Goal: Task Accomplishment & Management: Manage account settings

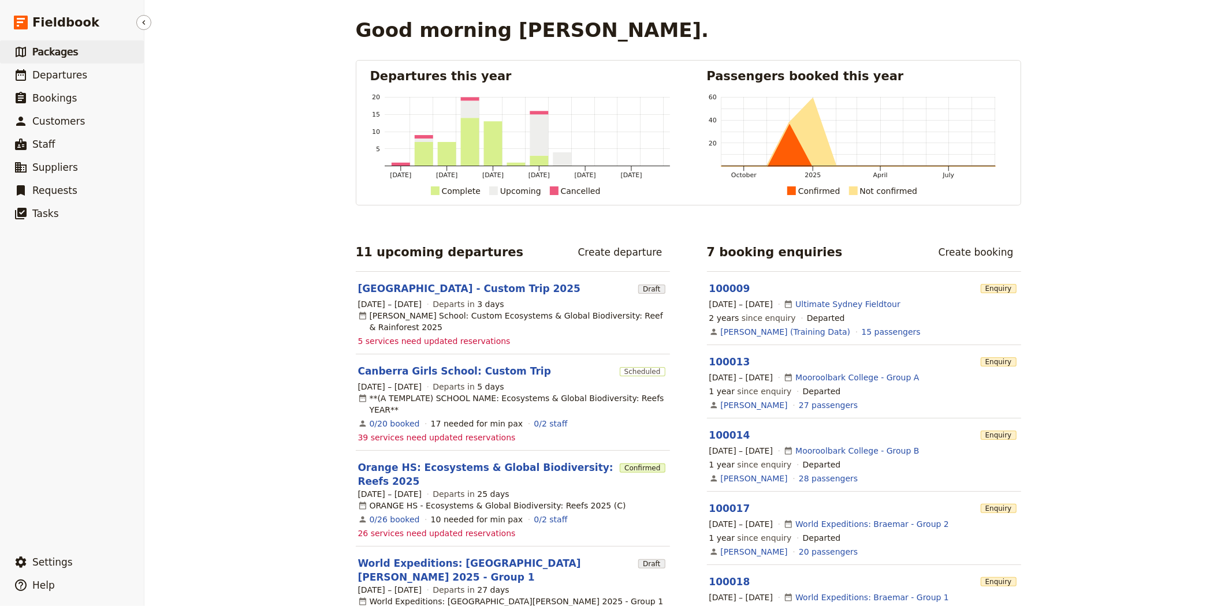
click at [43, 46] on span "Packages" at bounding box center [55, 52] width 46 height 12
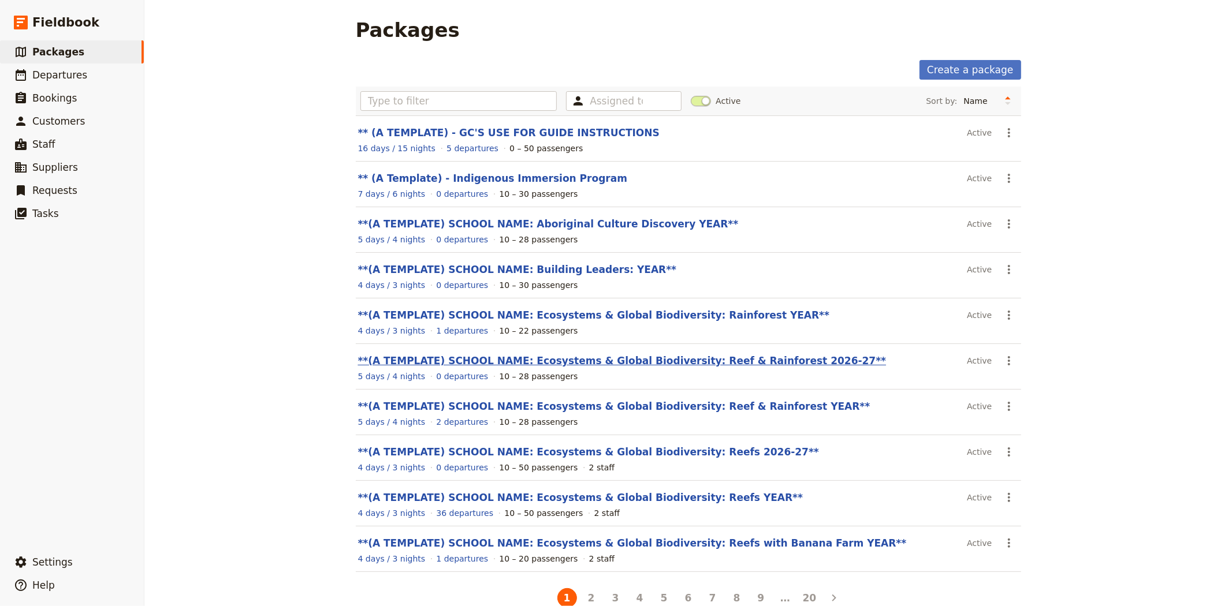
click at [665, 362] on link "**(A TEMPLATE) SCHOOL NAME: Ecosystems & Global Biodiversity: Reef & Rainforest…" at bounding box center [622, 361] width 529 height 12
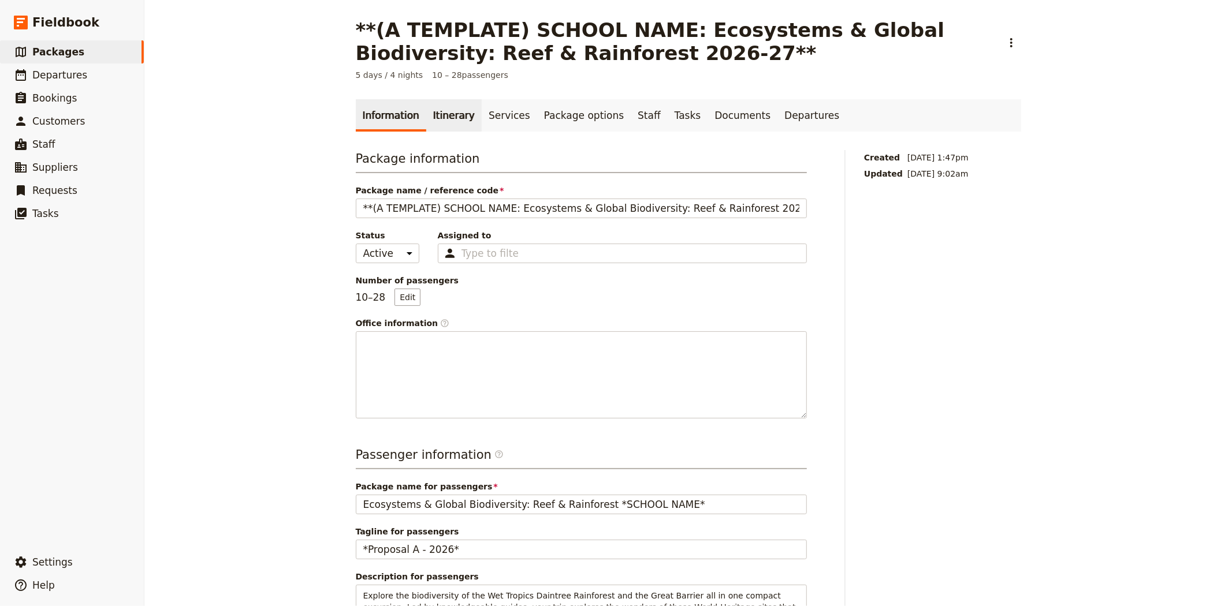
click at [444, 113] on link "Itinerary" at bounding box center [453, 115] width 55 height 32
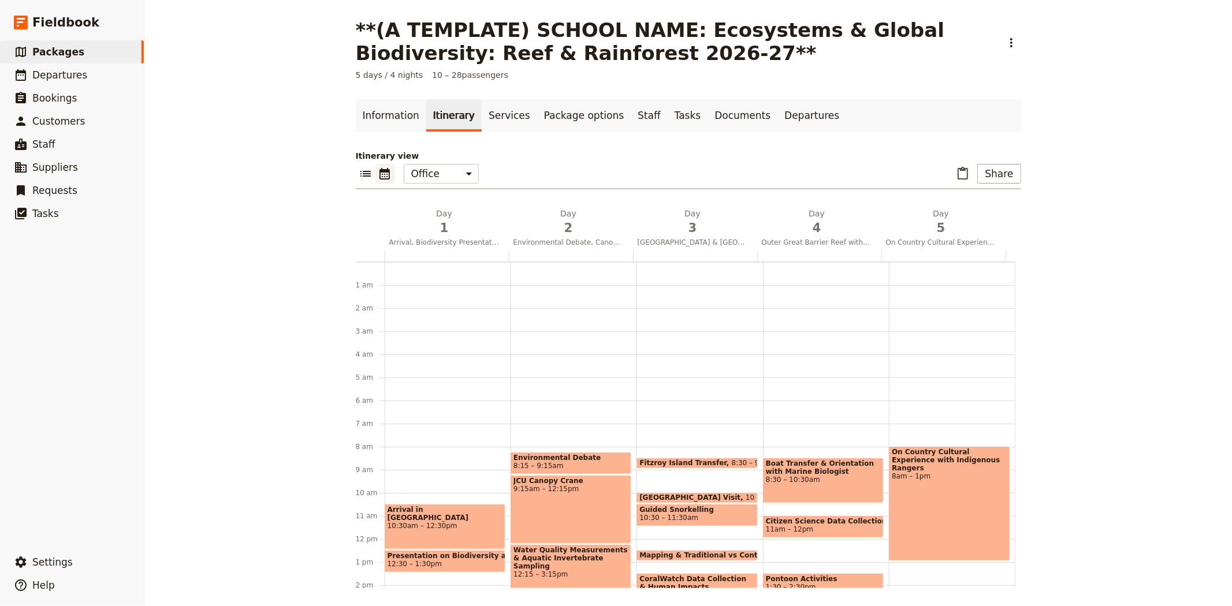
scroll to position [150, 0]
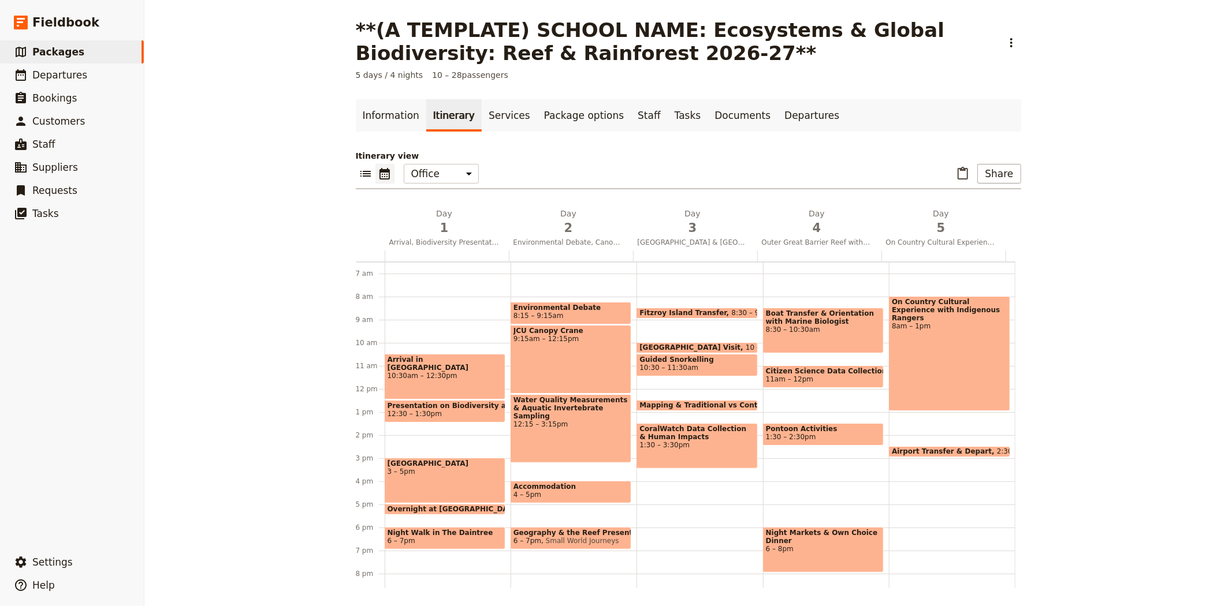
click at [463, 378] on div "Arrival in [GEOGRAPHIC_DATA] 10:30am – 12:30pm" at bounding box center [445, 377] width 121 height 46
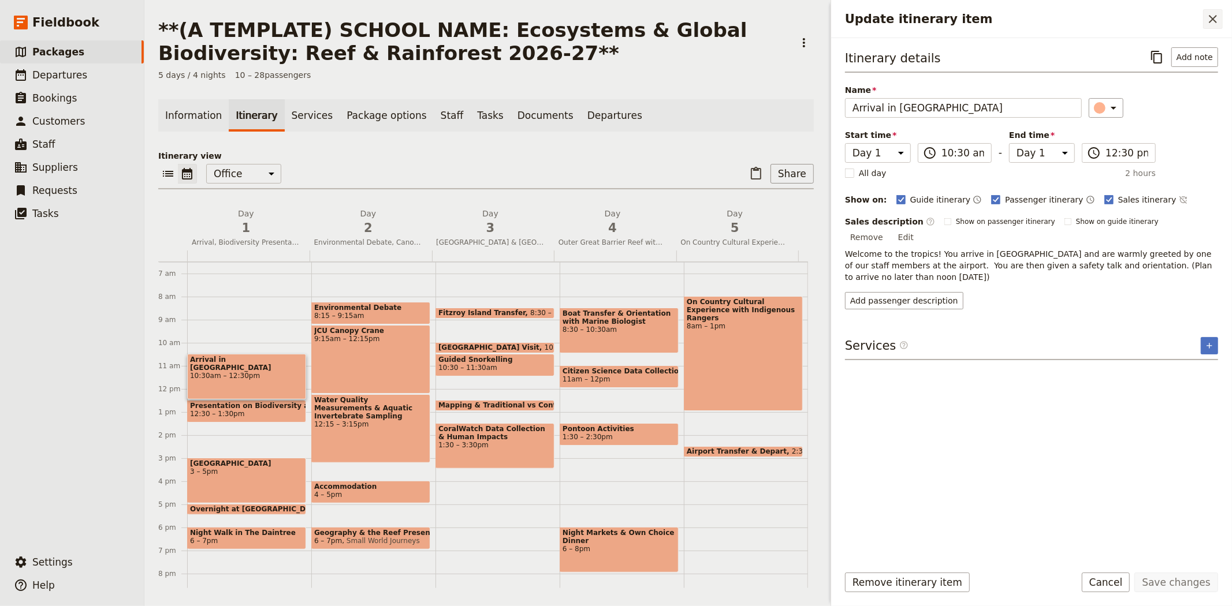
click at [1214, 23] on icon "Close drawer" at bounding box center [1213, 19] width 14 height 14
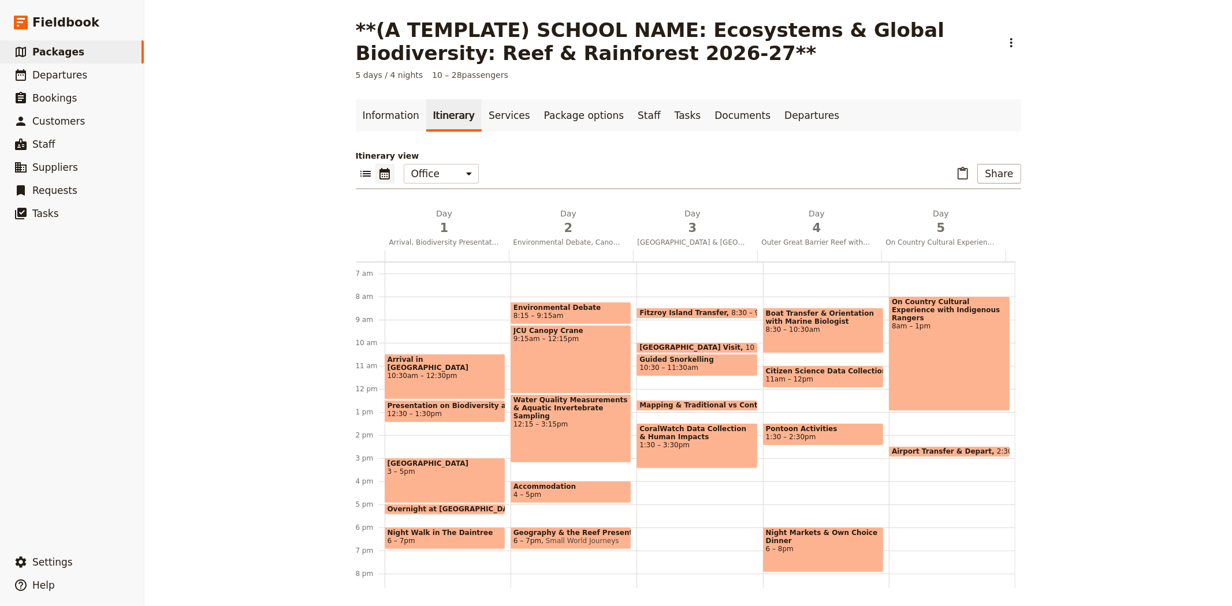
click at [423, 414] on span "12:30 – 1:30pm" at bounding box center [415, 414] width 54 height 8
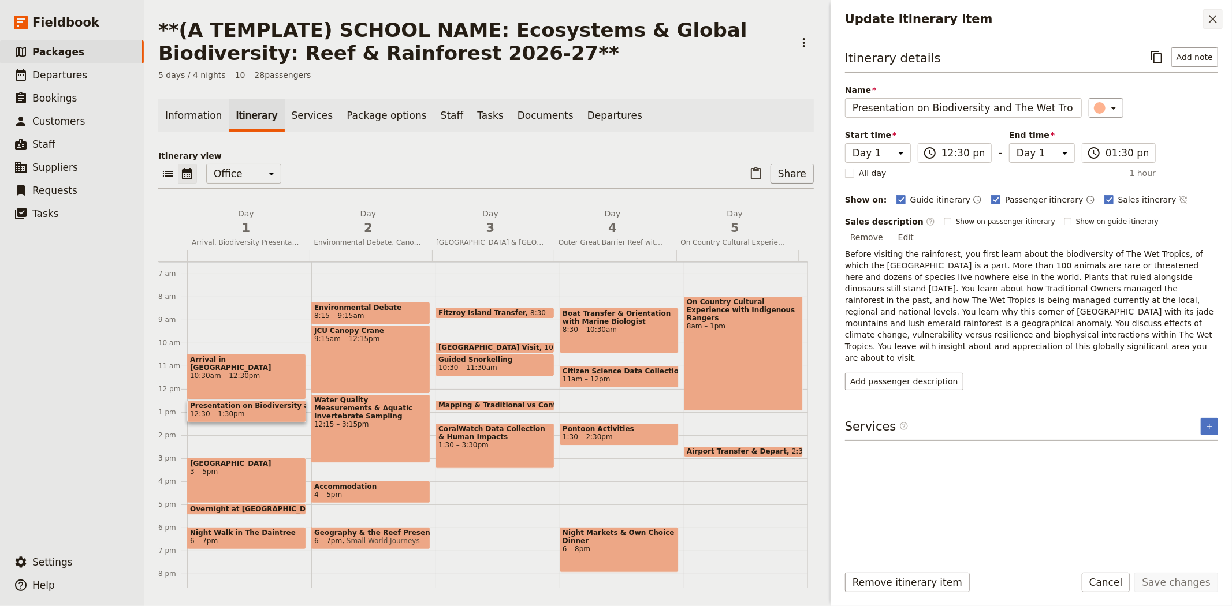
click at [1219, 14] on icon "Close drawer" at bounding box center [1213, 19] width 14 height 14
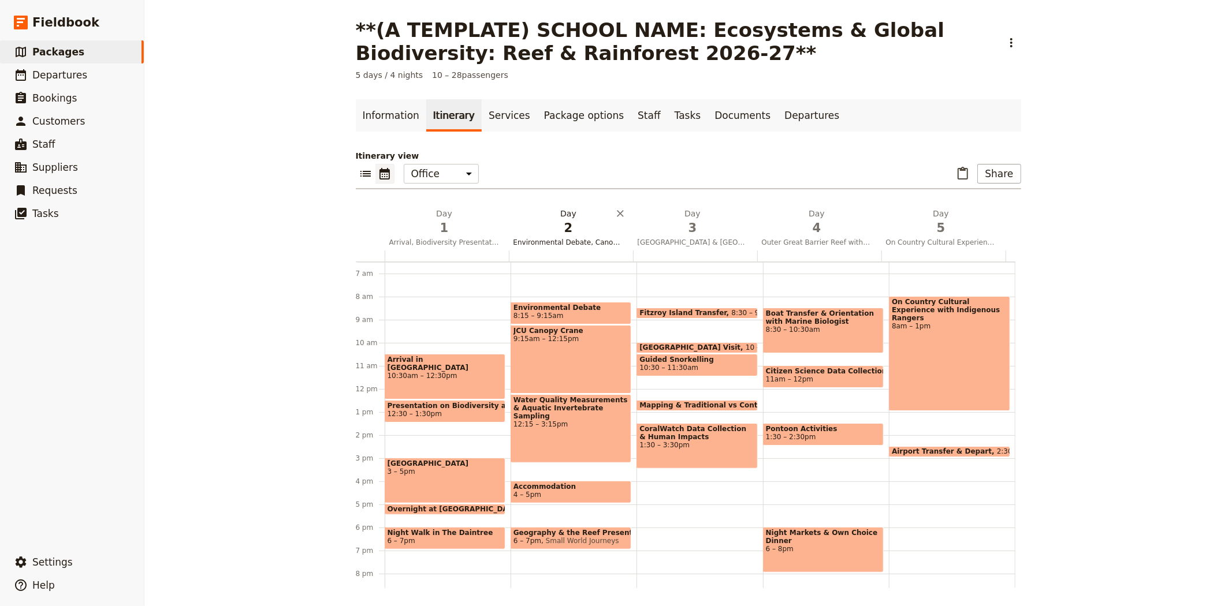
click at [556, 233] on span "2" at bounding box center [568, 227] width 110 height 17
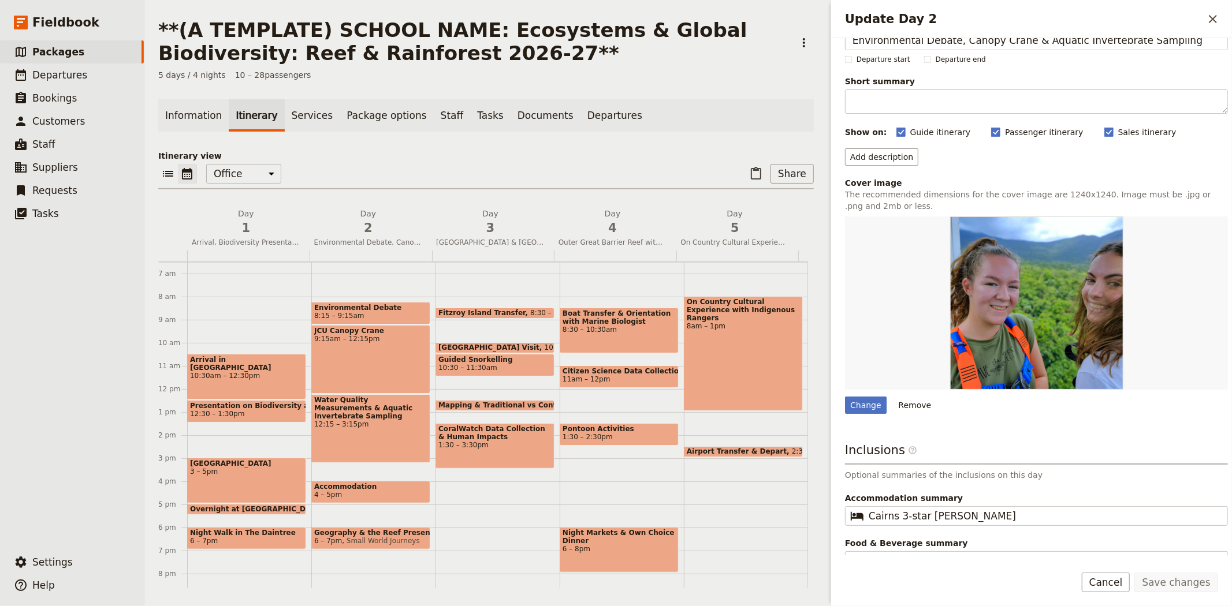
scroll to position [47, 0]
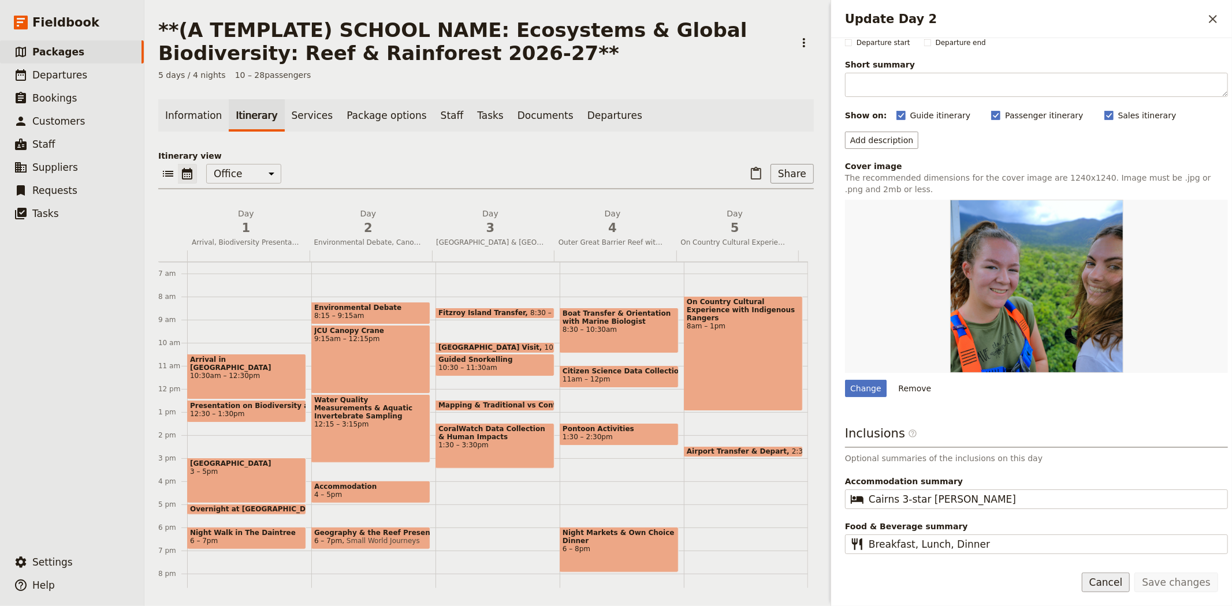
click at [1127, 583] on button "Cancel" at bounding box center [1106, 583] width 49 height 20
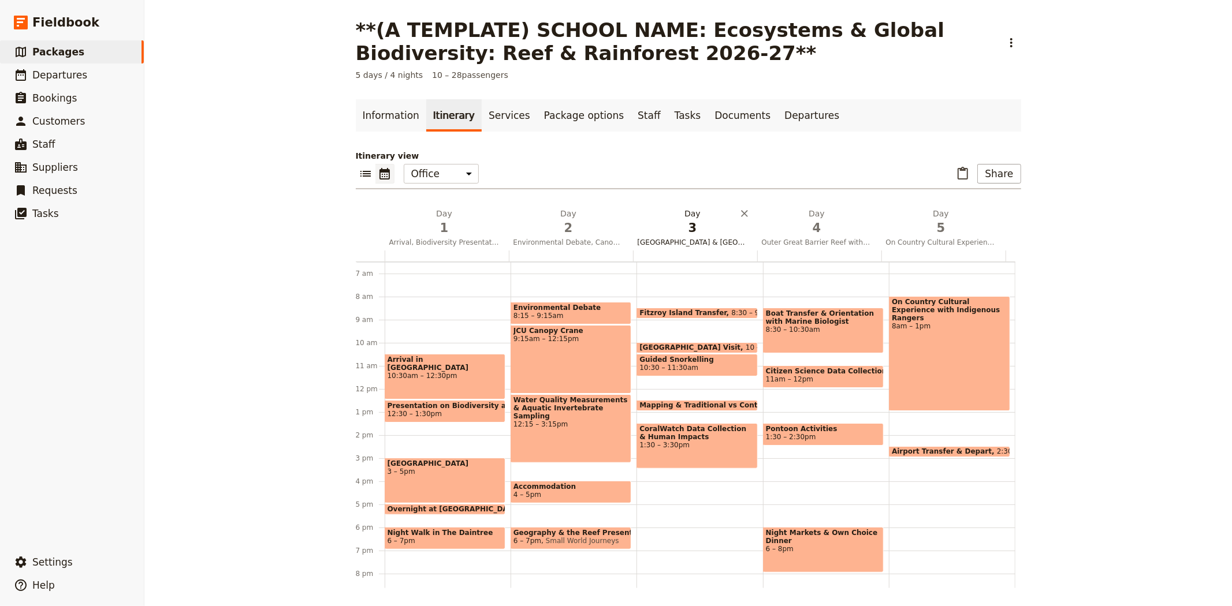
click at [686, 234] on span "3" at bounding box center [693, 227] width 110 height 17
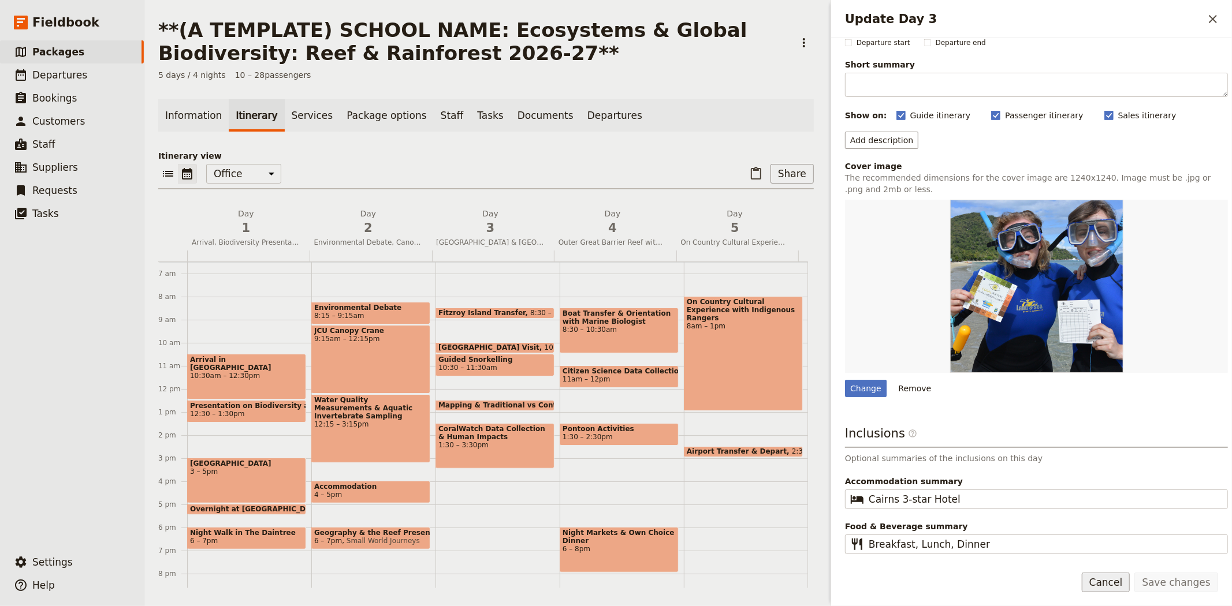
click at [1111, 583] on button "Cancel" at bounding box center [1106, 583] width 49 height 20
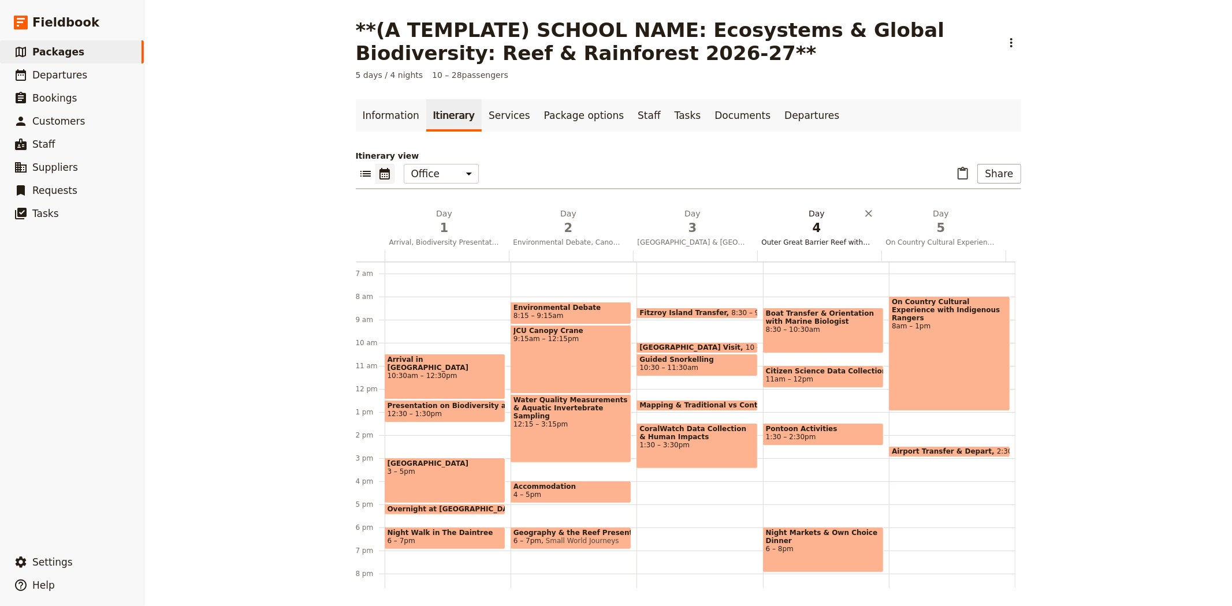
click at [817, 229] on span "4" at bounding box center [817, 227] width 110 height 17
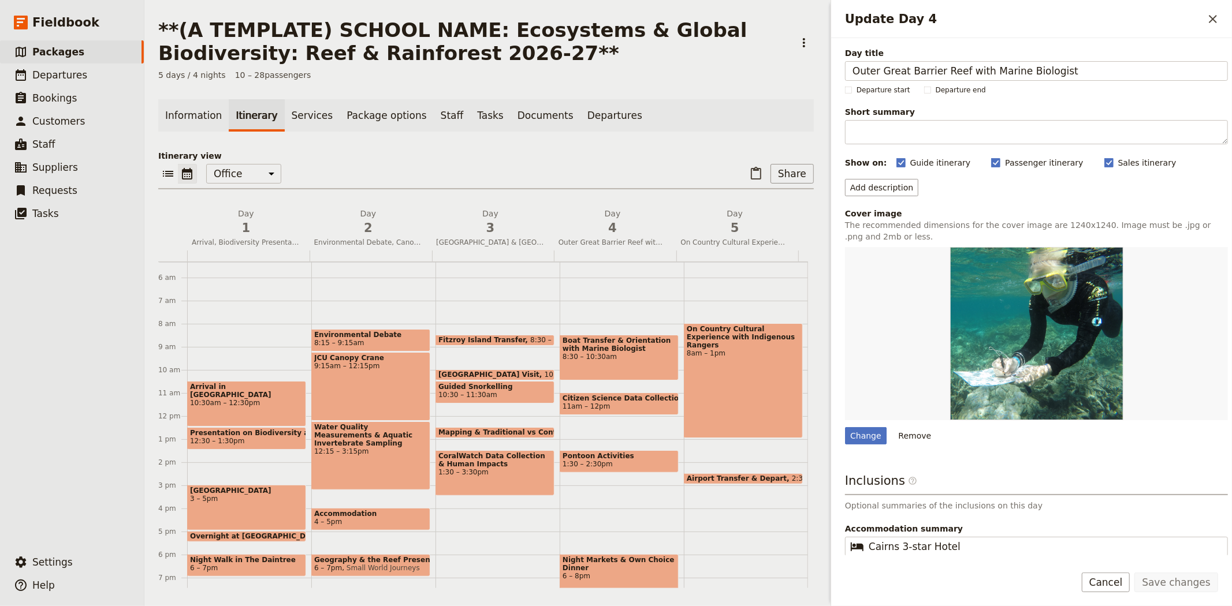
scroll to position [128, 0]
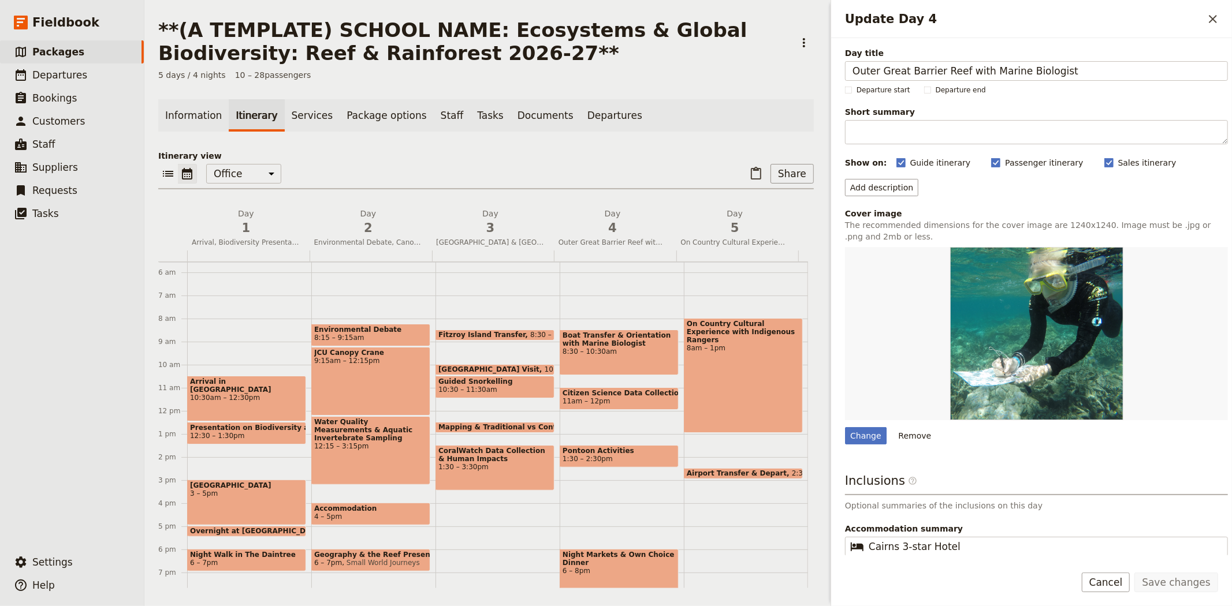
click at [649, 161] on p "Itinerary view" at bounding box center [486, 156] width 656 height 12
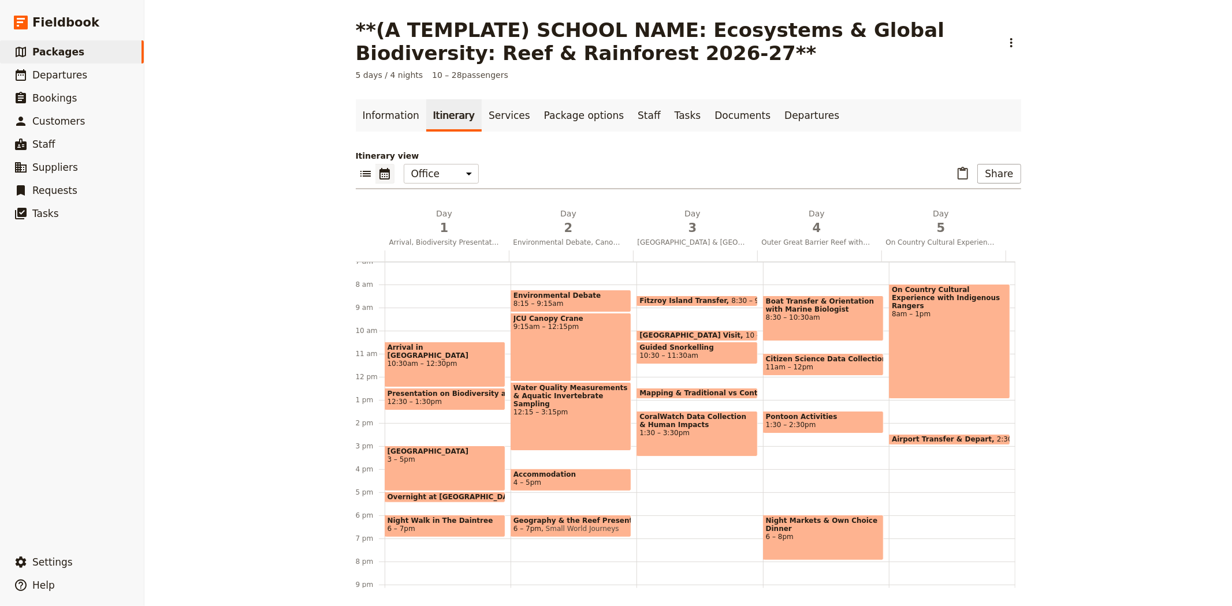
scroll to position [192, 0]
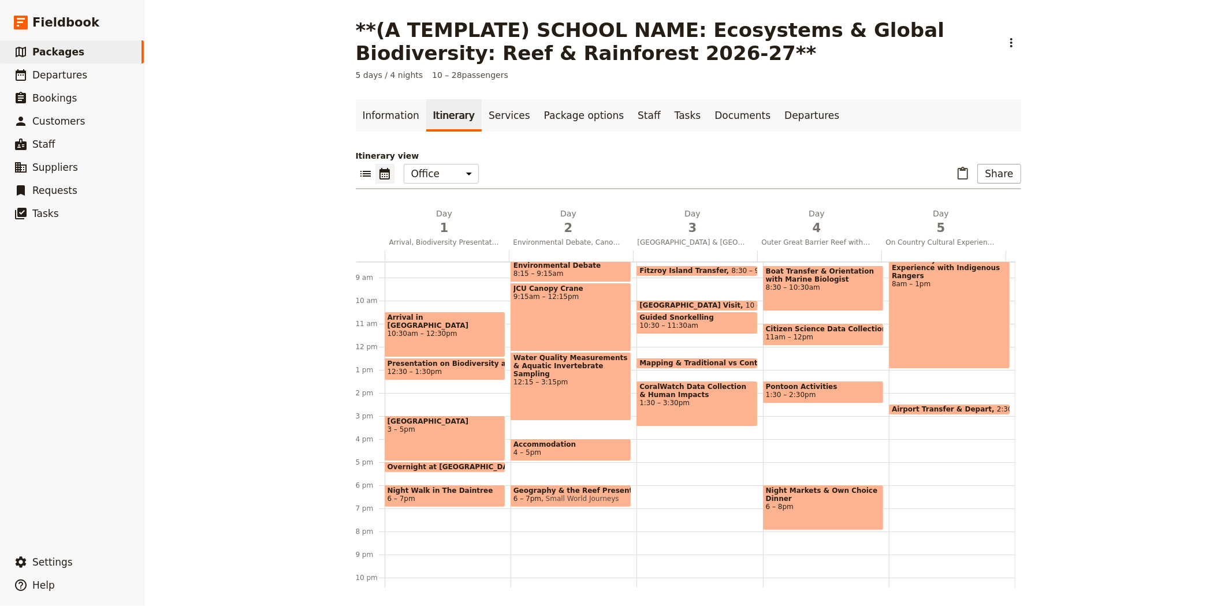
click at [539, 266] on span "Environmental Debate" at bounding box center [570, 266] width 115 height 8
select select "2"
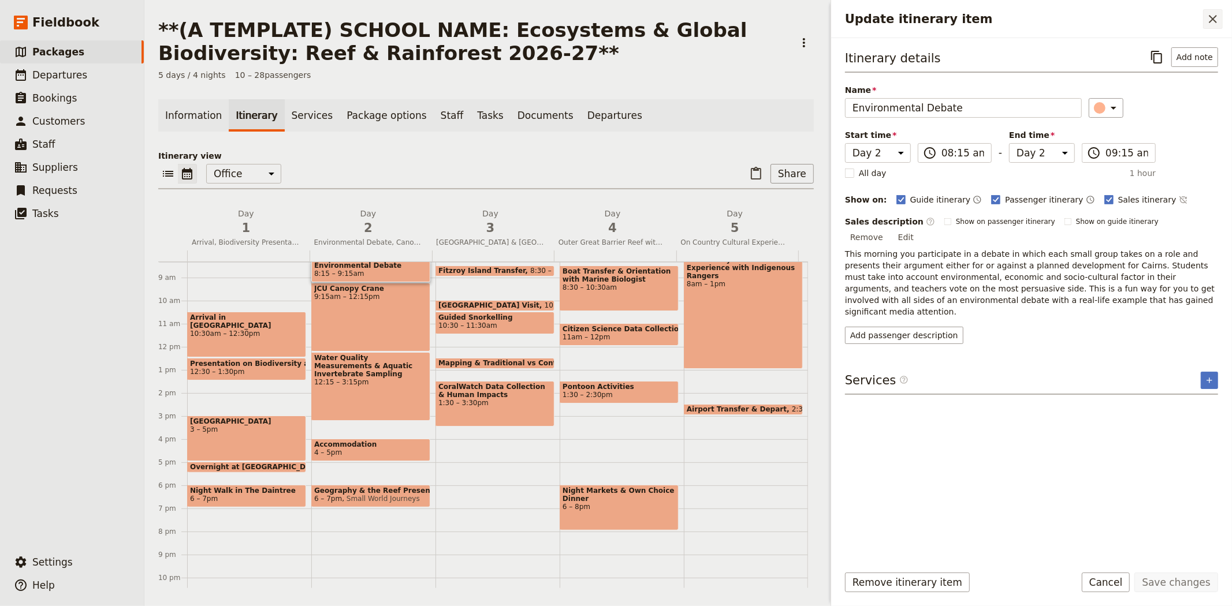
click at [1214, 21] on icon "Close drawer" at bounding box center [1213, 19] width 14 height 14
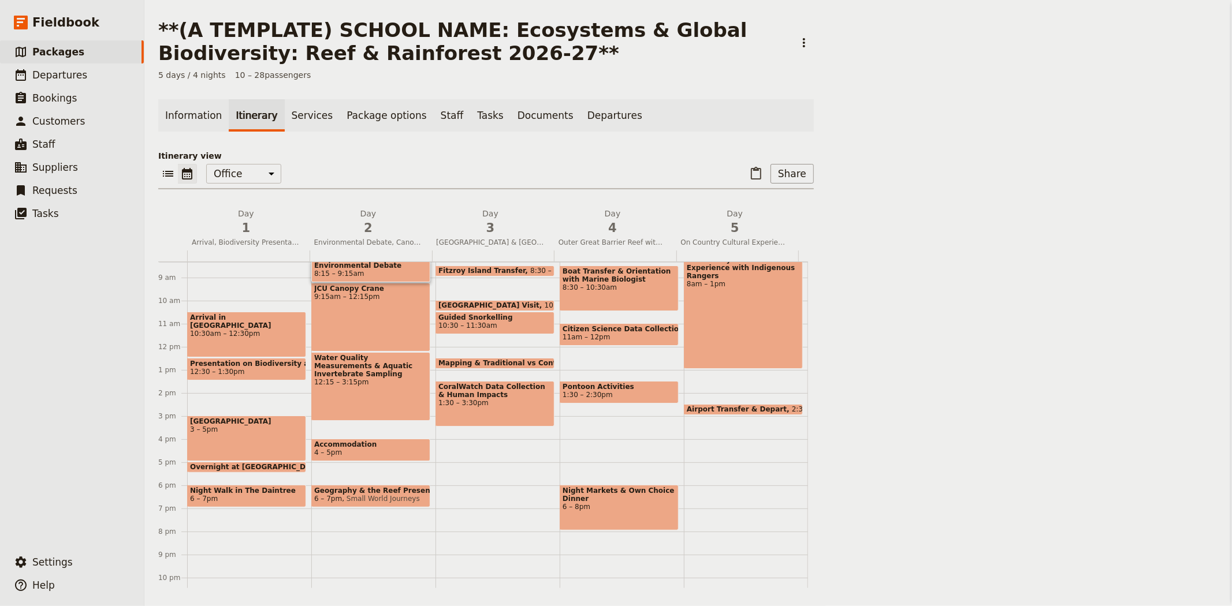
scroll to position [191, 0]
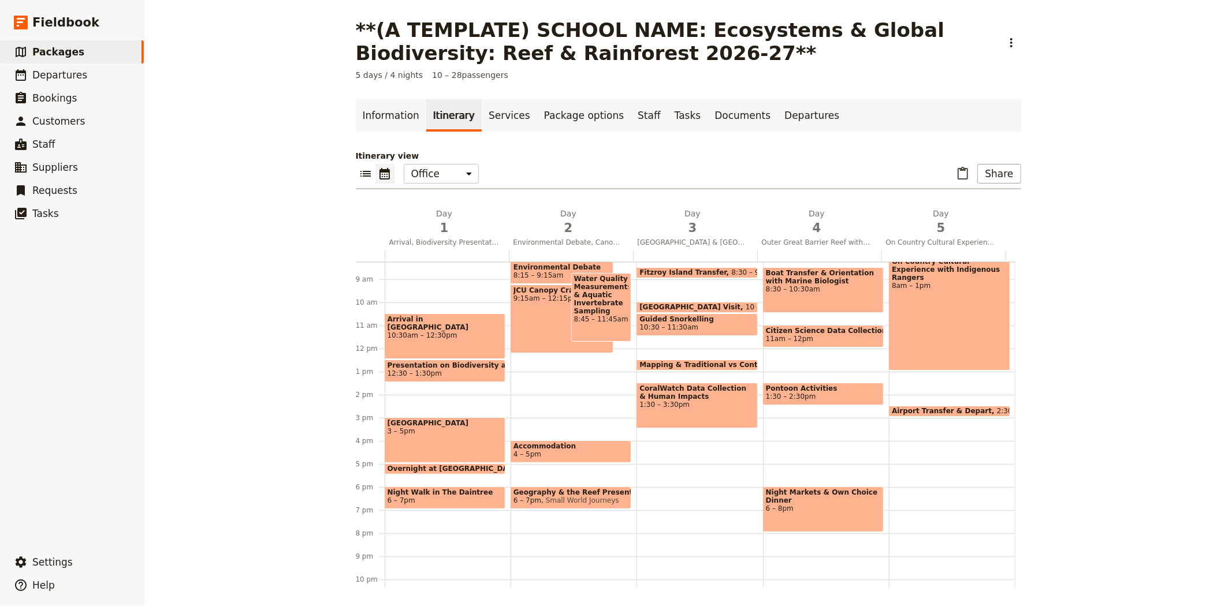
click at [541, 322] on div "JCU Canopy Crane 9:15am – 12:15pm" at bounding box center [562, 319] width 103 height 69
select select "2"
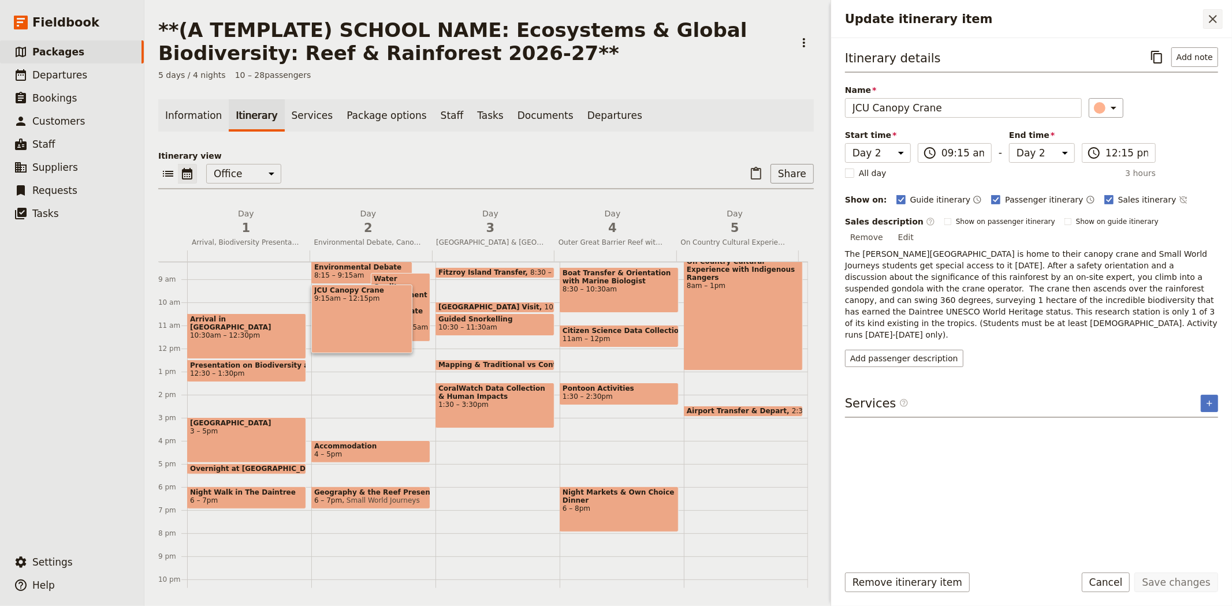
click at [1210, 12] on icon "Close drawer" at bounding box center [1213, 19] width 14 height 14
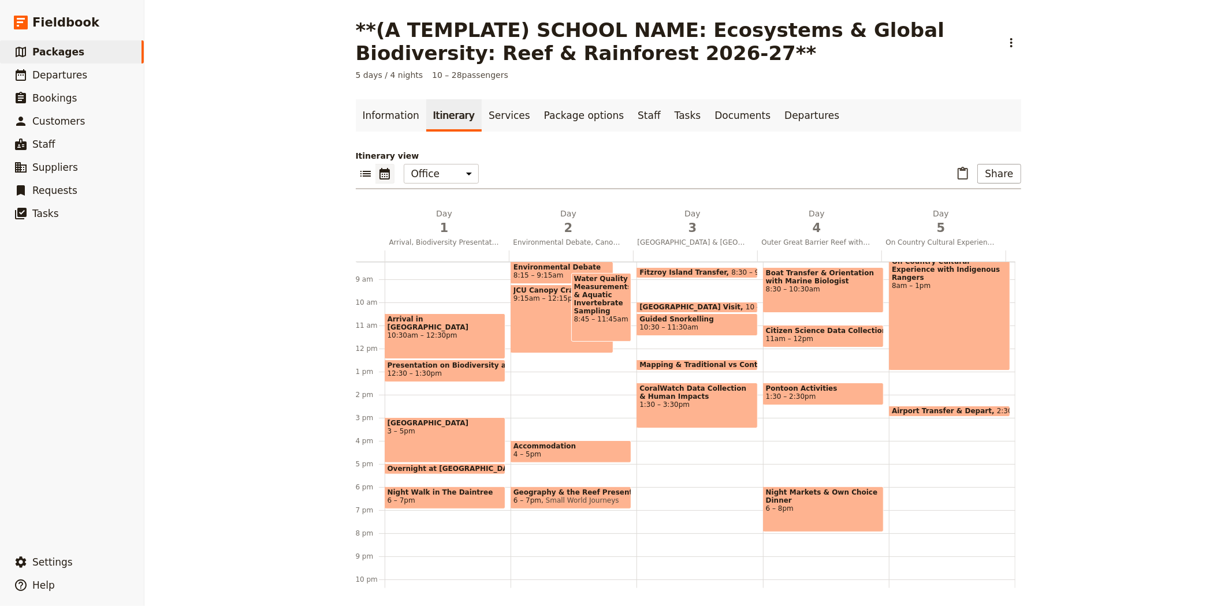
click at [529, 397] on div "Environmental Debate 8:15 – 9:15am JCU Canopy Crane 9:15am – 12:15pm Water Qual…" at bounding box center [574, 349] width 126 height 555
select select "2"
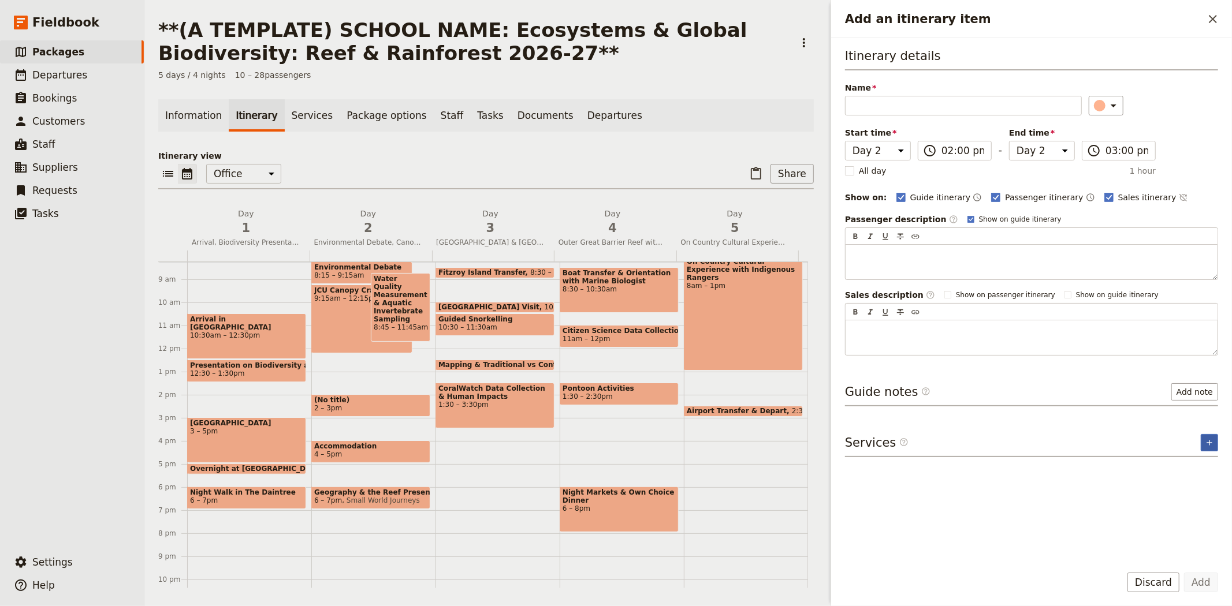
click at [1207, 441] on icon "Add service inclusion" at bounding box center [1209, 442] width 9 height 9
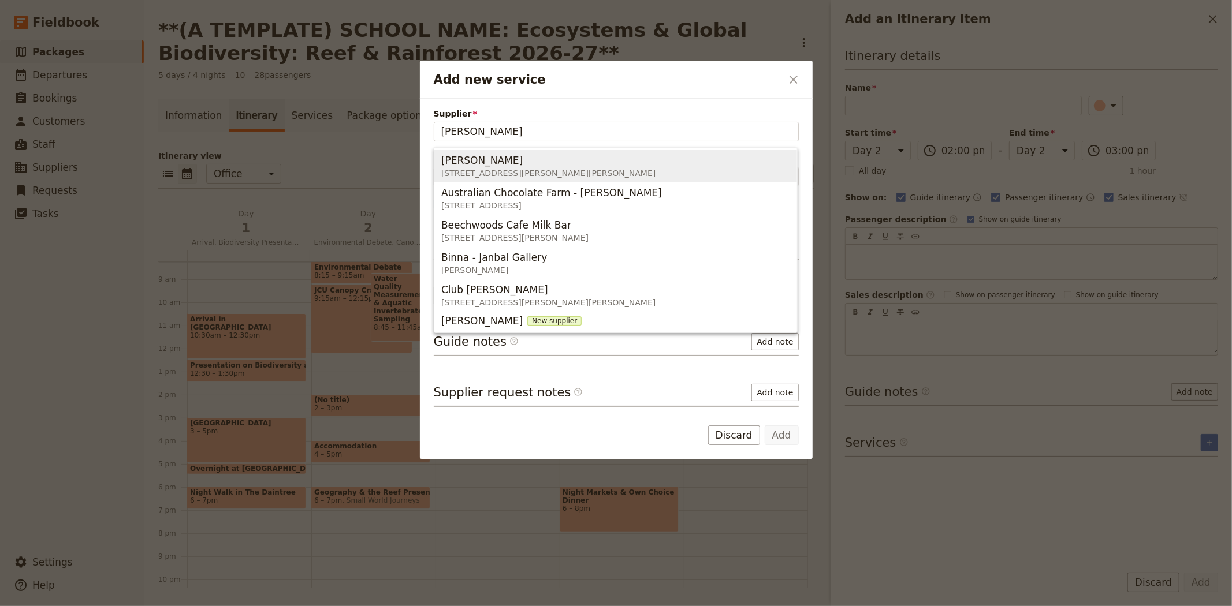
click at [511, 163] on span "[PERSON_NAME]" at bounding box center [481, 161] width 81 height 14
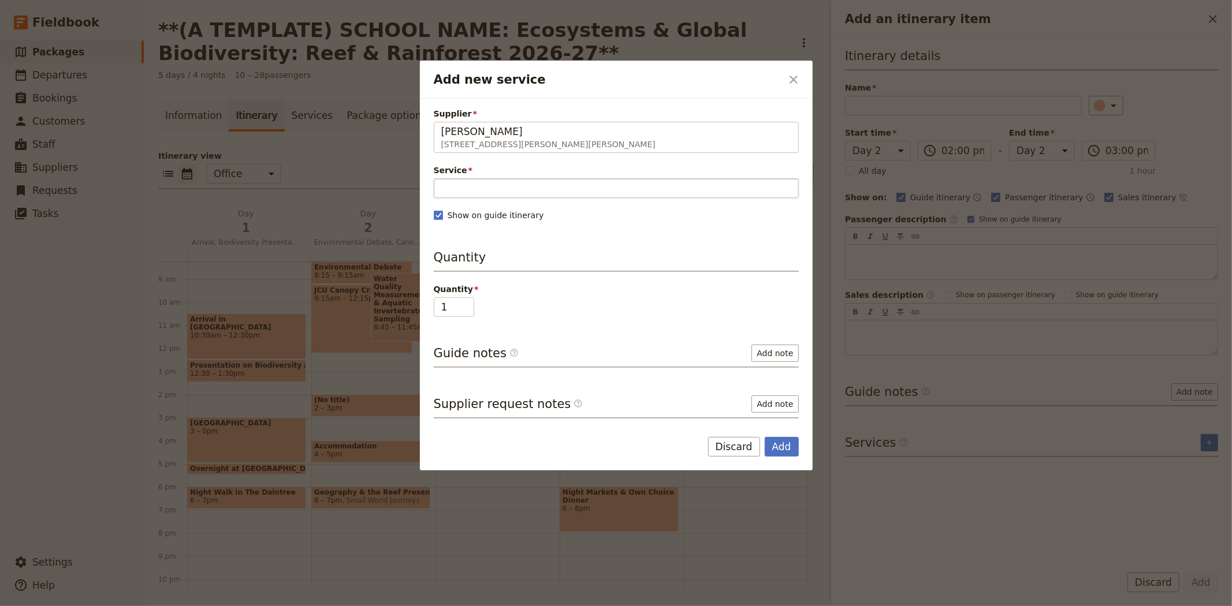
type input "[PERSON_NAME]"
click at [477, 191] on input "Service" at bounding box center [616, 188] width 365 height 20
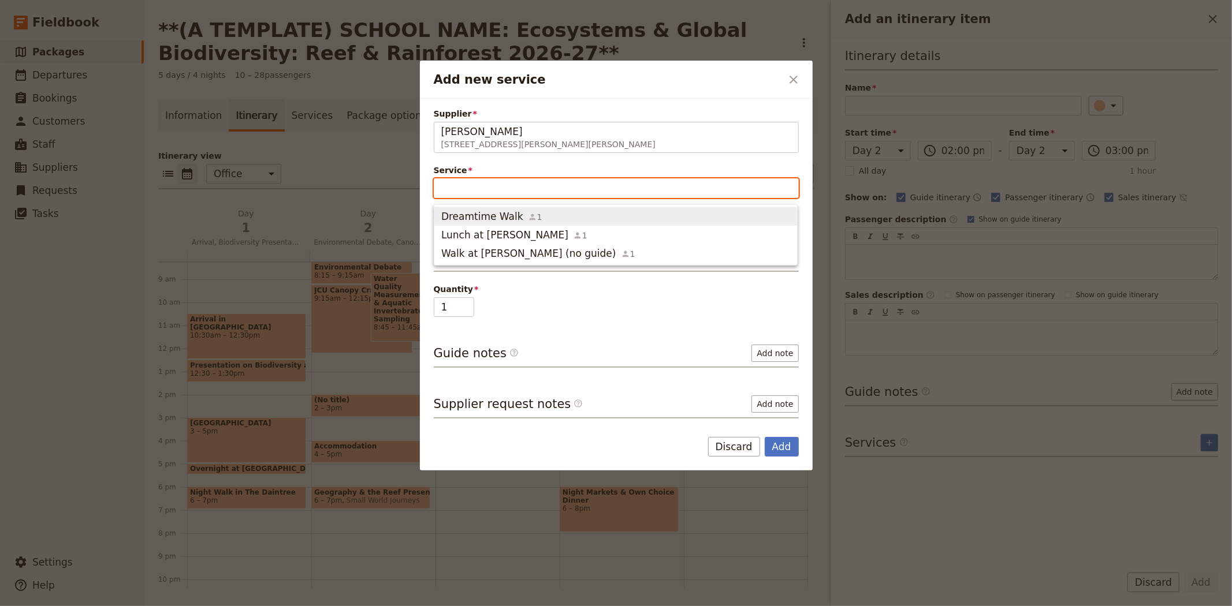
click at [488, 215] on span "Dreamtime Walk" at bounding box center [482, 217] width 82 height 14
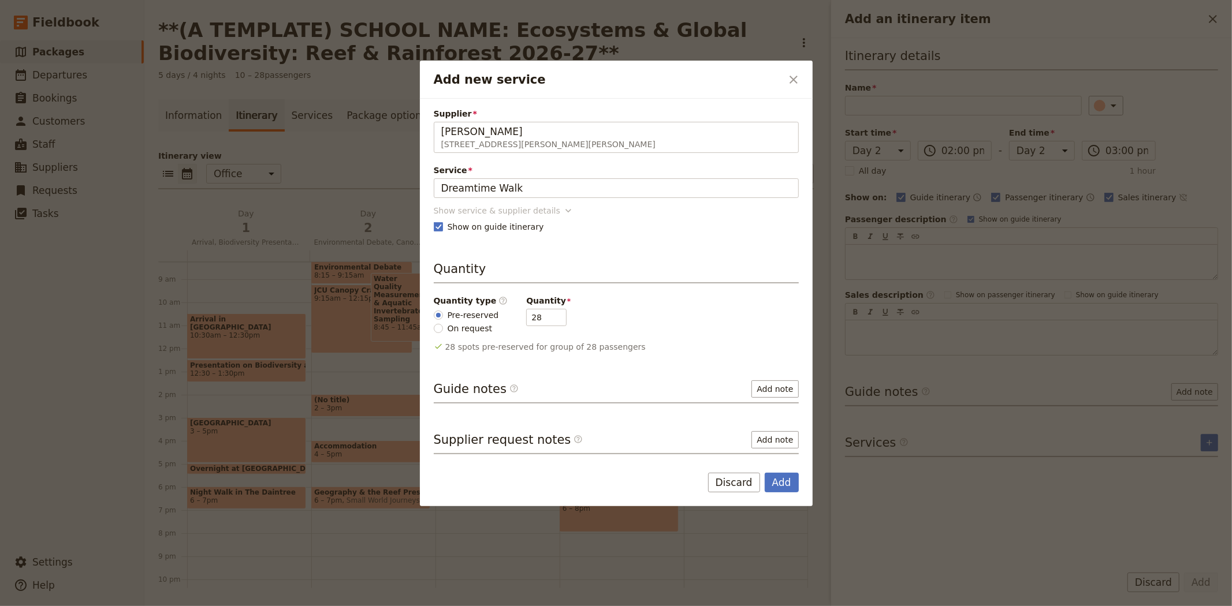
click at [472, 211] on div "Show service & supplier details" at bounding box center [497, 211] width 126 height 12
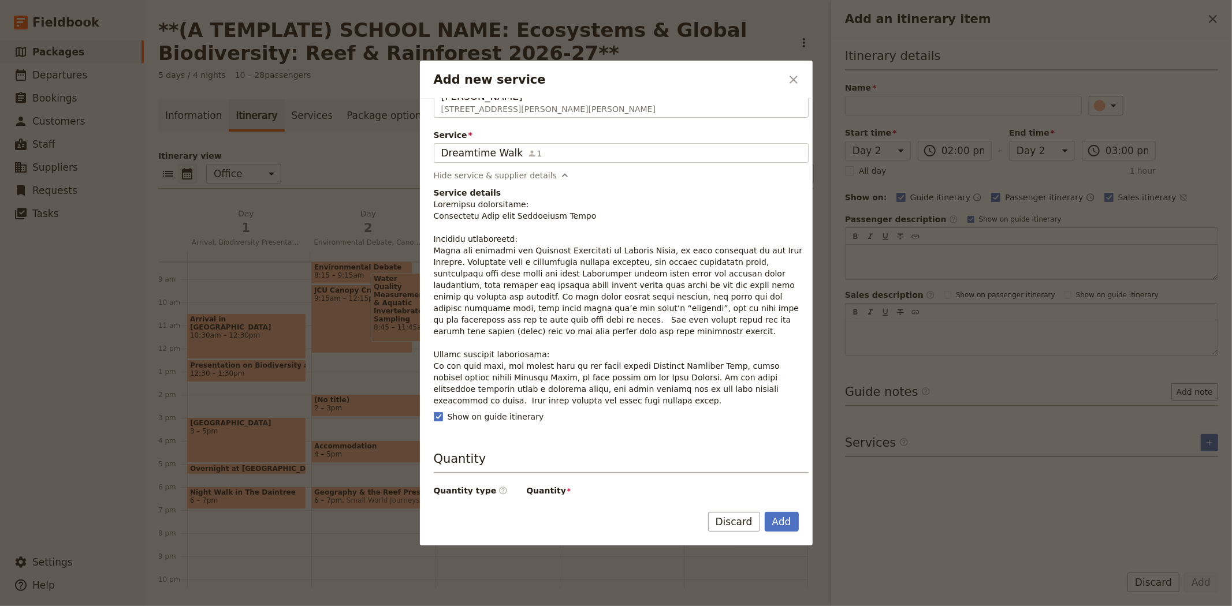
scroll to position [64, 0]
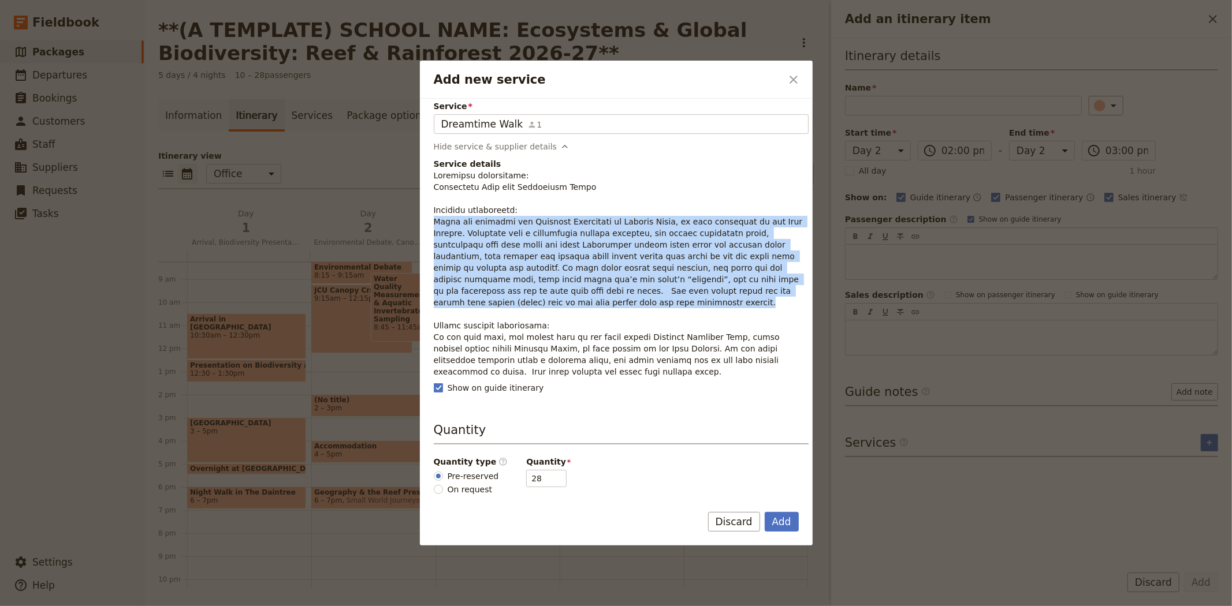
drag, startPoint x: 460, startPoint y: 305, endPoint x: 432, endPoint y: 223, distance: 86.6
click at [432, 223] on div "Supplier [PERSON_NAME] [STREET_ADDRESS][PERSON_NAME][PERSON_NAME] [PERSON_NAME]…" at bounding box center [616, 297] width 393 height 396
copy p "[DATE] you discover the Daintree Rainforest at [PERSON_NAME], an area important…"
click at [781, 524] on button "Add" at bounding box center [782, 522] width 34 height 20
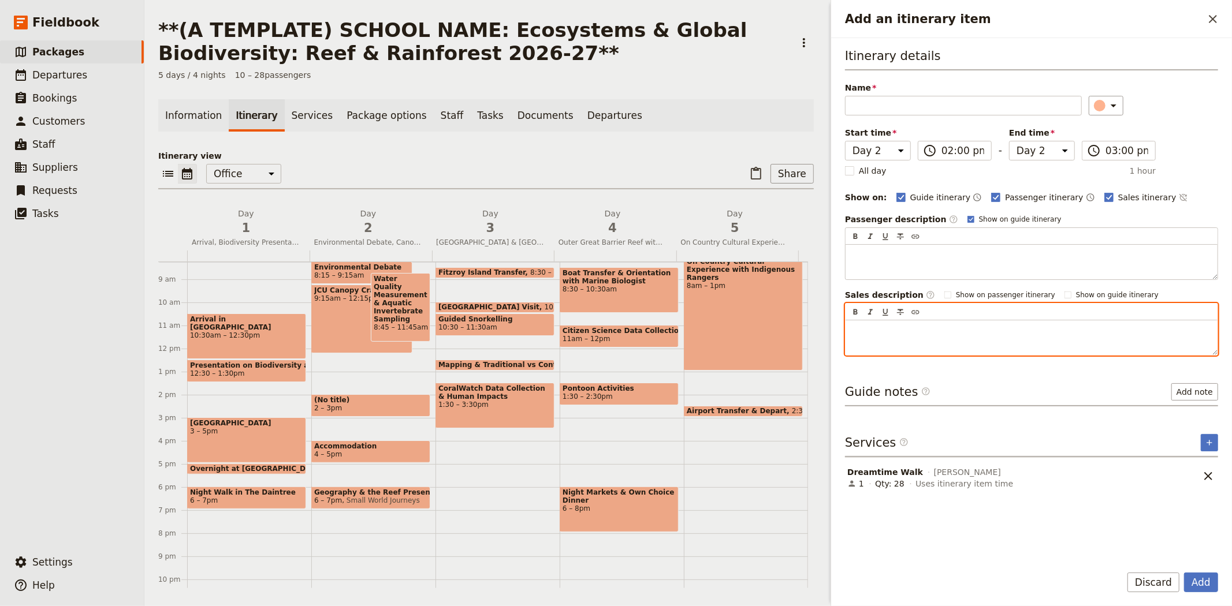
click at [879, 328] on p "Add an itinerary item" at bounding box center [1032, 331] width 358 height 12
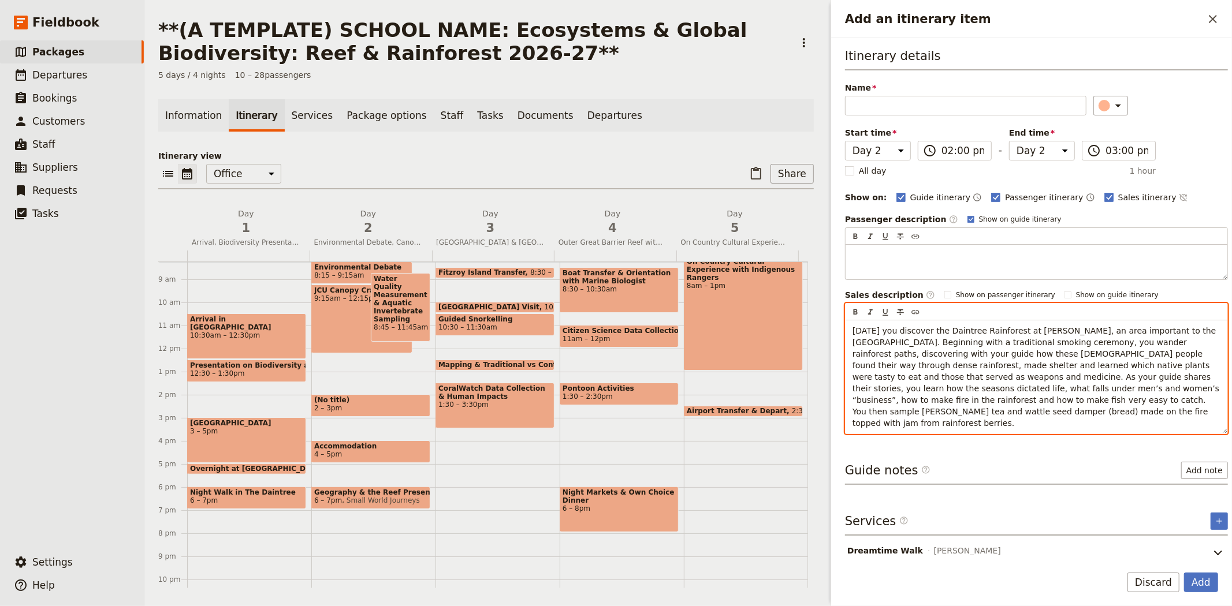
click at [880, 397] on span "[DATE] you discover the Daintree Rainforest at [PERSON_NAME], an area important…" at bounding box center [1038, 377] width 370 height 102
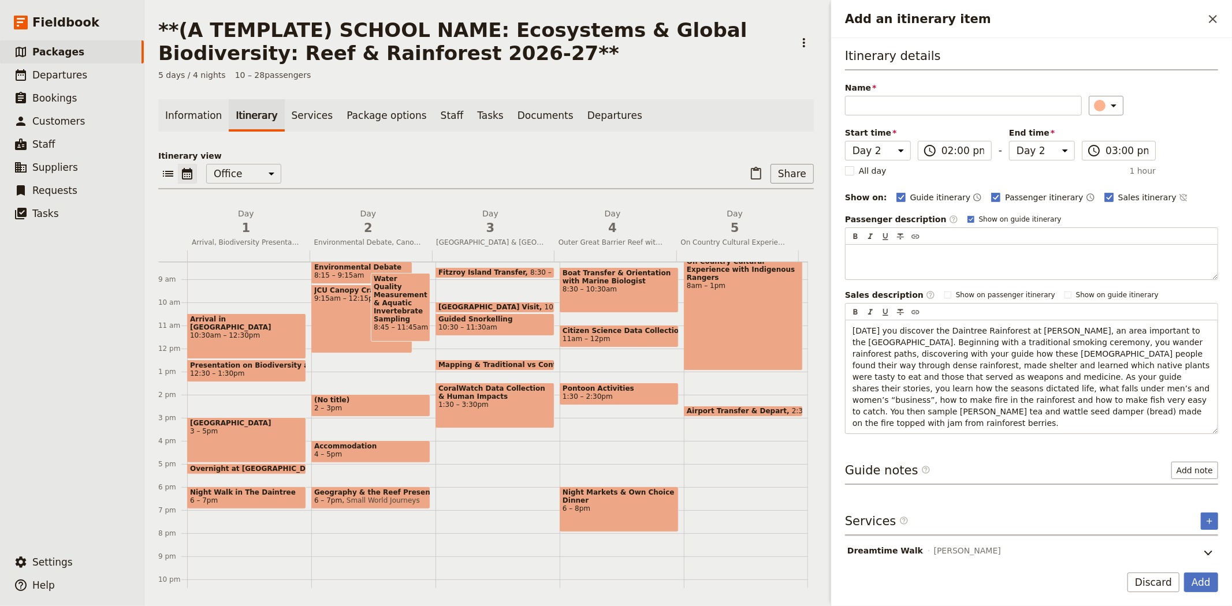
click at [890, 545] on span "Dreamtime Walk" at bounding box center [885, 551] width 76 height 12
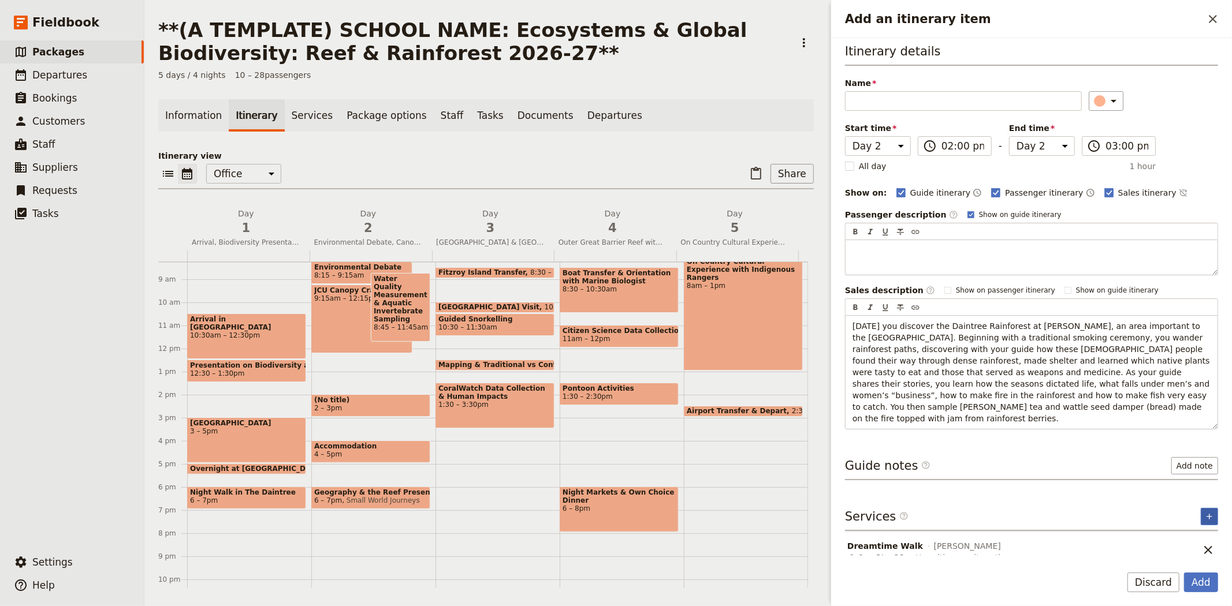
click at [1205, 512] on icon "Add service inclusion" at bounding box center [1209, 516] width 9 height 9
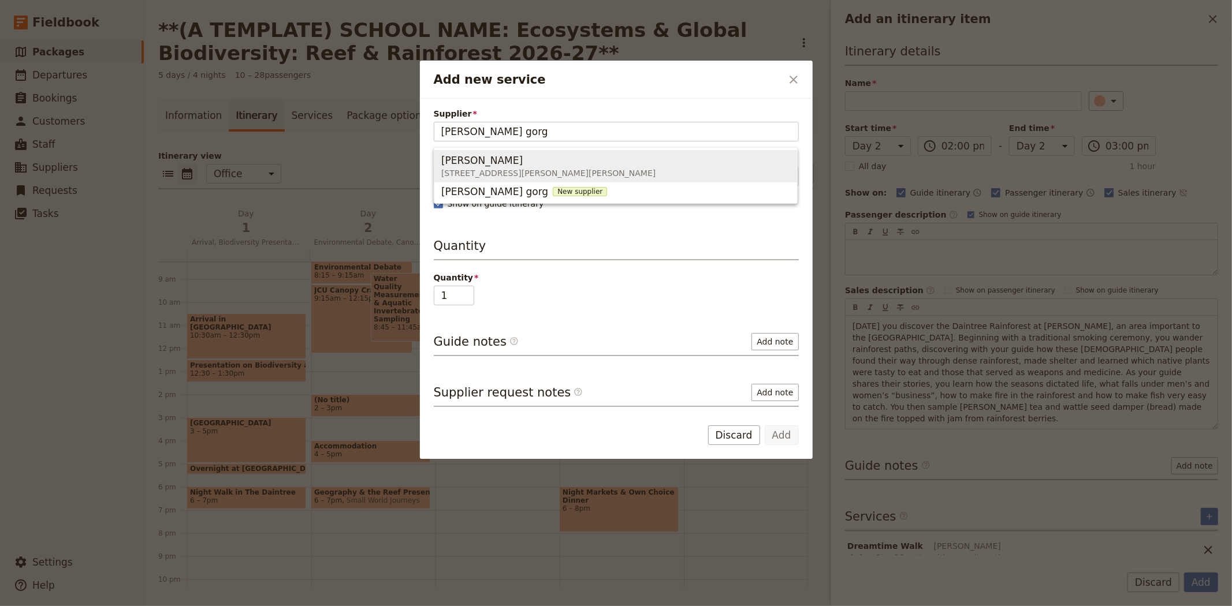
click at [600, 162] on div "[PERSON_NAME]" at bounding box center [548, 161] width 214 height 14
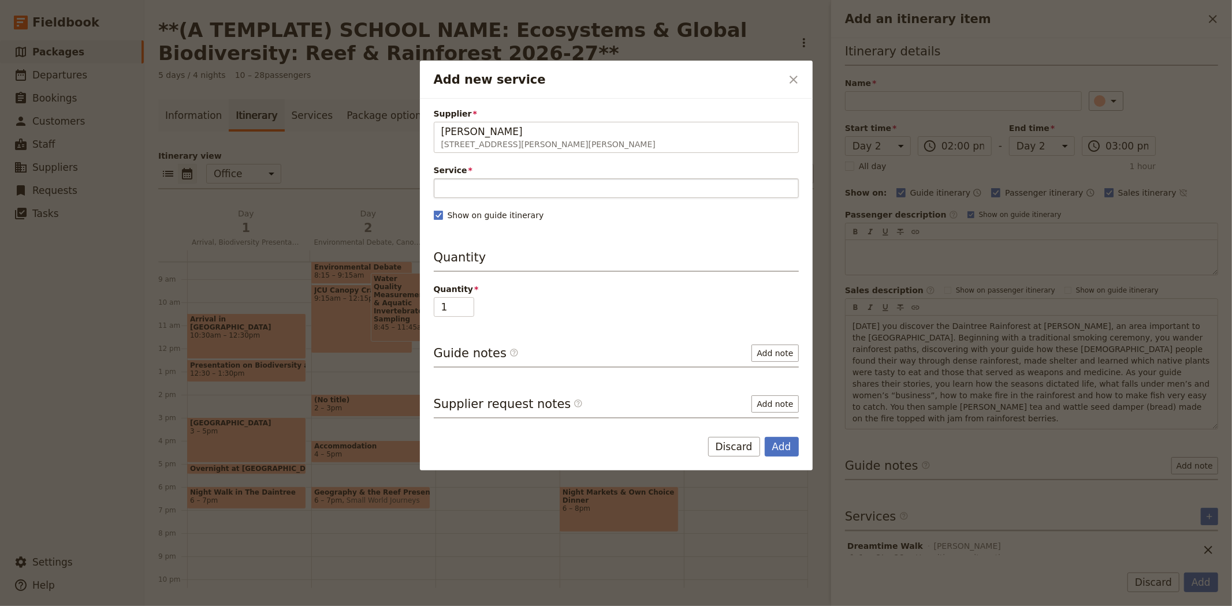
type input "[PERSON_NAME]"
click at [505, 192] on input "Service" at bounding box center [616, 188] width 365 height 20
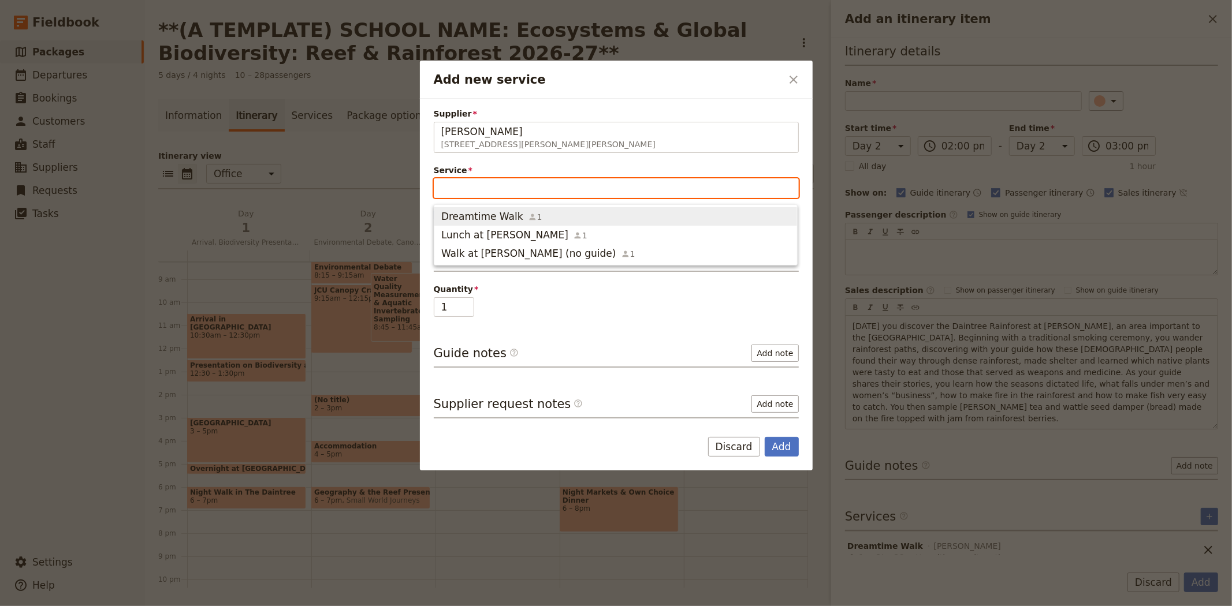
click at [505, 214] on span "Dreamtime Walk" at bounding box center [482, 217] width 82 height 14
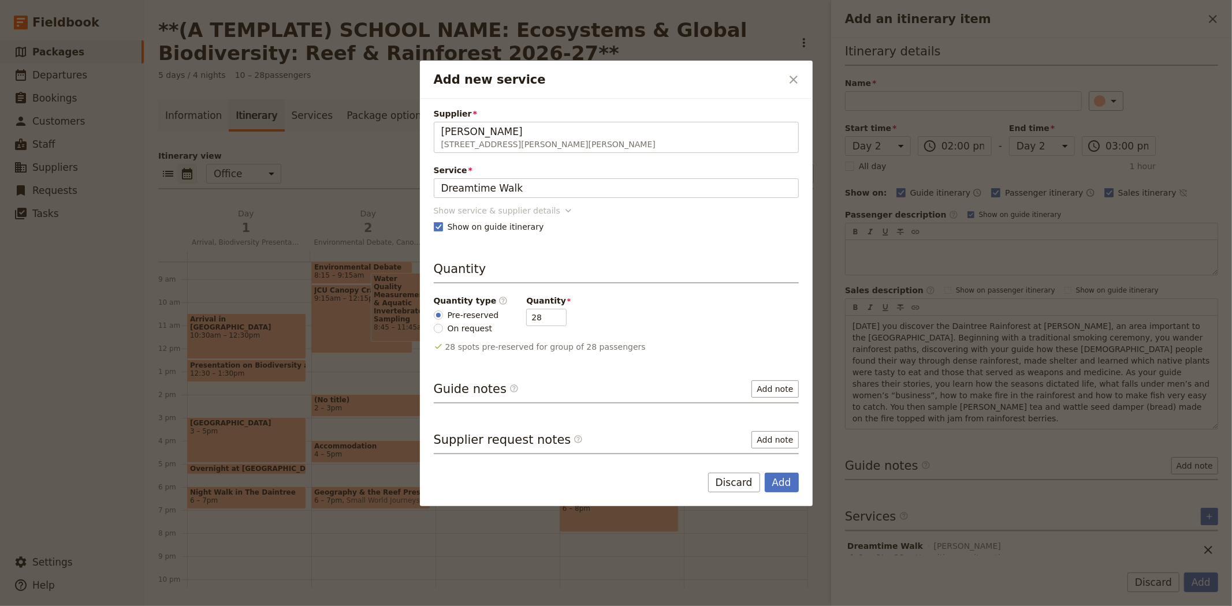
click at [499, 211] on div "Show service & supplier details" at bounding box center [497, 211] width 126 height 12
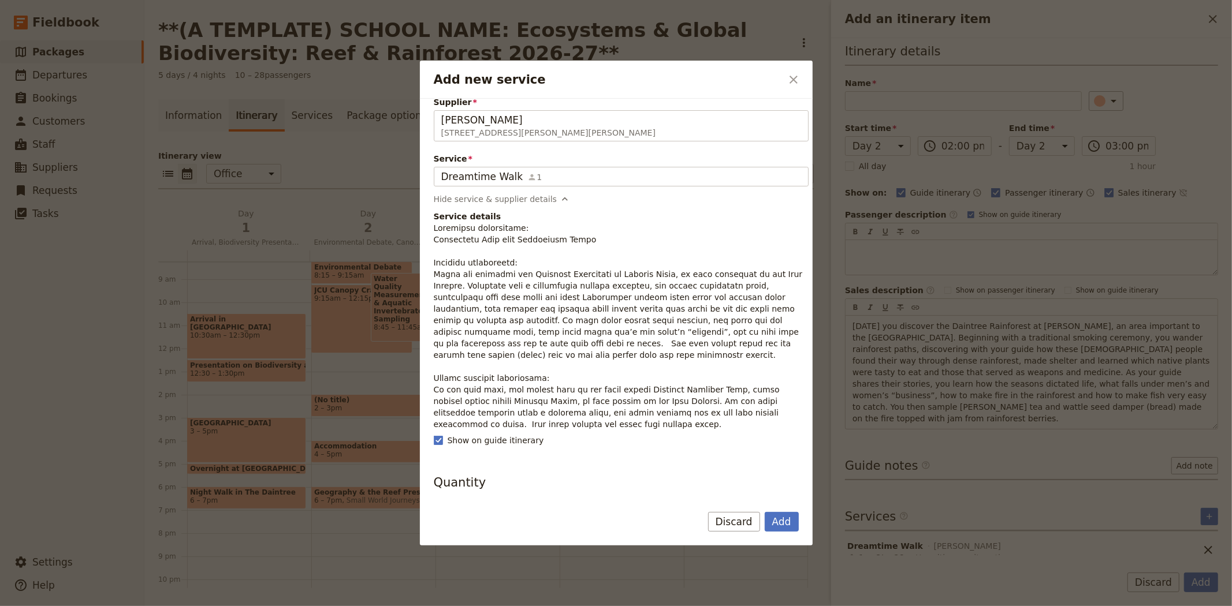
scroll to position [0, 0]
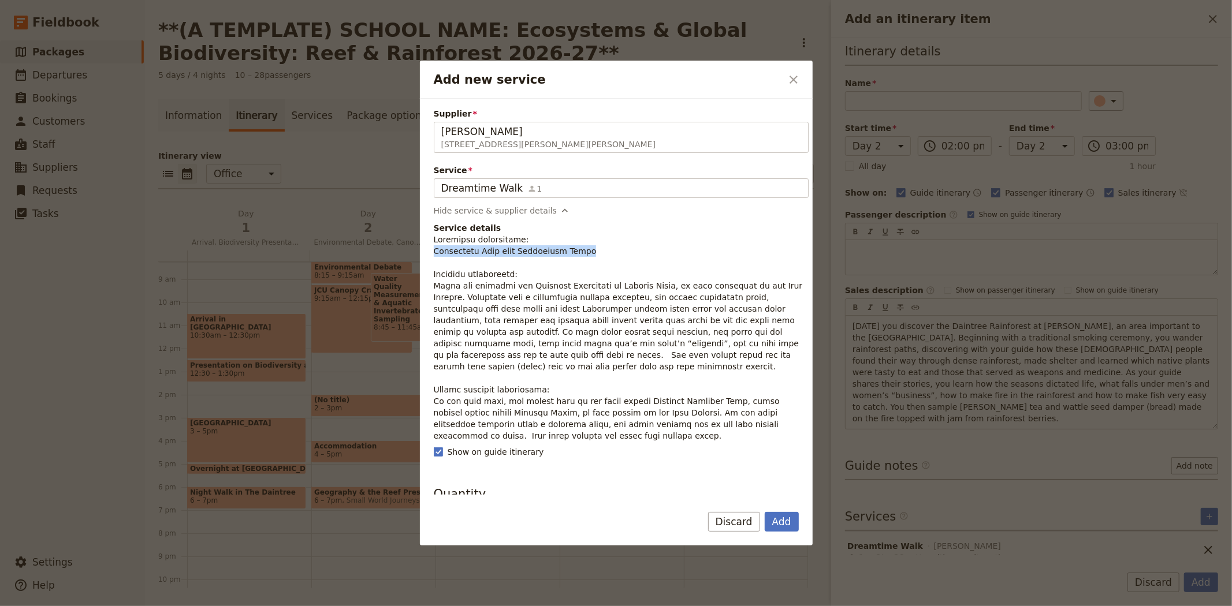
drag, startPoint x: 576, startPoint y: 252, endPoint x: 426, endPoint y: 247, distance: 149.7
click at [426, 247] on div "Supplier [PERSON_NAME] [STREET_ADDRESS][PERSON_NAME][PERSON_NAME] [PERSON_NAME]…" at bounding box center [616, 297] width 393 height 396
copy p "Rainforest Walk with Indigenous Guide"
click at [740, 523] on button "Discard" at bounding box center [734, 522] width 52 height 20
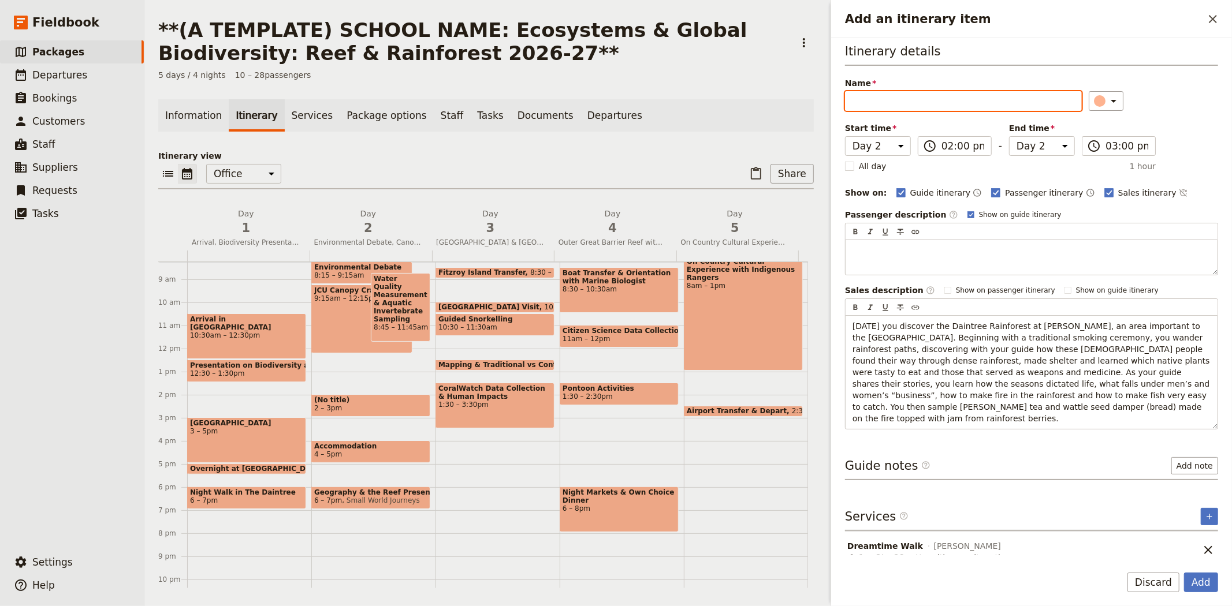
click at [910, 103] on input "Name" at bounding box center [963, 101] width 237 height 20
paste input "Rainforest Walk with Indigenous Guide"
type input "Rainforest Walk with Indigenous Guide"
click at [1203, 584] on button "Add" at bounding box center [1201, 583] width 34 height 20
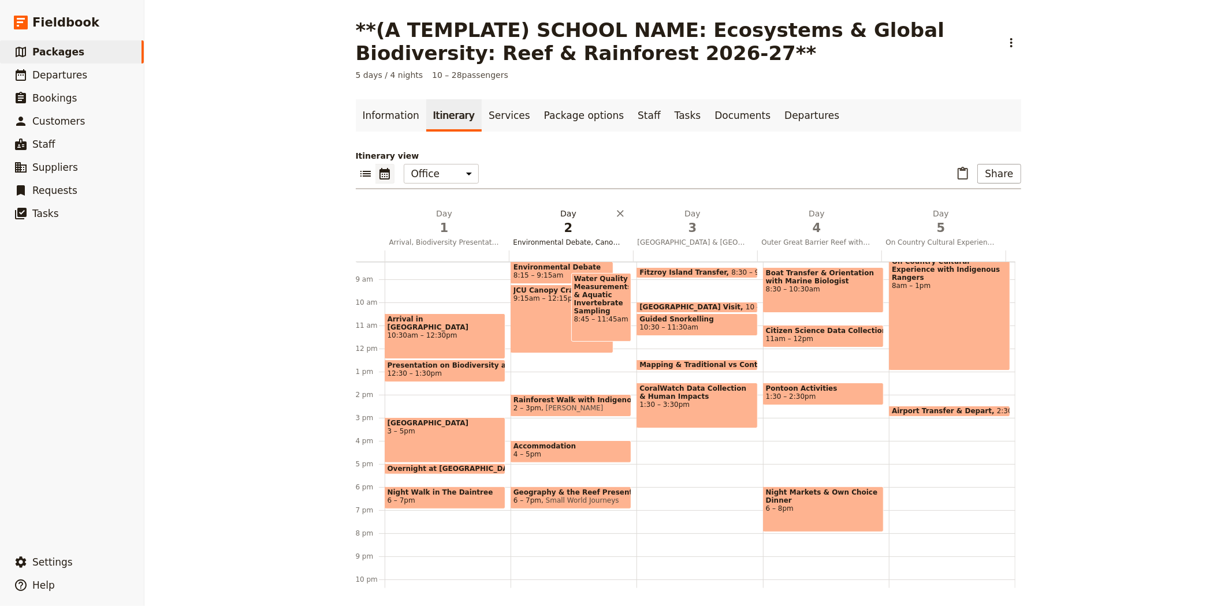
click at [559, 218] on h2 "Day 2 Environmental Debate, Canopy Crane & Aquatic Invertebrate Sampling" at bounding box center [568, 222] width 110 height 29
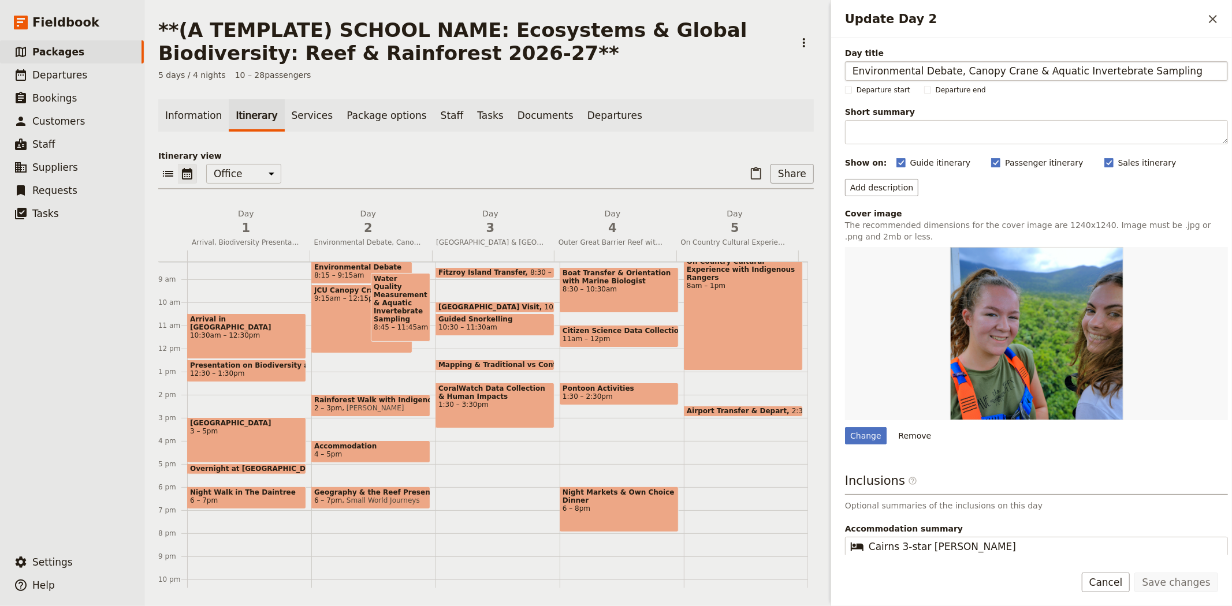
drag, startPoint x: 1029, startPoint y: 68, endPoint x: 1167, endPoint y: 68, distance: 138.0
click at [1167, 68] on input "Environmental Debate, Canopy Crane & Aquatic Invertebrate Sampling" at bounding box center [1036, 71] width 383 height 20
click at [850, 68] on input "Environmental Debate, Canopy Crane & Aquatic Invertebrate Sampling" at bounding box center [1036, 71] width 383 height 20
click at [1190, 67] on input "Aquatic Invertebrate Sampling & Canopy Crane, Environmental Debate" at bounding box center [1036, 71] width 383 height 20
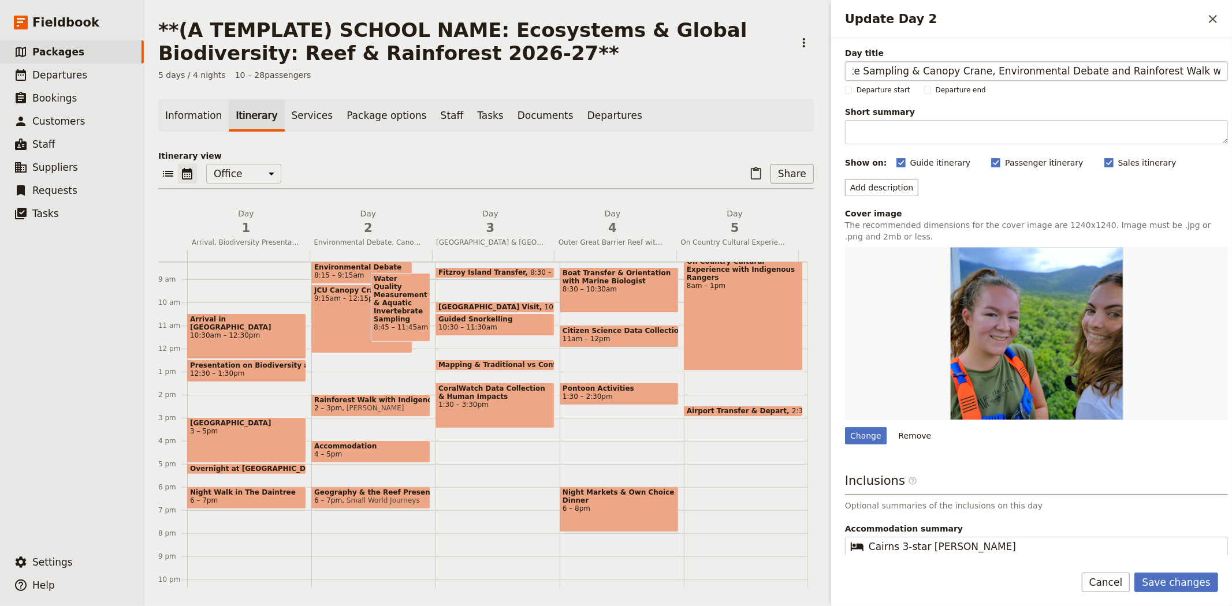
drag, startPoint x: 1070, startPoint y: 72, endPoint x: 972, endPoint y: 70, distance: 98.2
click at [972, 70] on input "Aquatic Invertebrate Sampling & Canopy Crane, Environmental Debate and Rainfore…" at bounding box center [1036, 71] width 383 height 20
click at [1207, 68] on input "Aquatic Invertebrate Sampling & Canopy Crane and Rainforest Walk with Indigen" at bounding box center [1036, 71] width 383 height 20
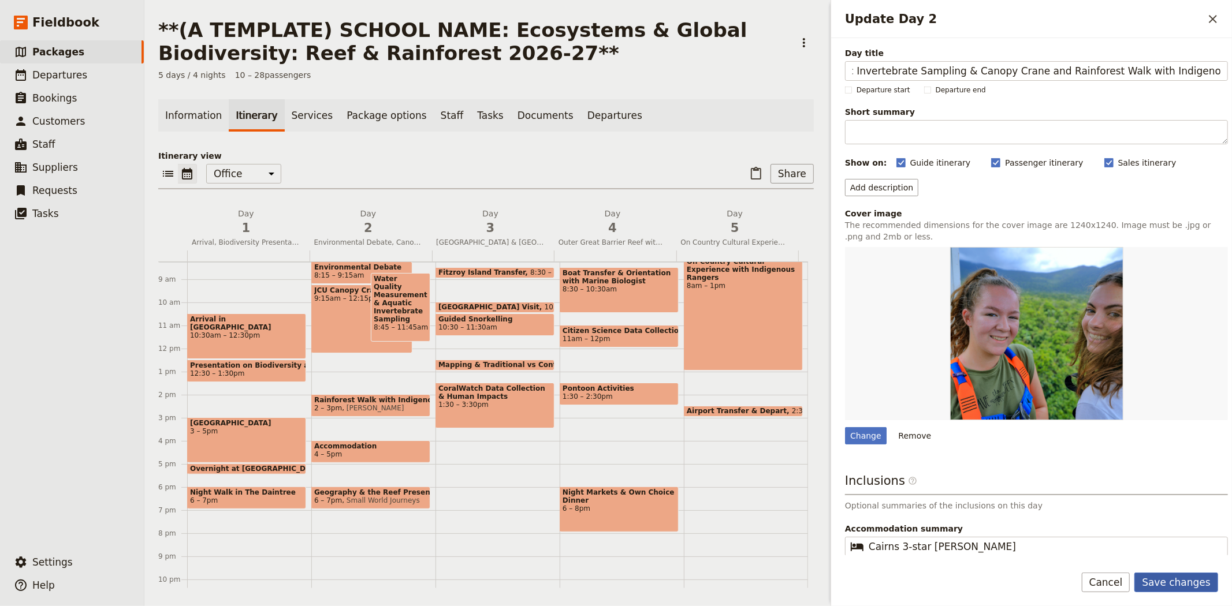
type input "Aquatic Invertebrate Sampling & Canopy Crane and Rainforest Walk with Indigenou…"
click at [1179, 581] on button "Save changes" at bounding box center [1176, 583] width 84 height 20
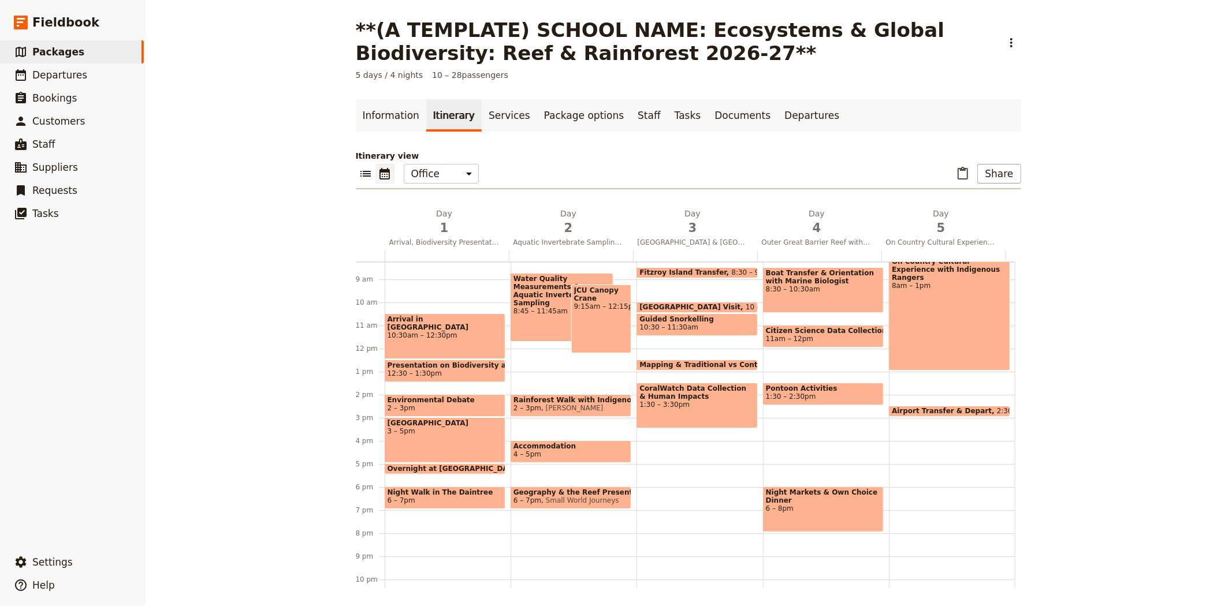
click at [429, 402] on span "Environmental Debate" at bounding box center [445, 400] width 115 height 8
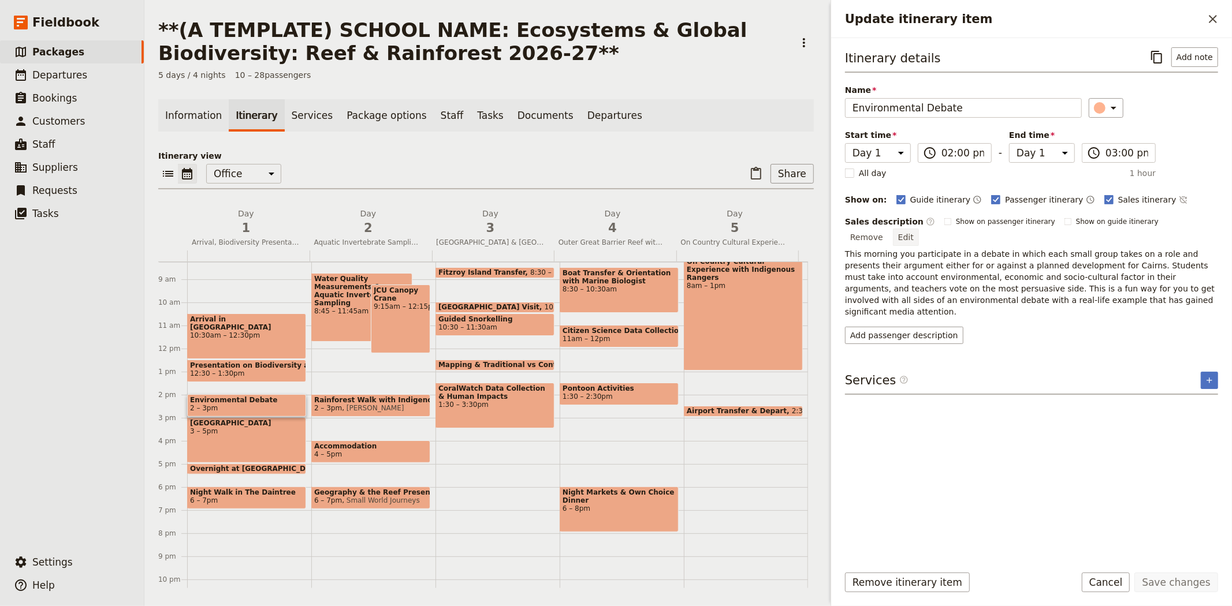
click at [919, 229] on button "Edit" at bounding box center [906, 237] width 26 height 17
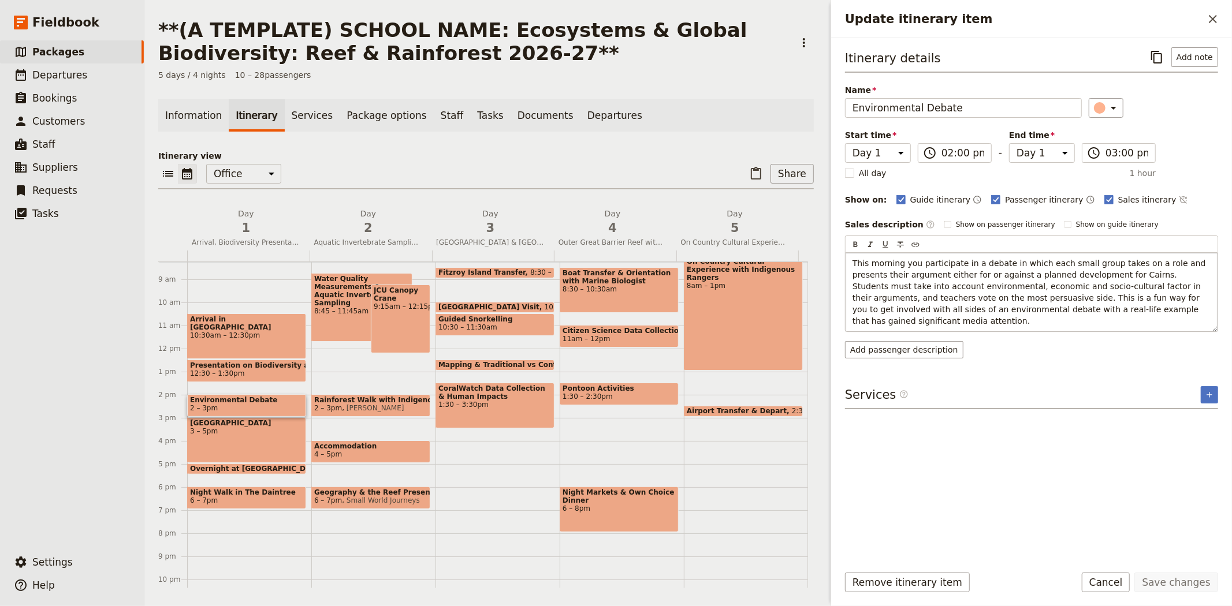
click at [885, 263] on span "This morning you participate in a debate in which each small group takes on a r…" at bounding box center [1031, 292] width 356 height 67
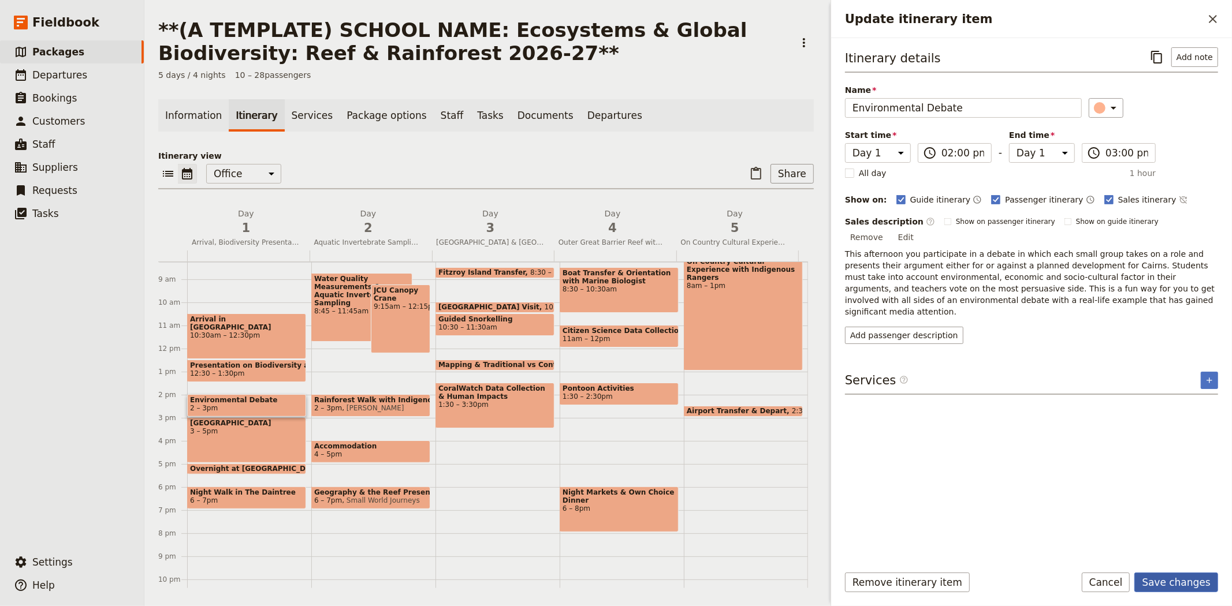
click at [1185, 585] on button "Save changes" at bounding box center [1176, 583] width 84 height 20
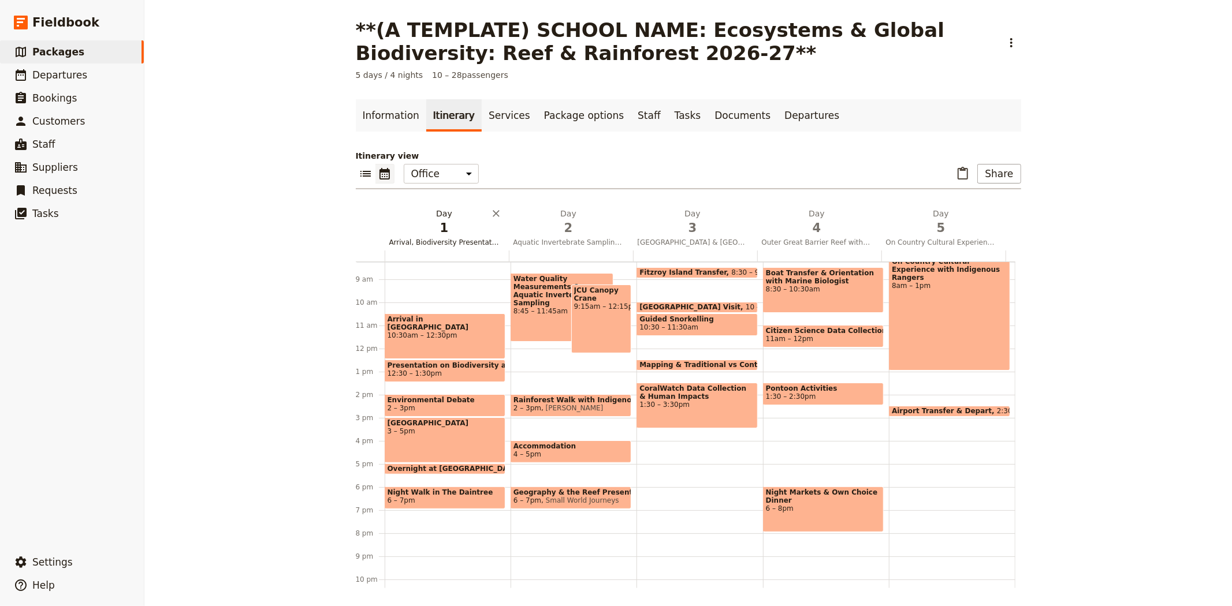
click at [431, 236] on button "Day 1 Arrival, Biodiversity Presentation & Daintree Rainforest" at bounding box center [447, 229] width 124 height 43
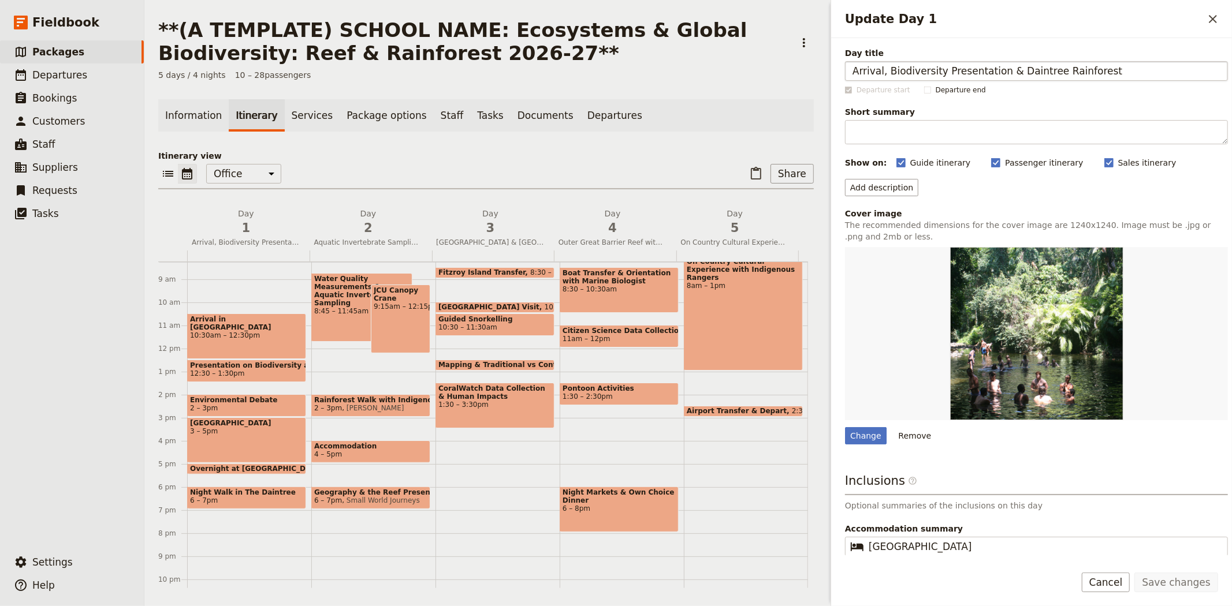
click at [989, 69] on input "Arrival, Biodiversity Presentation & Daintree Rainforest" at bounding box center [1036, 71] width 383 height 20
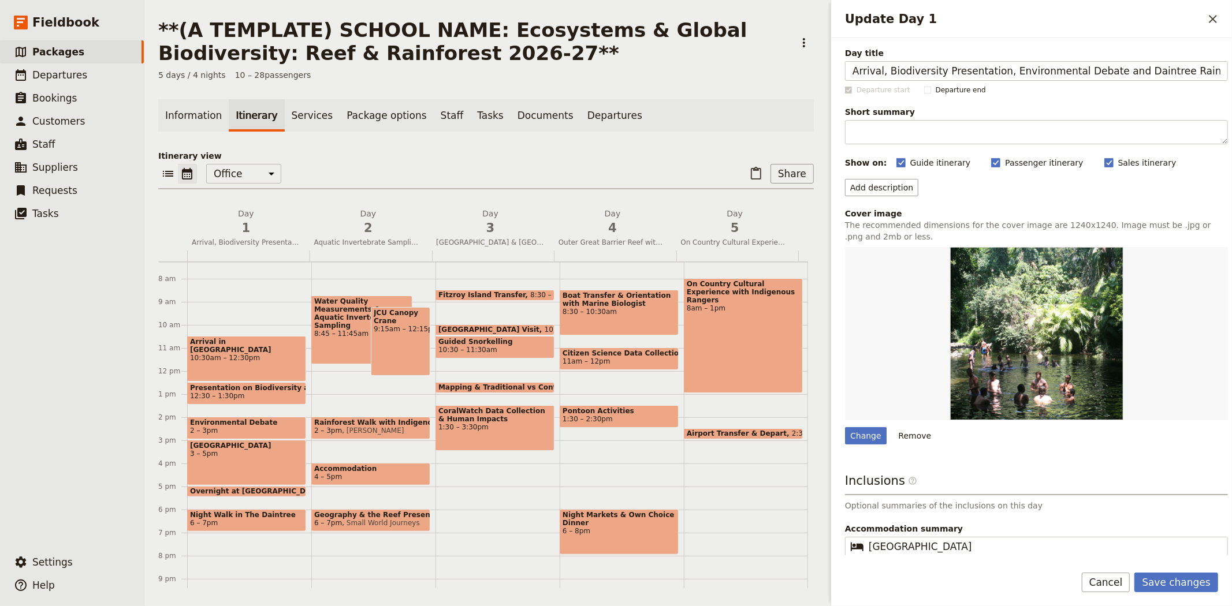
scroll to position [191, 0]
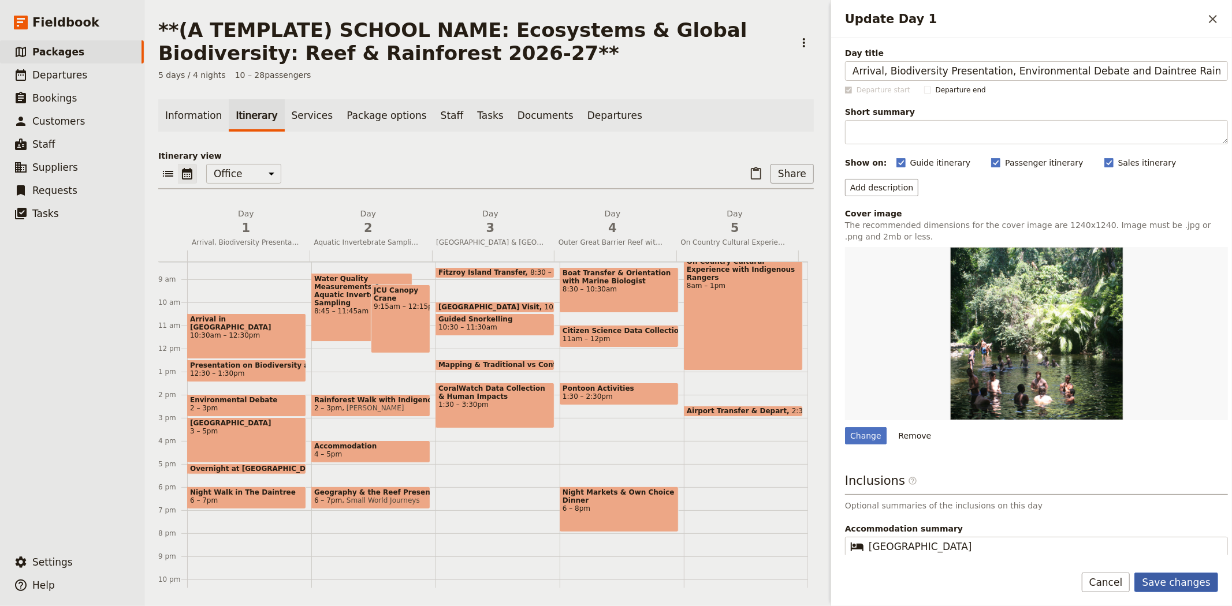
type input "Arrival, Biodiversity Presentation, Environmental Debate and Daintree Rainforest"
click at [1171, 584] on button "Save changes" at bounding box center [1176, 583] width 84 height 20
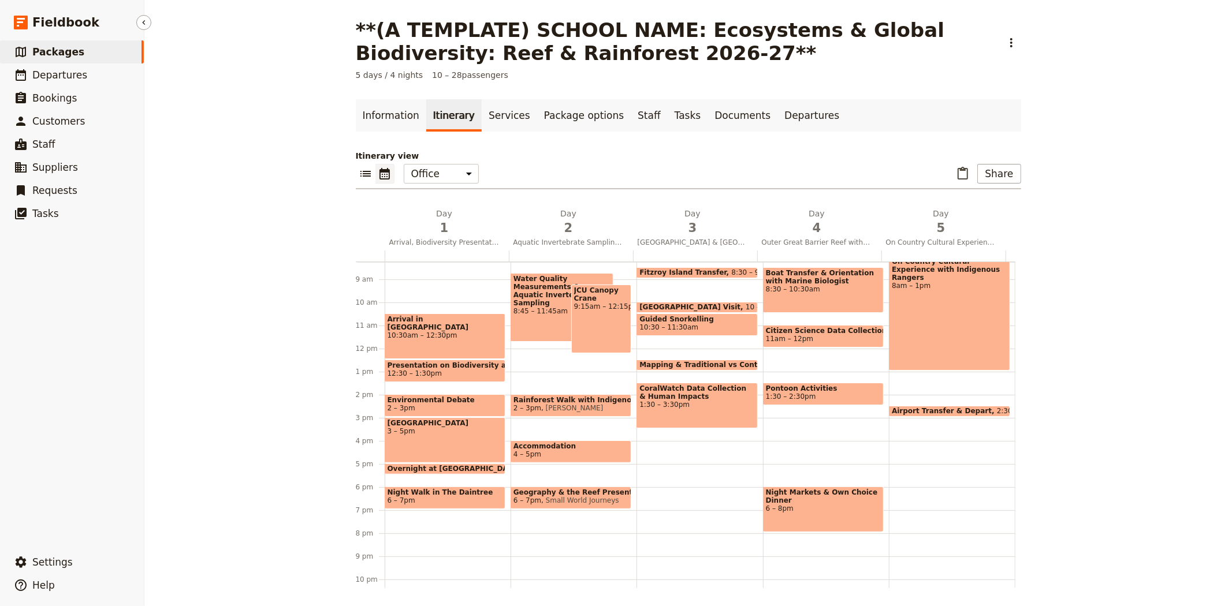
click at [71, 55] on span "Packages" at bounding box center [58, 52] width 52 height 12
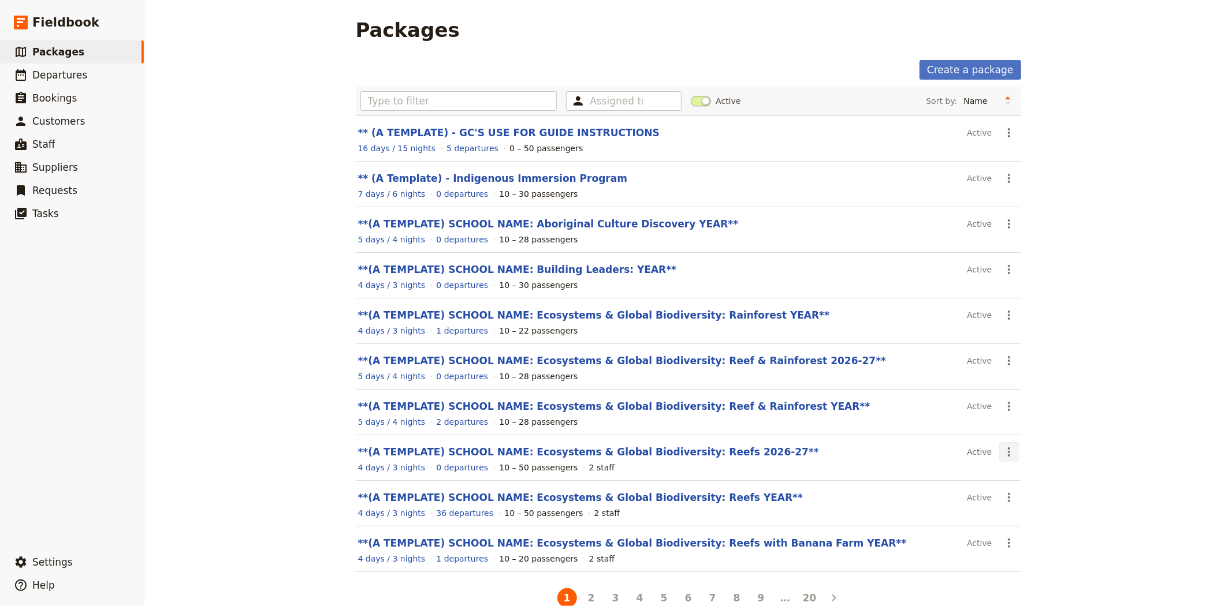
click at [1007, 452] on icon "Actions" at bounding box center [1009, 452] width 14 height 14
click at [1035, 512] on span "Clone this package" at bounding box center [1040, 512] width 77 height 12
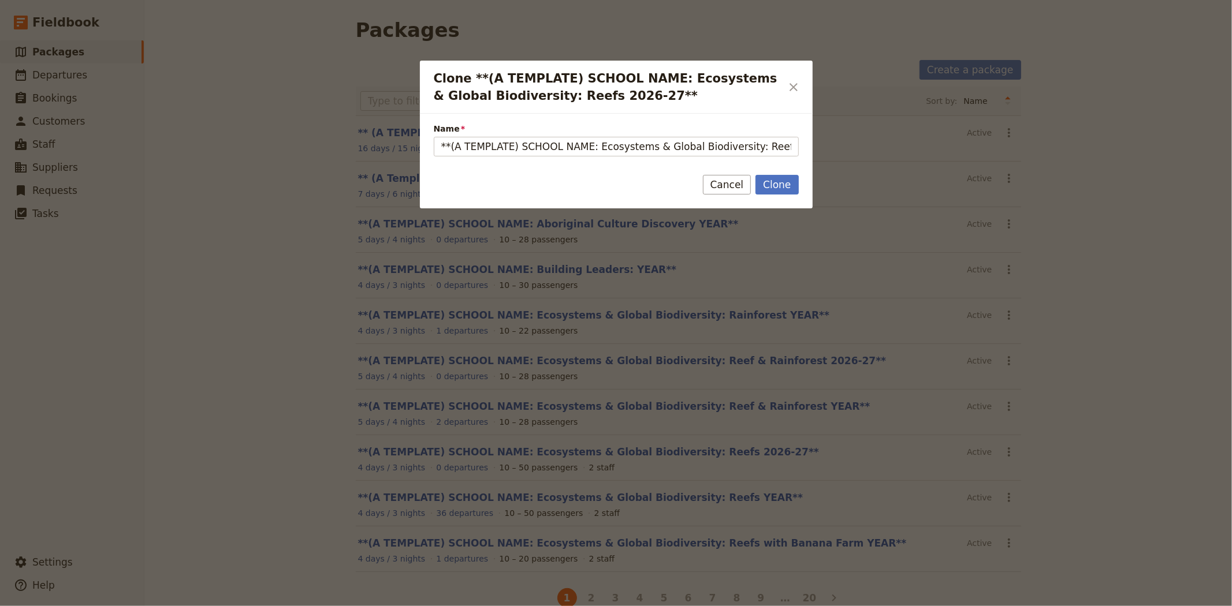
drag, startPoint x: 552, startPoint y: 146, endPoint x: 272, endPoint y: 130, distance: 280.6
click at [272, 606] on div "Clone **(A TEMPLATE) SCHOOL NAME: Ecosystems & Global Biodiversity: Reefs 2026-…" at bounding box center [616, 606] width 1232 height 0
type input "Inaburra: Ecosystems & Global Biodiversity: Reefs 2026-27** (copy)"
click at [730, 181] on button "Cancel" at bounding box center [727, 185] width 49 height 20
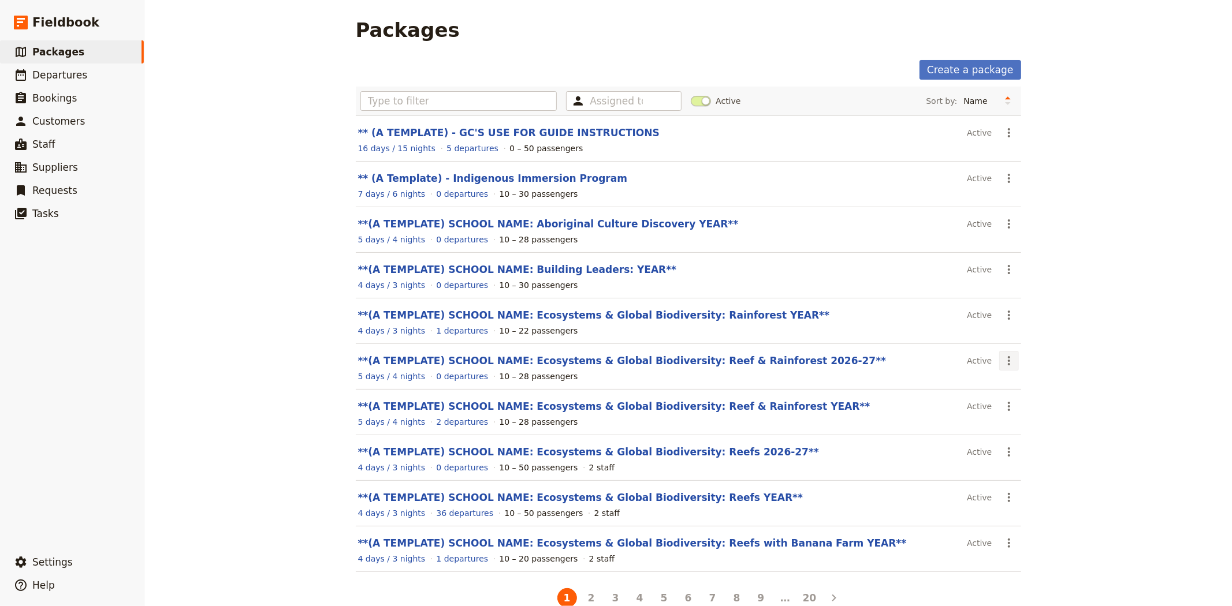
click at [1009, 365] on icon "Actions" at bounding box center [1009, 361] width 14 height 14
click at [1018, 418] on span "Clone this package" at bounding box center [1040, 420] width 77 height 12
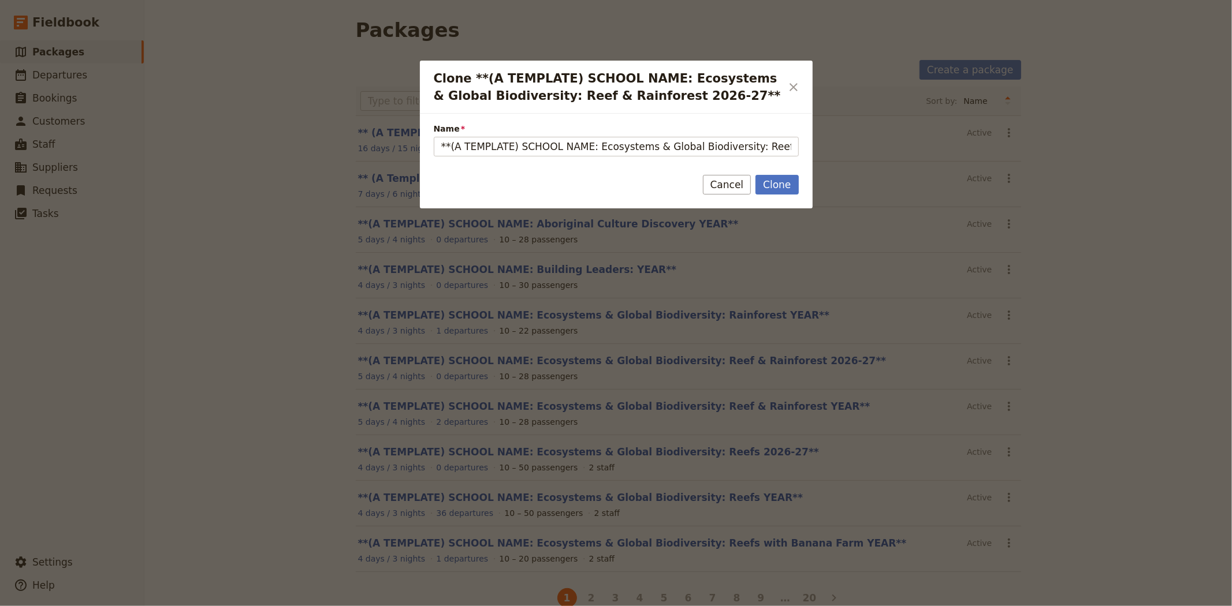
drag, startPoint x: 497, startPoint y: 146, endPoint x: 315, endPoint y: 136, distance: 182.2
click at [315, 606] on div "Clone **(A TEMPLATE) SCHOOL NAME: Ecosystems & Global Biodiversity: Reef & Rain…" at bounding box center [616, 606] width 1232 height 0
drag, startPoint x: 708, startPoint y: 144, endPoint x: 810, endPoint y: 143, distance: 102.2
click at [810, 143] on div "Name Inaburra: Ecosystems & Global Biodiversity: Reef & Rainforest 2026-27** (c…" at bounding box center [616, 136] width 393 height 44
type input "Inaburra: Ecosystems & Global Biodiversity: Reef & Rainforest Custom 2026"
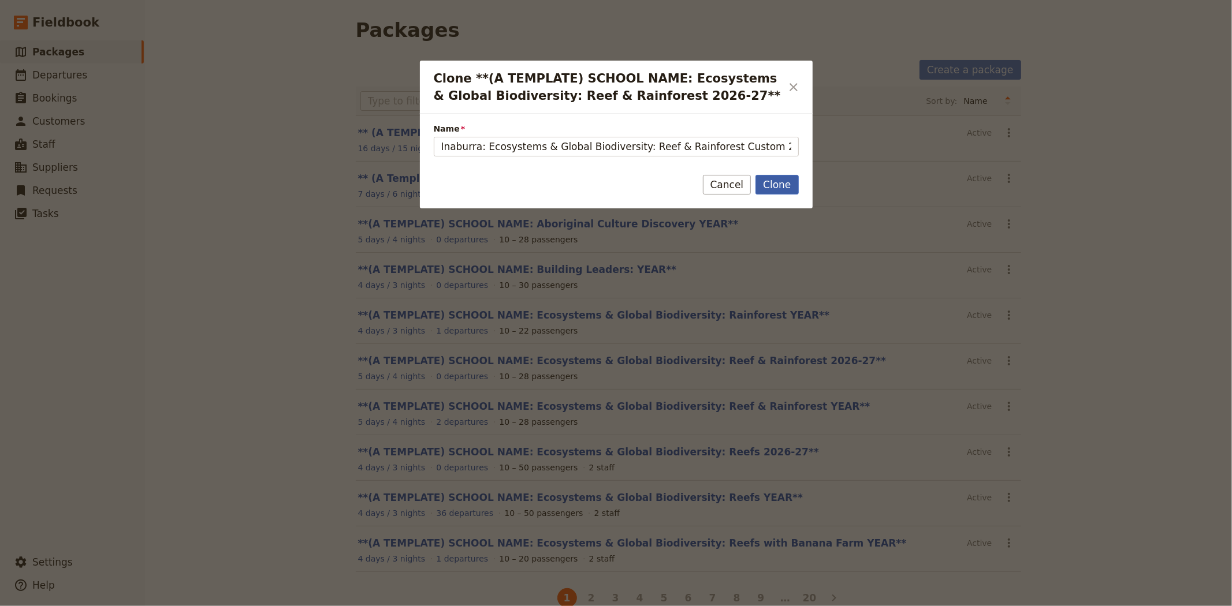
click at [776, 181] on button "Clone" at bounding box center [777, 185] width 43 height 20
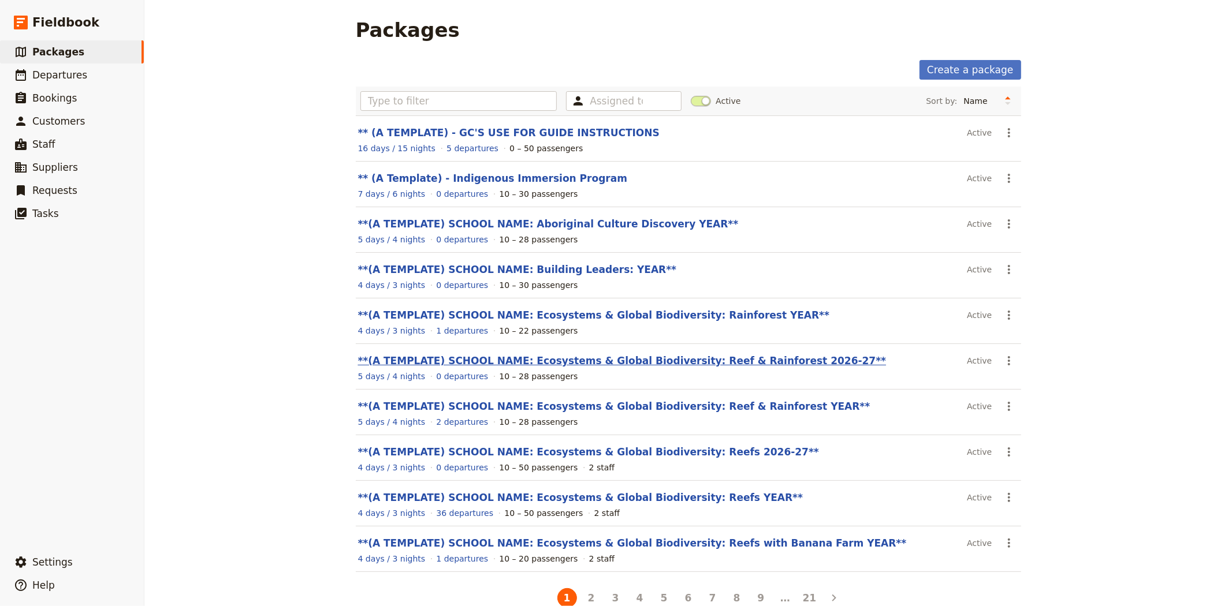
click at [700, 363] on link "**(A TEMPLATE) SCHOOL NAME: Ecosystems & Global Biodiversity: Reef & Rainforest…" at bounding box center [622, 361] width 529 height 12
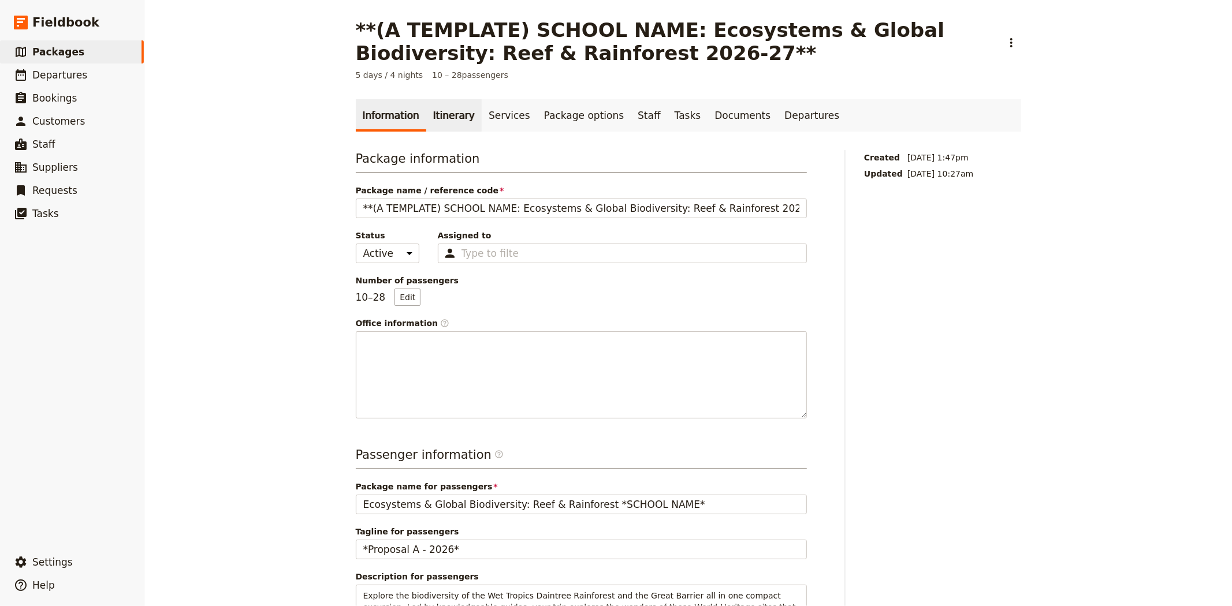
click at [458, 114] on link "Itinerary" at bounding box center [453, 115] width 55 height 32
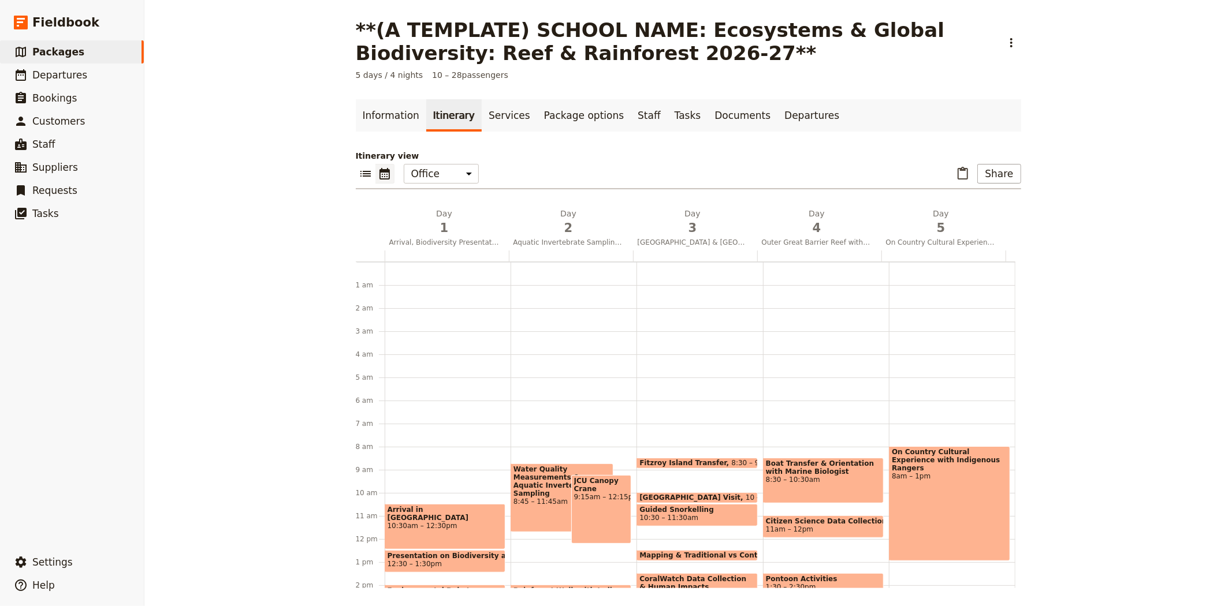
scroll to position [150, 0]
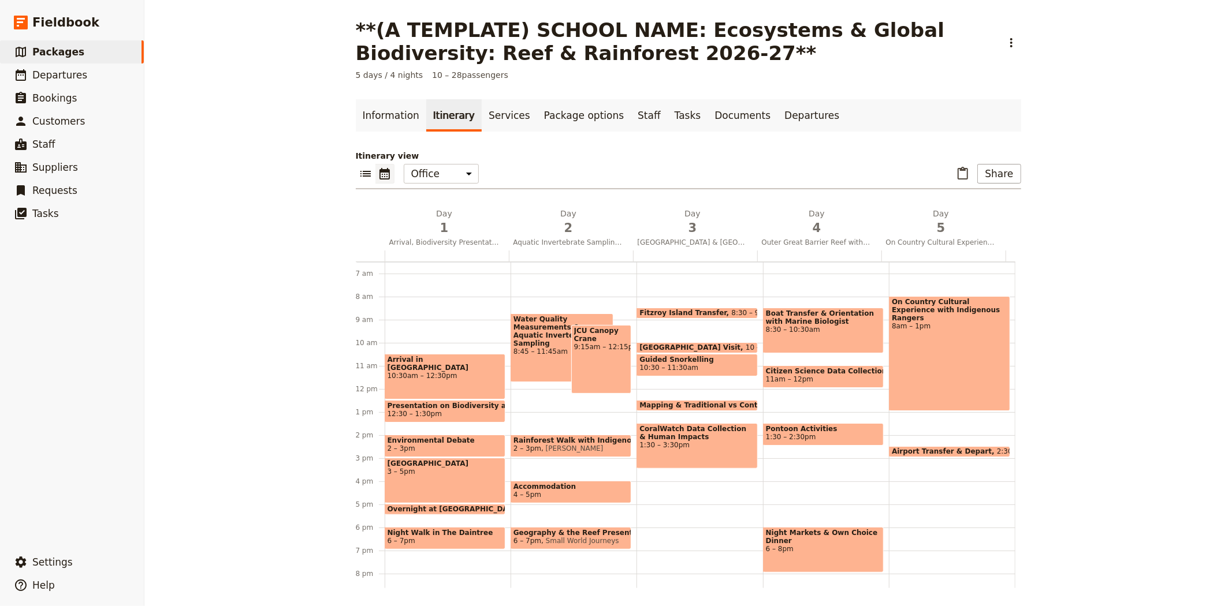
click at [442, 441] on span "Environmental Debate" at bounding box center [445, 441] width 115 height 8
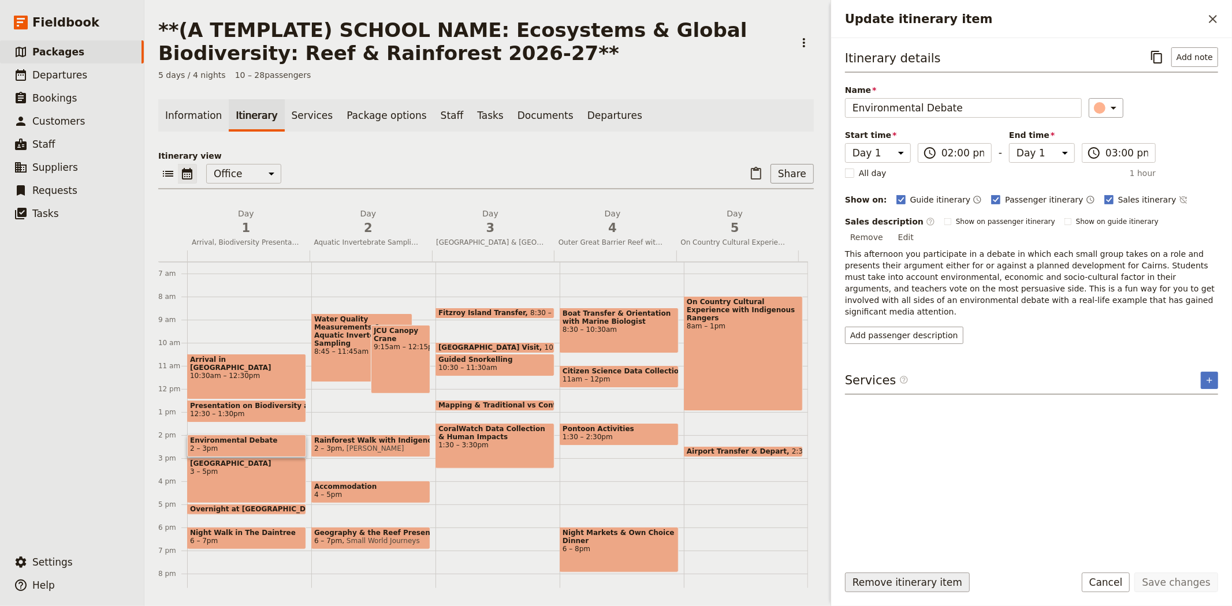
click at [914, 586] on button "Remove itinerary item" at bounding box center [907, 583] width 125 height 20
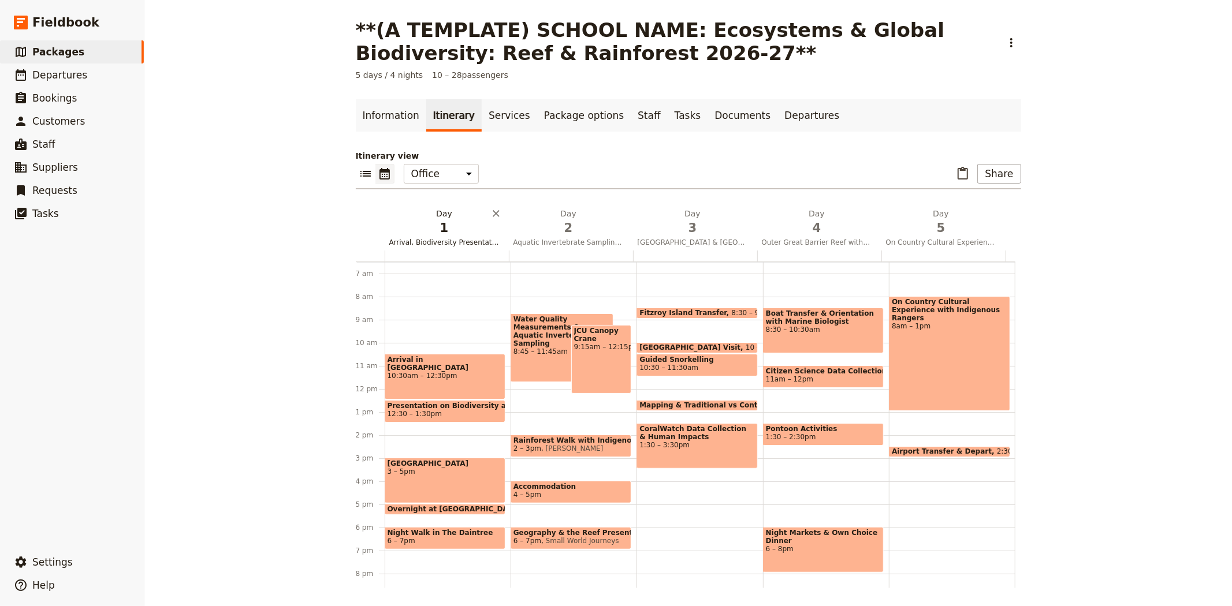
click at [433, 235] on span "1" at bounding box center [444, 227] width 110 height 17
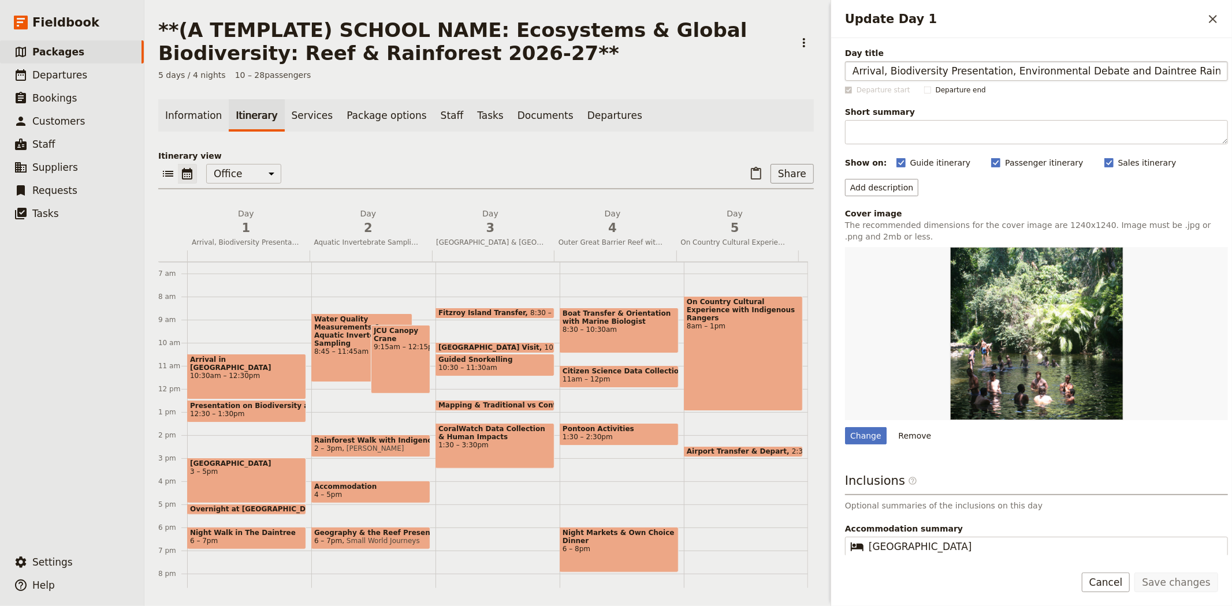
drag, startPoint x: 996, startPoint y: 70, endPoint x: 1095, endPoint y: 67, distance: 98.8
click at [1095, 67] on input "Arrival, Biodiversity Presentation, Environmental Debate and Daintree Rainforest" at bounding box center [1036, 71] width 383 height 20
type input "Arrival, Biodiversity Presentation & Daintree Rainforest"
click at [1205, 580] on button "Save changes" at bounding box center [1176, 583] width 84 height 20
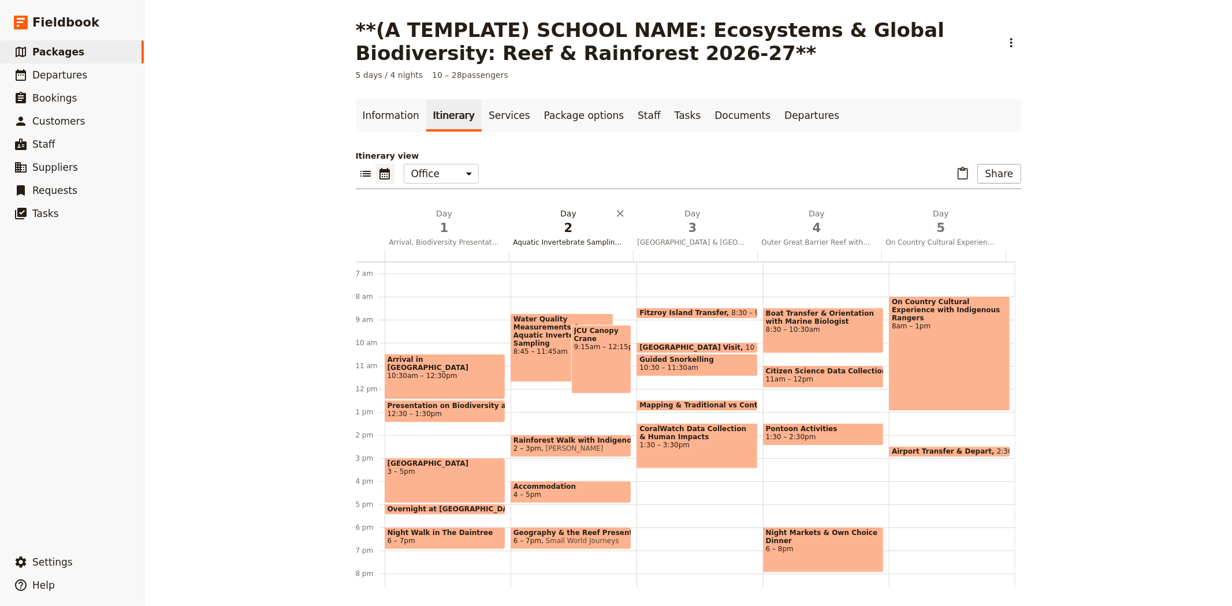
click at [550, 231] on span "2" at bounding box center [568, 227] width 110 height 17
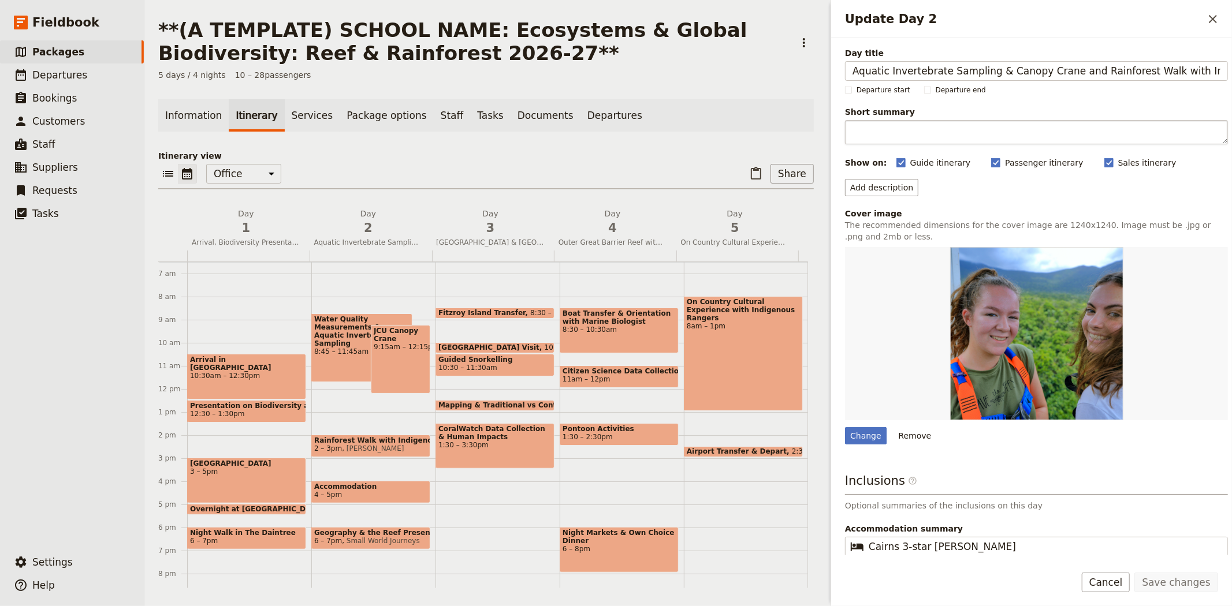
scroll to position [0, 36]
click at [855, 71] on input "Aquatic Invertebrate Sampling & Canopy Crane and Rainforest Walk with Indigenou…" at bounding box center [1036, 71] width 383 height 20
drag, startPoint x: 1023, startPoint y: 68, endPoint x: 1231, endPoint y: 84, distance: 209.1
click at [1231, 84] on div "Day title Aquatic Invertebrate Sampling & Canopy Crane and Rainforest Walk with…" at bounding box center [1031, 297] width 401 height 518
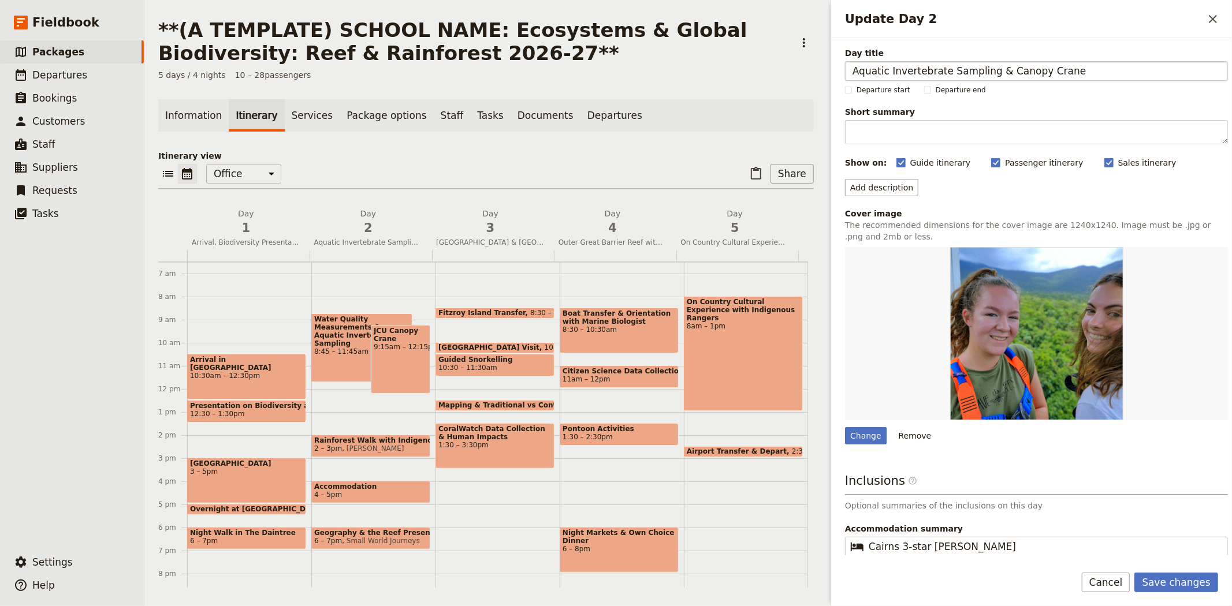
click at [852, 70] on input "Aquatic Invertebrate Sampling & Canopy Crane" at bounding box center [1036, 71] width 383 height 20
type input "Environmental Debate, Aquatic Invertebrate Sampling & Canopy Crane"
click at [1169, 580] on button "Save changes" at bounding box center [1176, 583] width 84 height 20
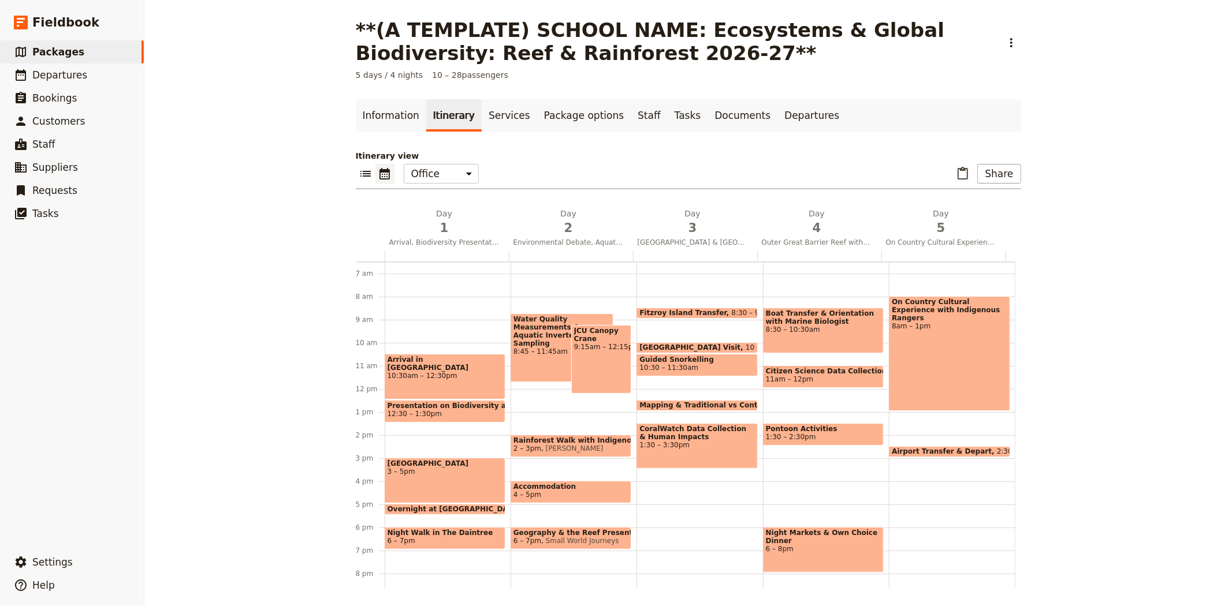
click at [541, 445] on span "[PERSON_NAME]" at bounding box center [572, 449] width 62 height 8
select select "2"
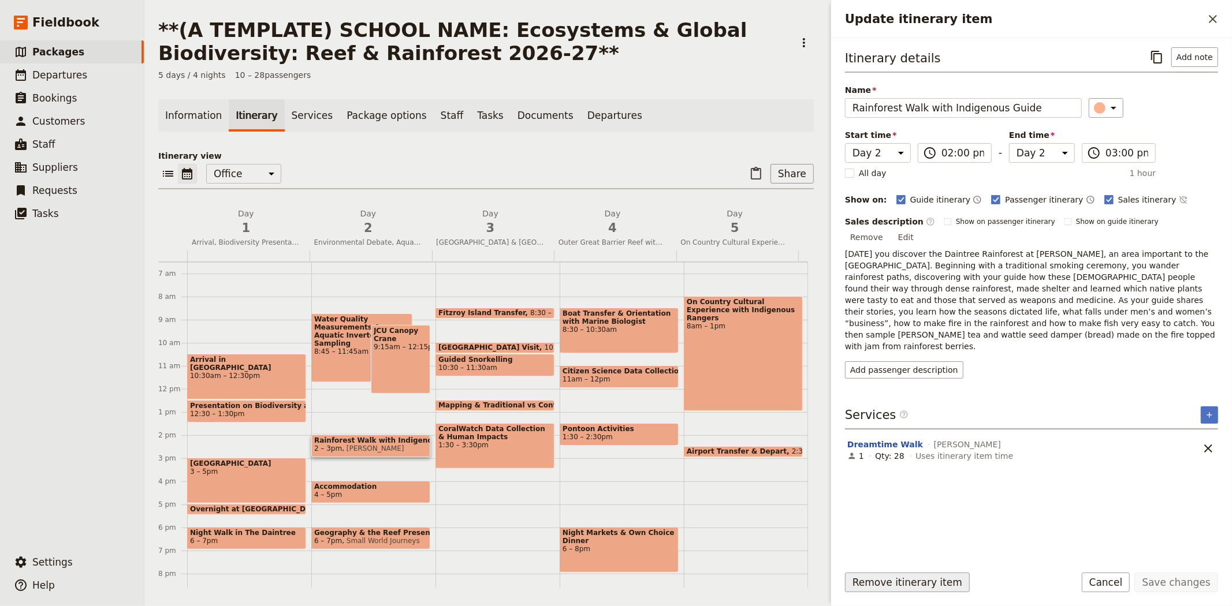
click at [916, 575] on button "Remove itinerary item" at bounding box center [907, 583] width 125 height 20
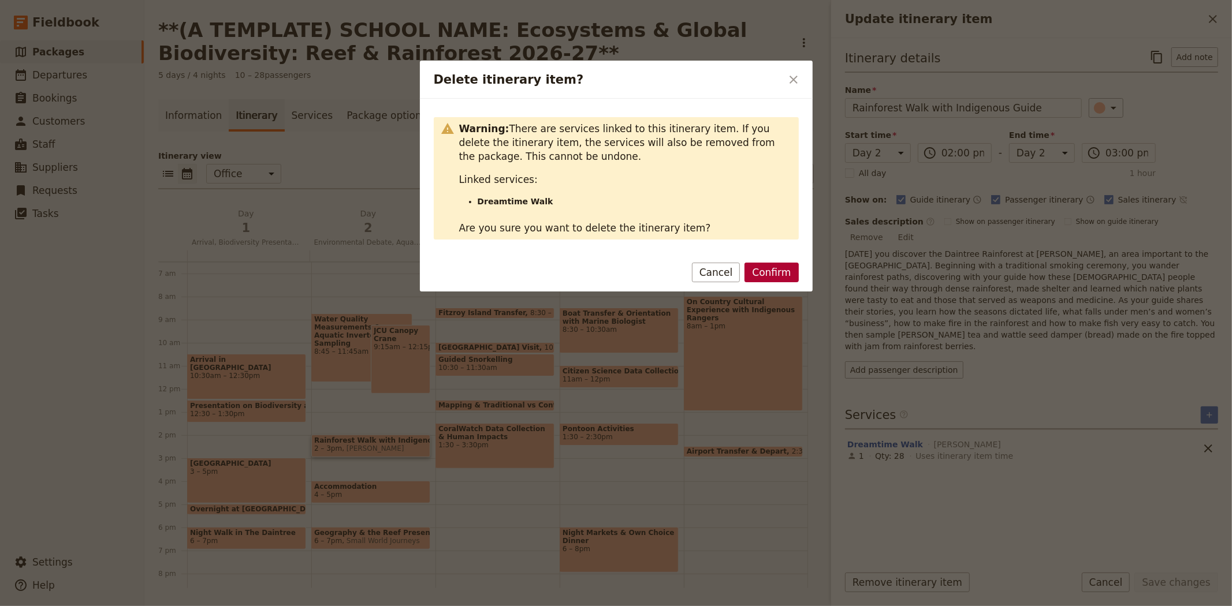
click at [770, 271] on button "Confirm" at bounding box center [772, 273] width 54 height 20
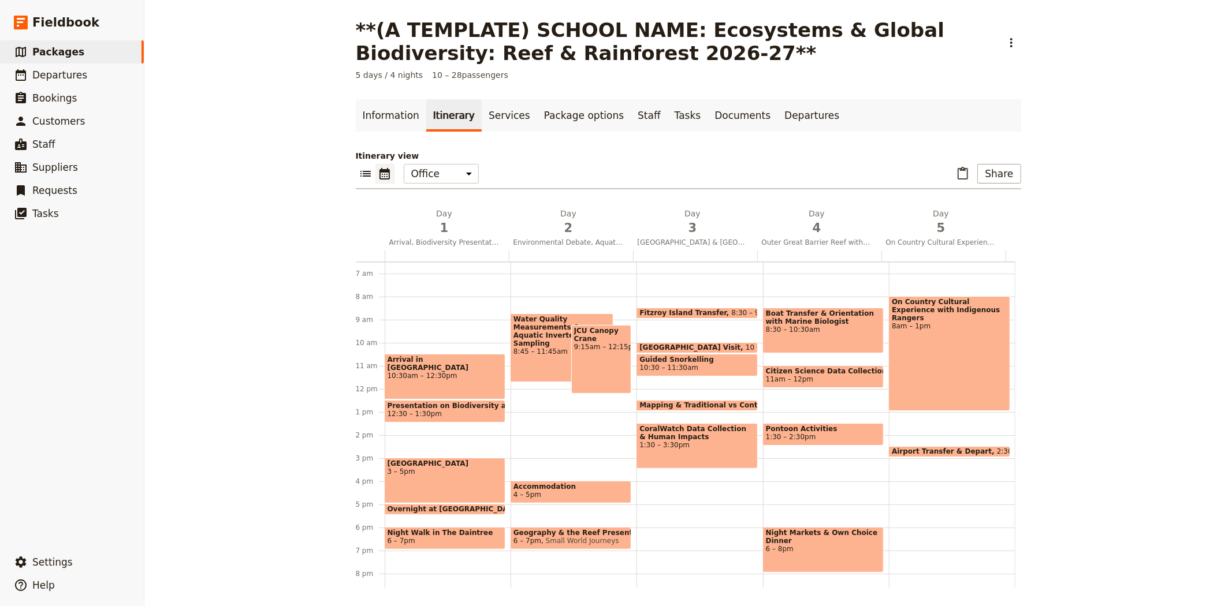
click at [512, 303] on div "Water Quality Measurements & Aquatic Invertebrate Sampling 8:45 – 11:45am JCU C…" at bounding box center [574, 389] width 126 height 555
select select "2"
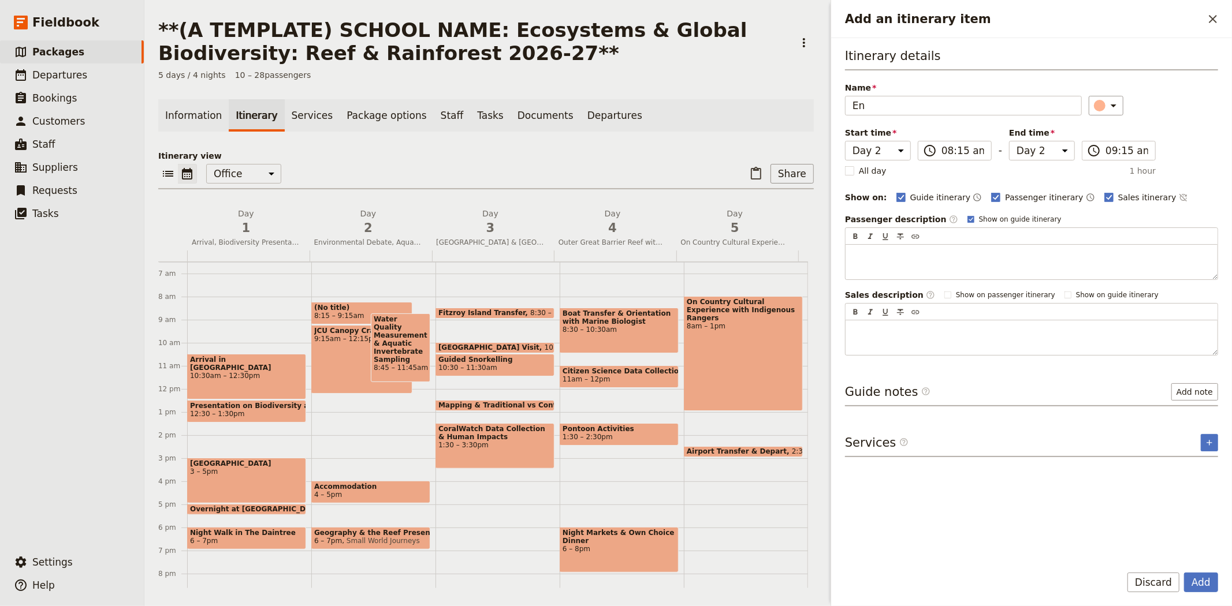
type input "E"
click at [853, 103] on input "Environmental Debate" at bounding box center [963, 106] width 237 height 20
type input "Environmental Debate"
click at [1216, 445] on button "​" at bounding box center [1209, 442] width 17 height 17
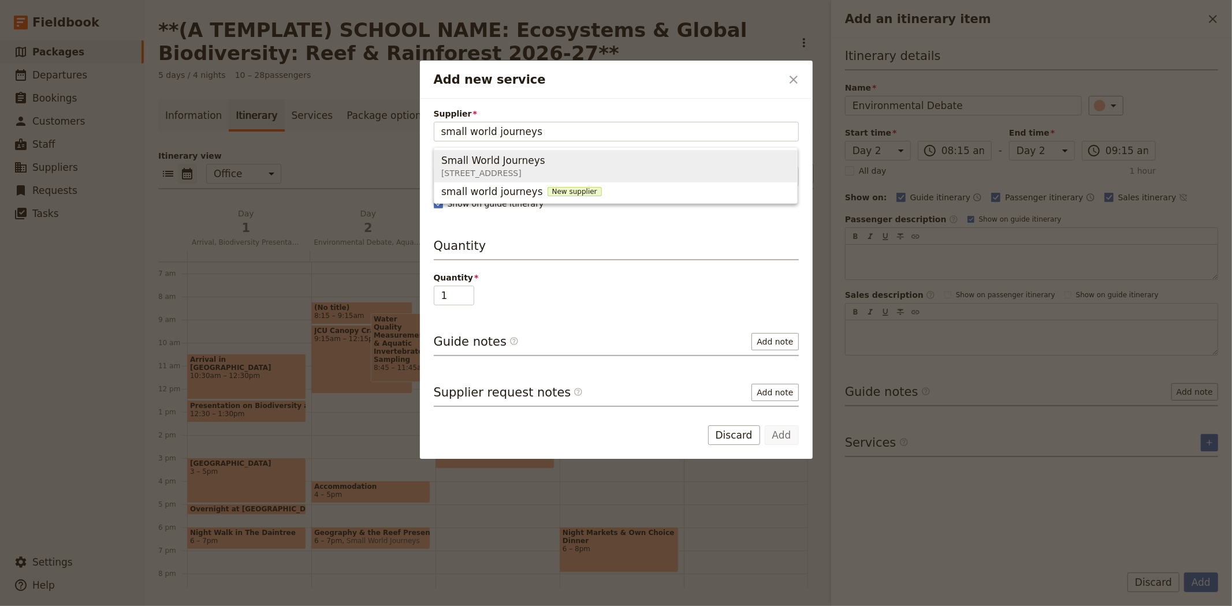
click at [678, 175] on span "Small World Journeys [STREET_ADDRESS]" at bounding box center [615, 166] width 349 height 28
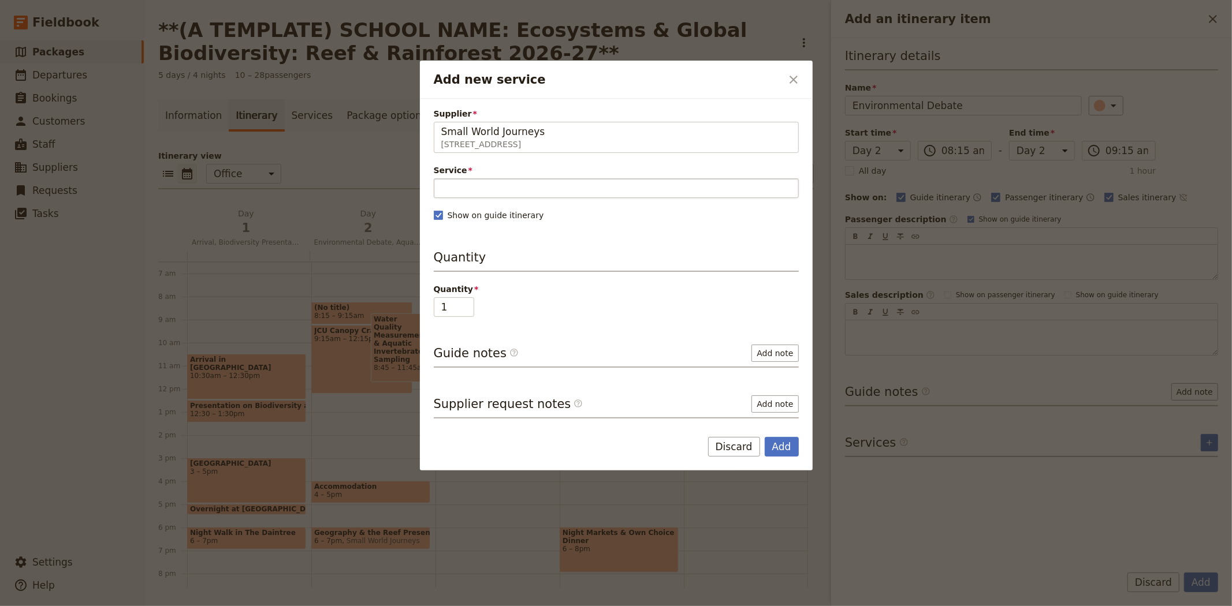
type input "Small World Journeys"
click at [520, 191] on input "Service" at bounding box center [616, 188] width 365 height 20
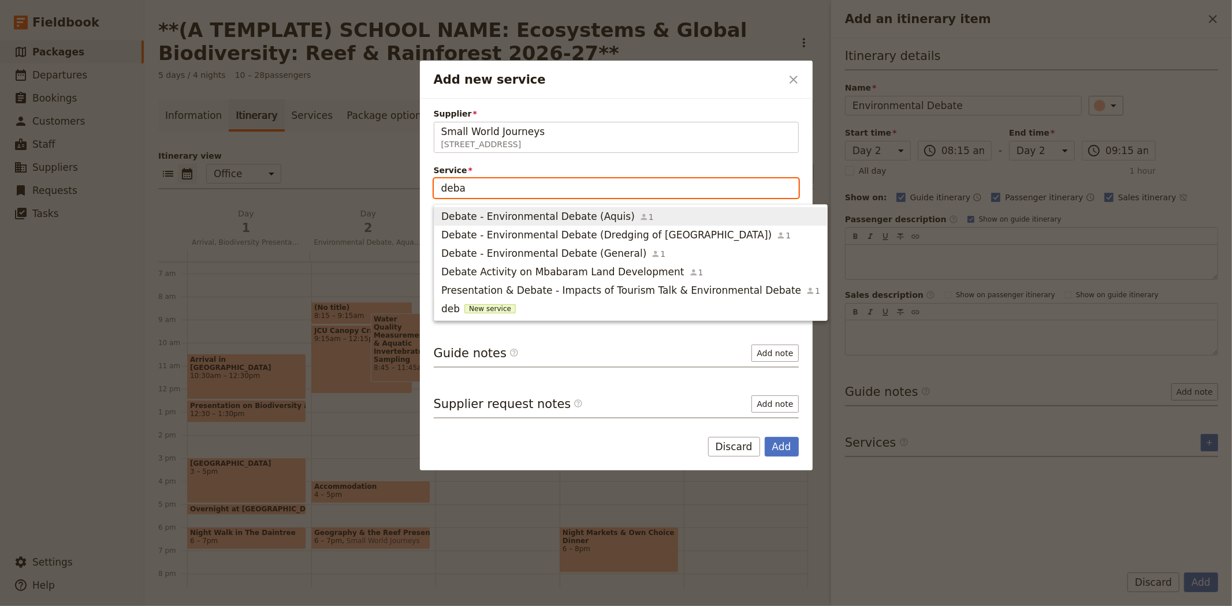
type input "debat"
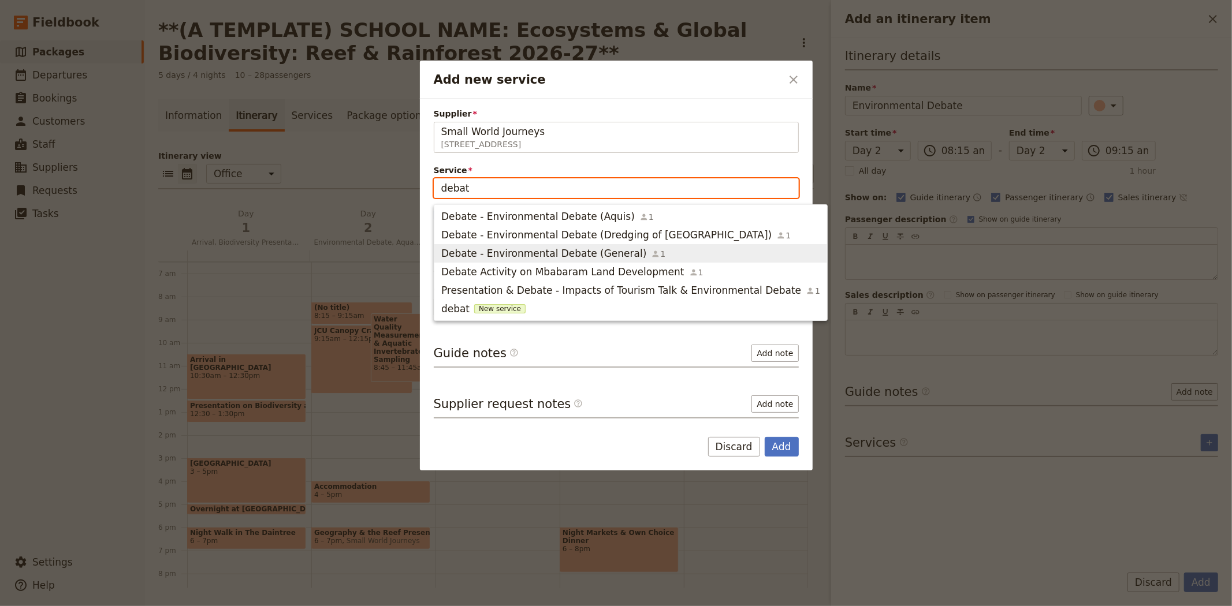
click at [533, 256] on span "Debate - Environmental Debate (General)" at bounding box center [543, 254] width 205 height 14
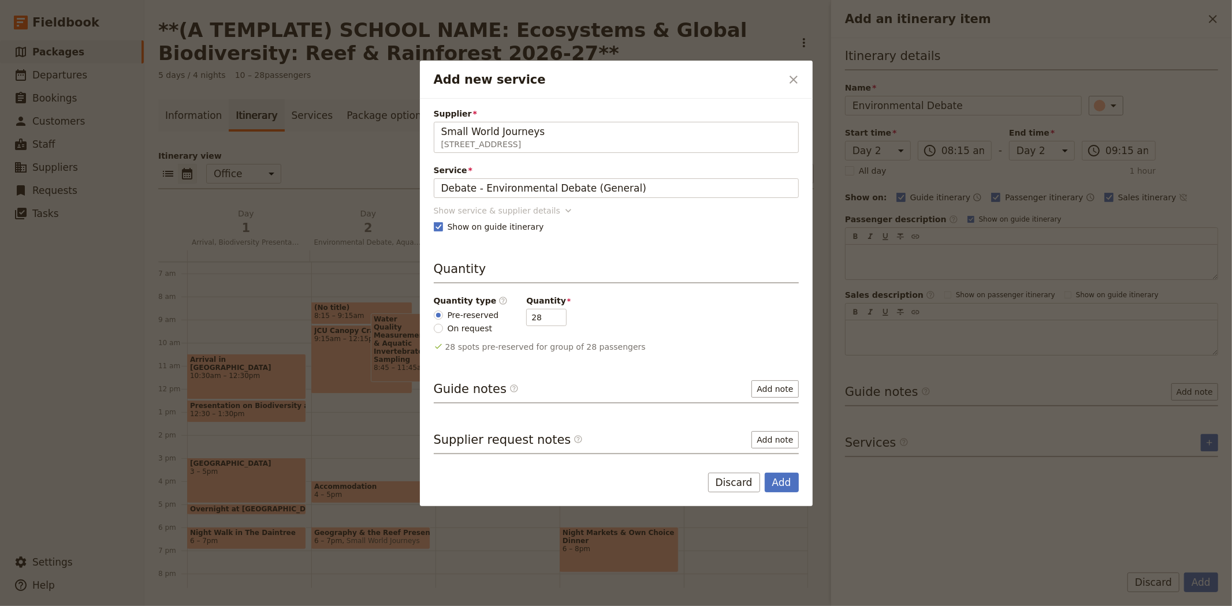
click at [485, 211] on div "Show service & supplier details" at bounding box center [497, 211] width 126 height 12
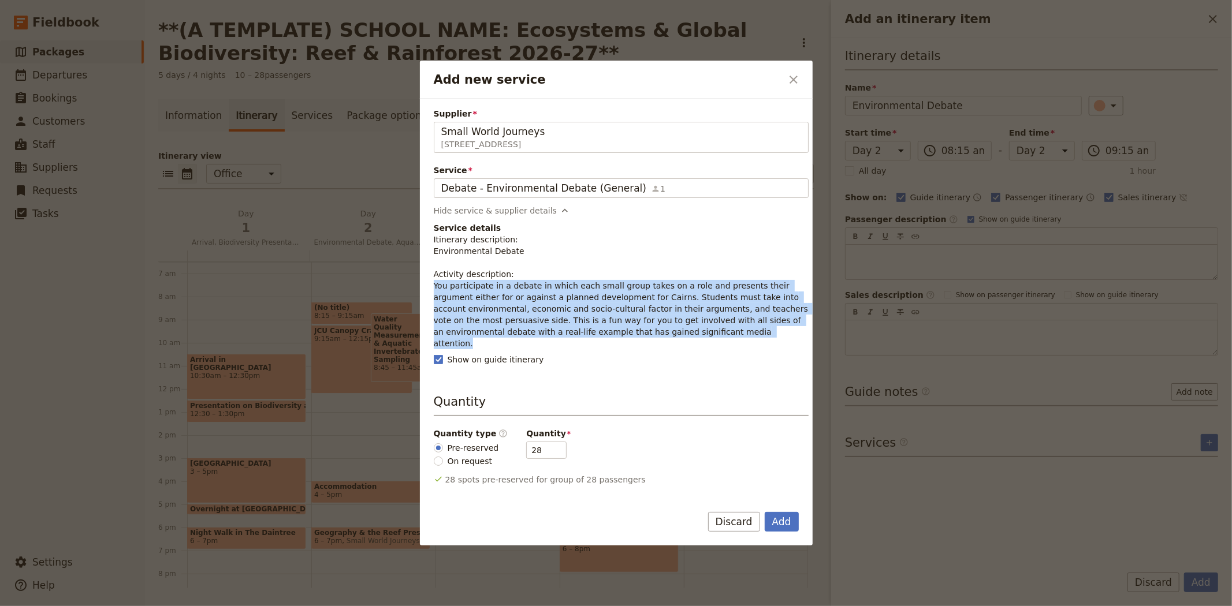
drag, startPoint x: 678, startPoint y: 336, endPoint x: 433, endPoint y: 289, distance: 249.3
click at [434, 289] on p "Itinerary description: Environmental Debate Activity description: You participa…" at bounding box center [621, 292] width 375 height 116
copy p "You participate in a debate in which each small group takes on a role and prese…"
click at [791, 523] on button "Add" at bounding box center [782, 522] width 34 height 20
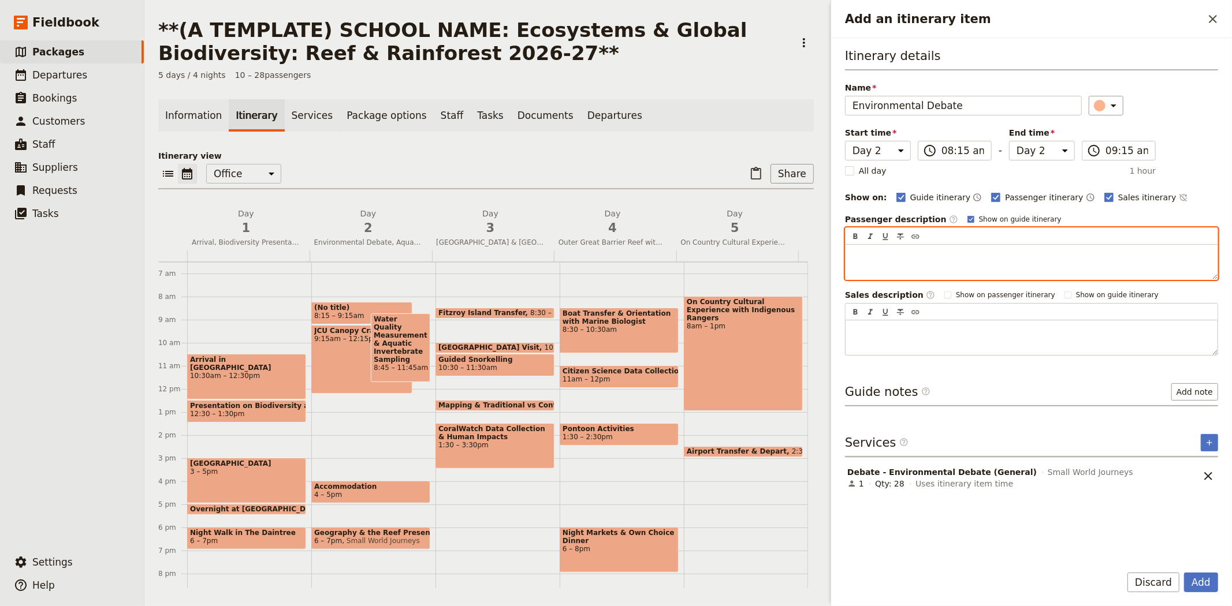
click at [905, 263] on div "Add an itinerary item" at bounding box center [1032, 262] width 372 height 35
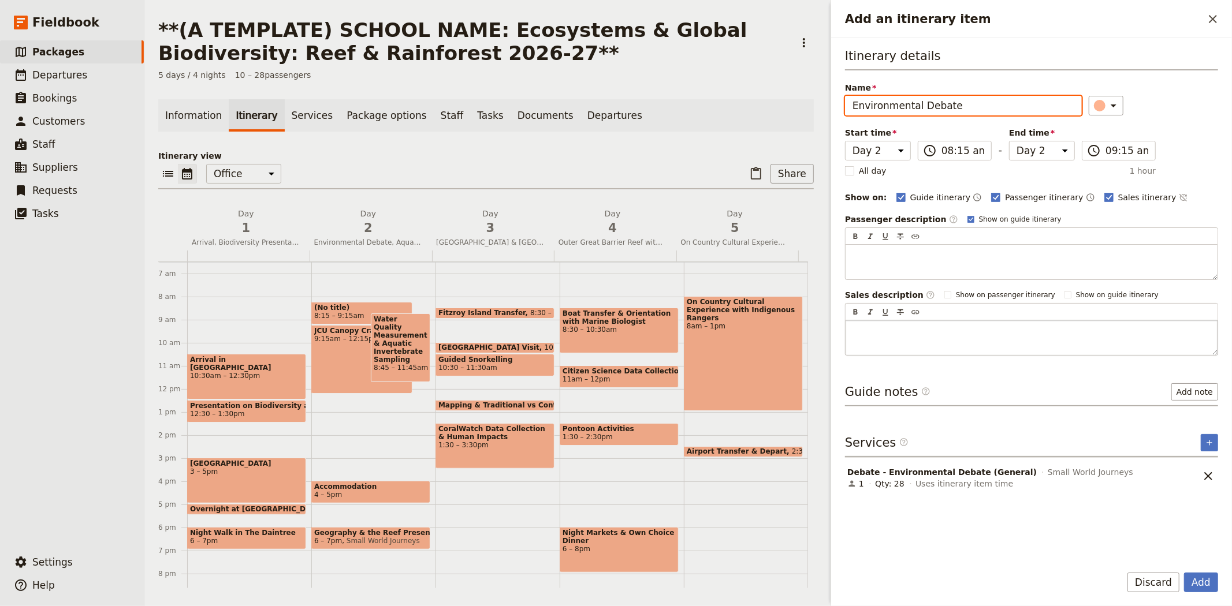
click at [894, 341] on div "Add an itinerary item" at bounding box center [1032, 338] width 372 height 35
type input "Environmental Debate"
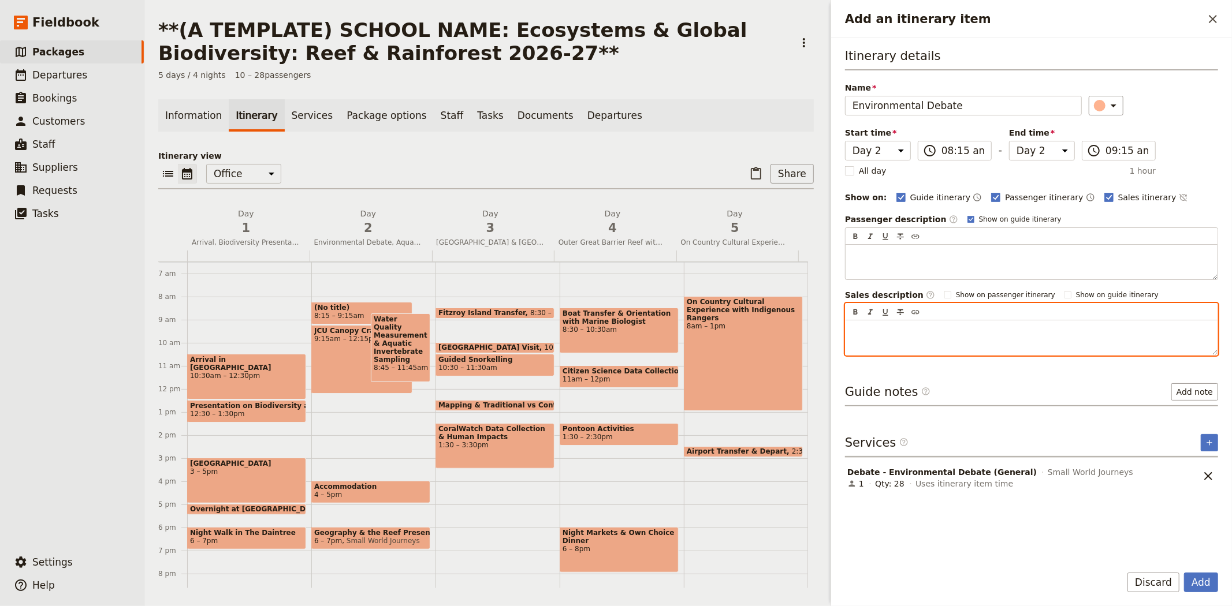
click at [890, 330] on p "Add an itinerary item" at bounding box center [1032, 331] width 358 height 12
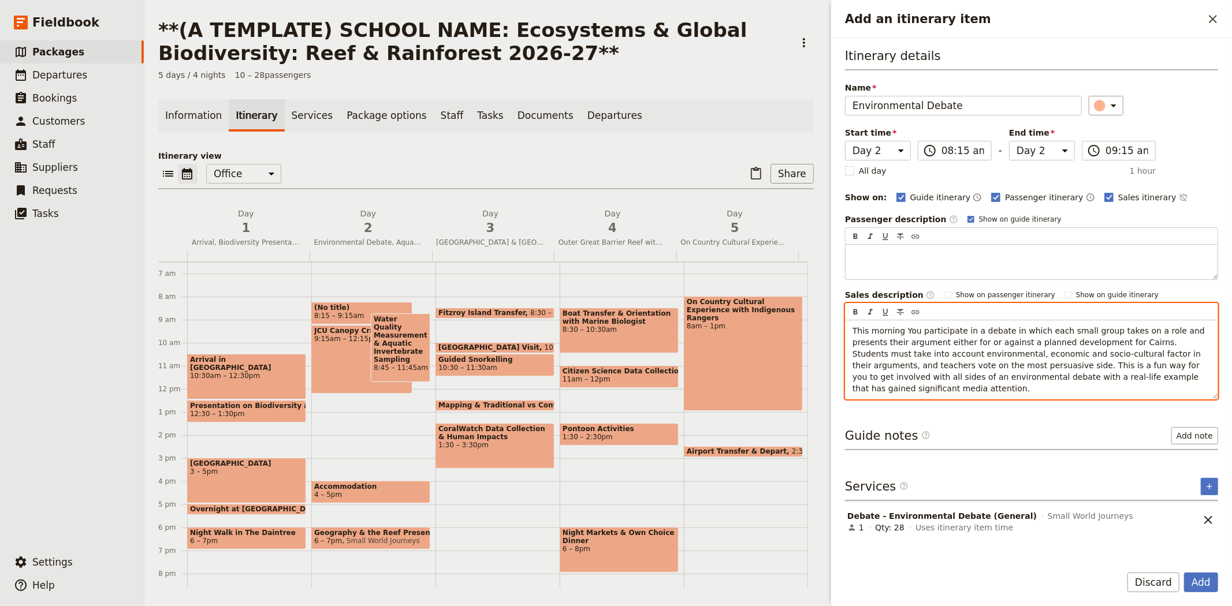
click at [898, 332] on span "This morning You participate in a debate in which each small group takes on a r…" at bounding box center [1030, 359] width 355 height 67
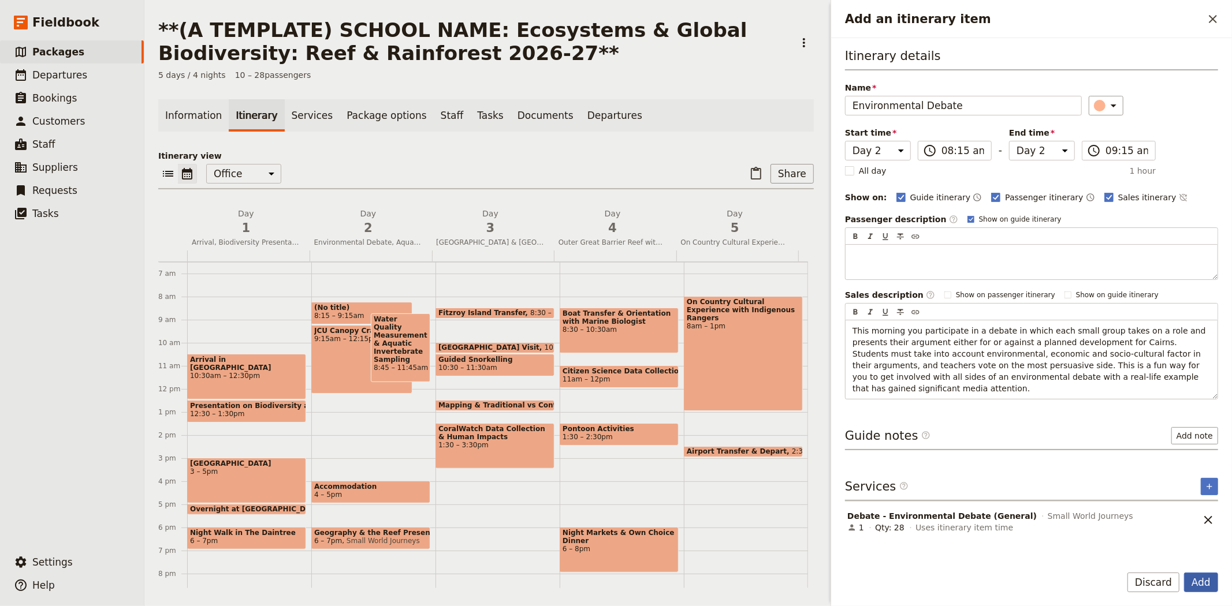
click at [1203, 578] on button "Add" at bounding box center [1201, 583] width 34 height 20
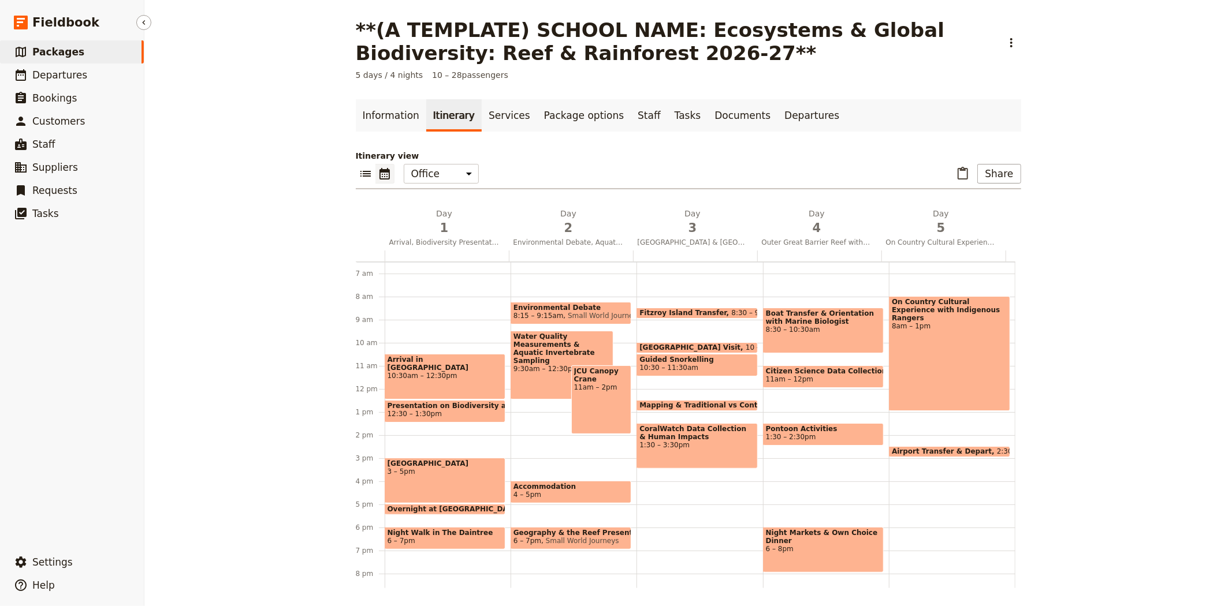
click at [51, 46] on span "Packages" at bounding box center [58, 52] width 52 height 12
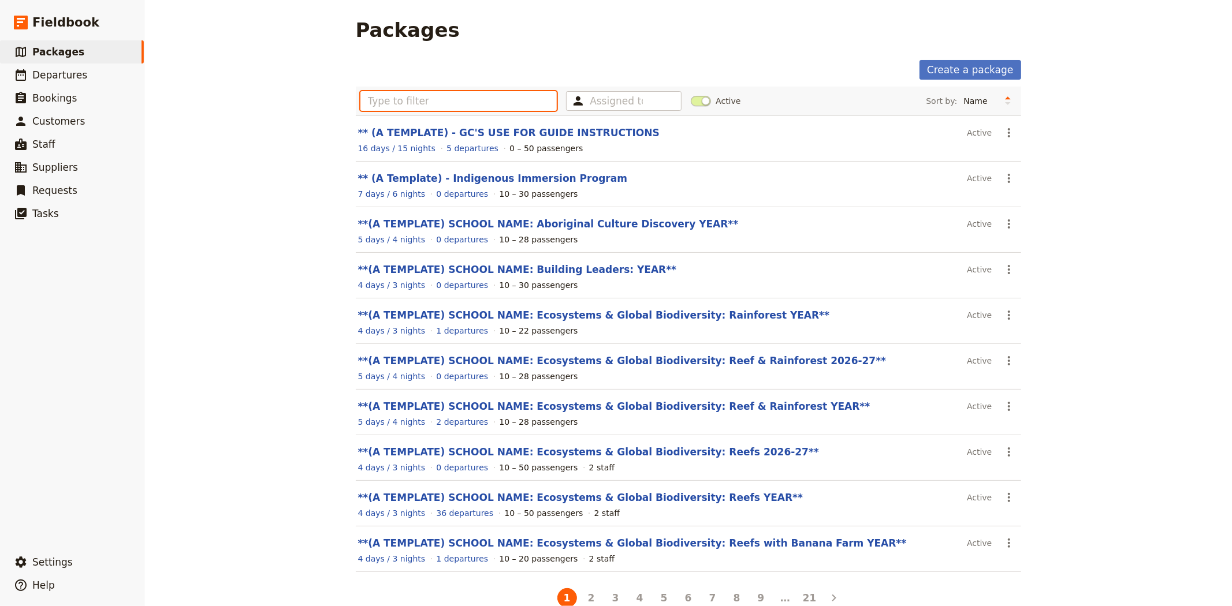
click at [456, 95] on input "text" at bounding box center [458, 101] width 197 height 20
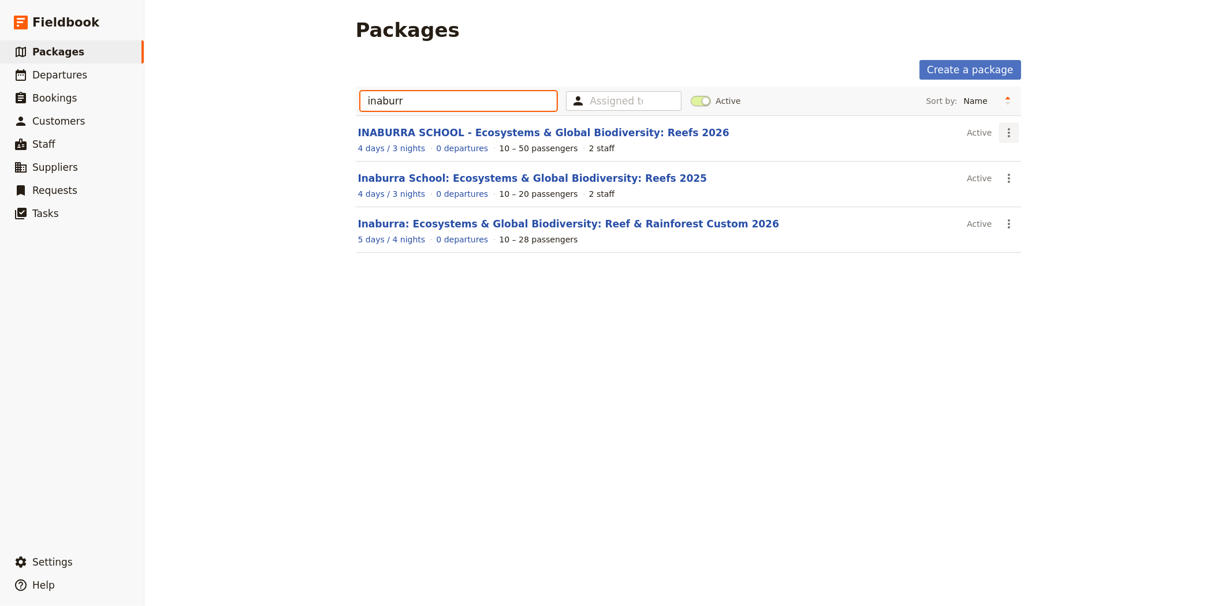
type input "inaburr"
click at [1006, 133] on icon "Actions" at bounding box center [1009, 133] width 14 height 14
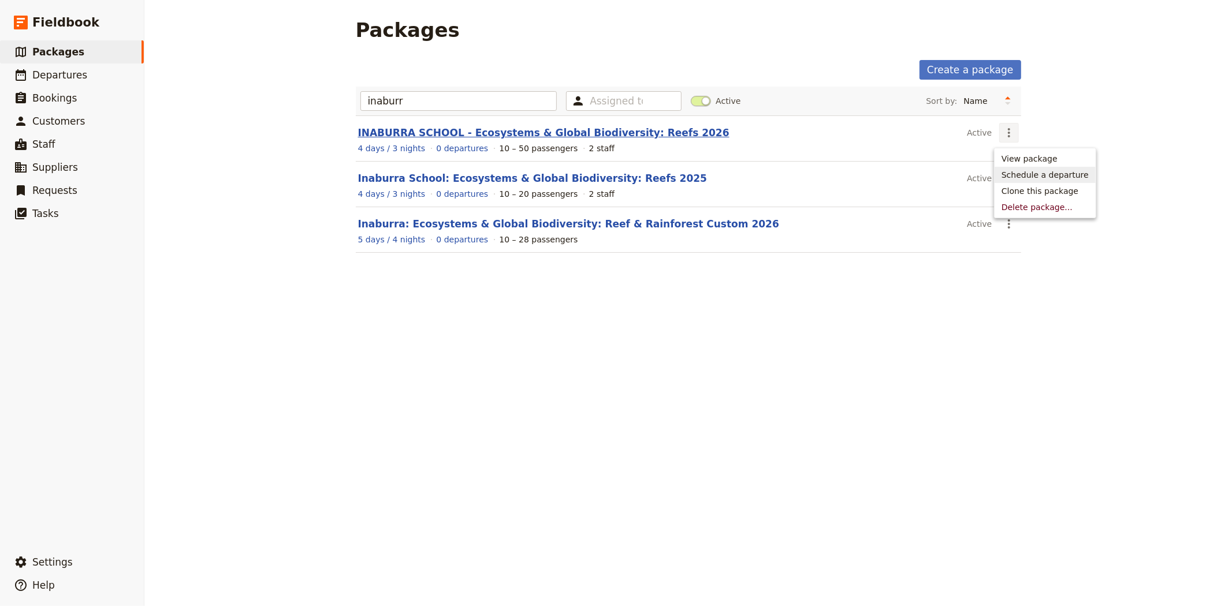
click at [509, 136] on link "INABURRA SCHOOL - Ecosystems & Global Biodiversity: Reefs 2026" at bounding box center [543, 133] width 371 height 12
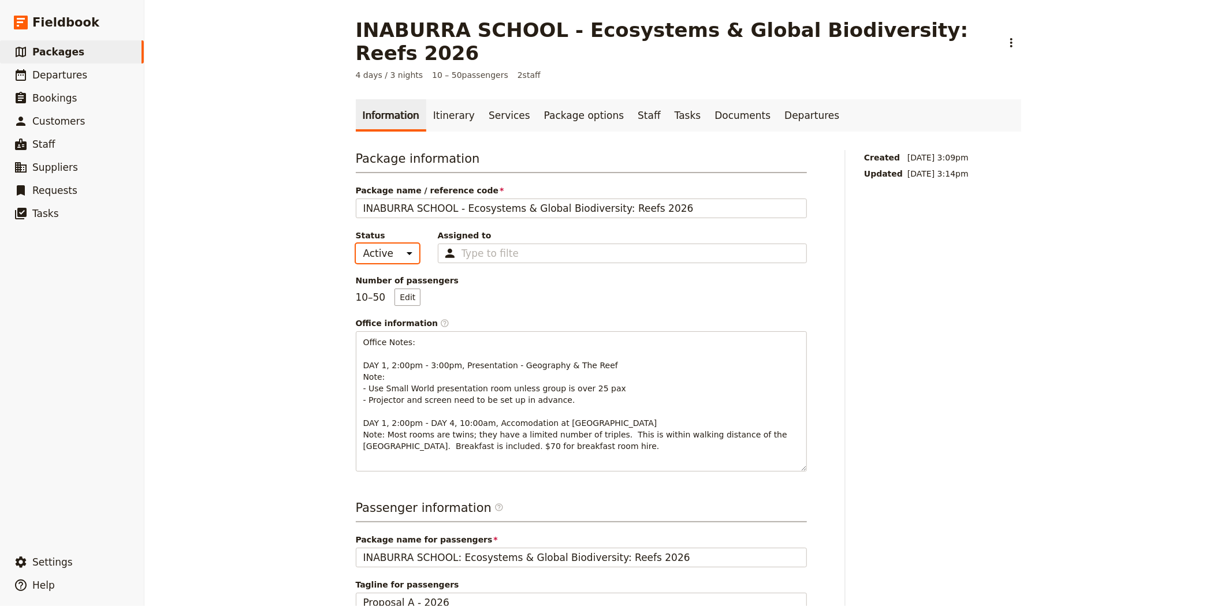
click at [383, 244] on select "Active Inactive" at bounding box center [388, 254] width 64 height 20
select select "INACTIVE"
click at [356, 244] on select "Active Inactive" at bounding box center [388, 254] width 64 height 20
click at [49, 54] on span "Packages" at bounding box center [58, 52] width 52 height 12
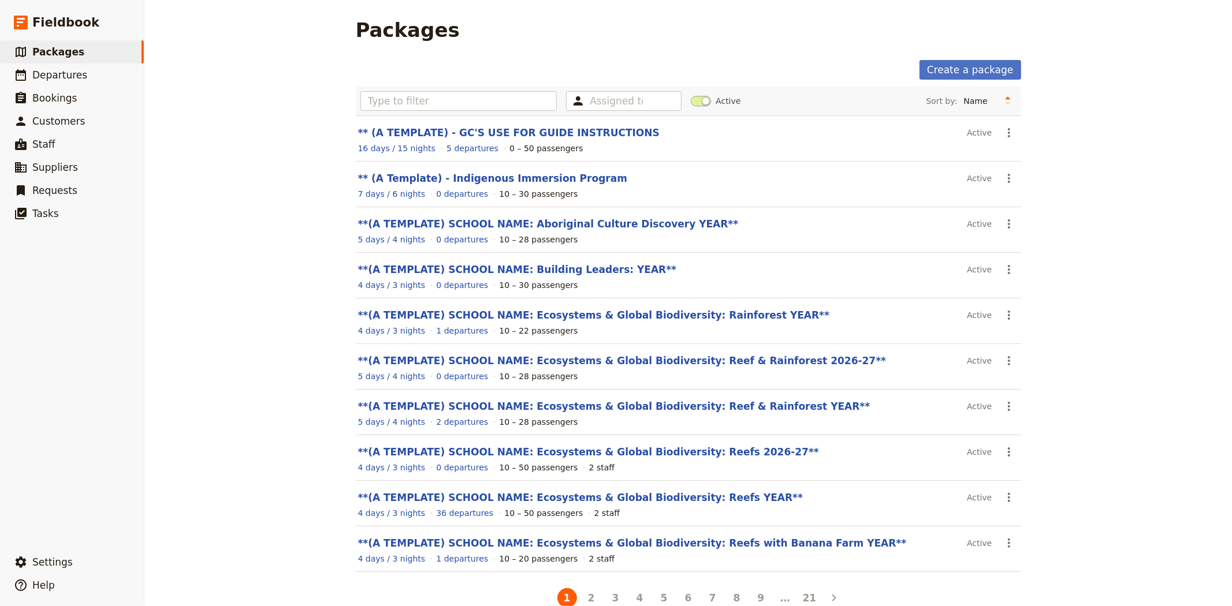
click at [451, 90] on div "Assigned to Active Sort by: Name Number of departures Duration Most recently up…" at bounding box center [688, 101] width 665 height 29
click at [451, 92] on input "text" at bounding box center [458, 101] width 197 height 20
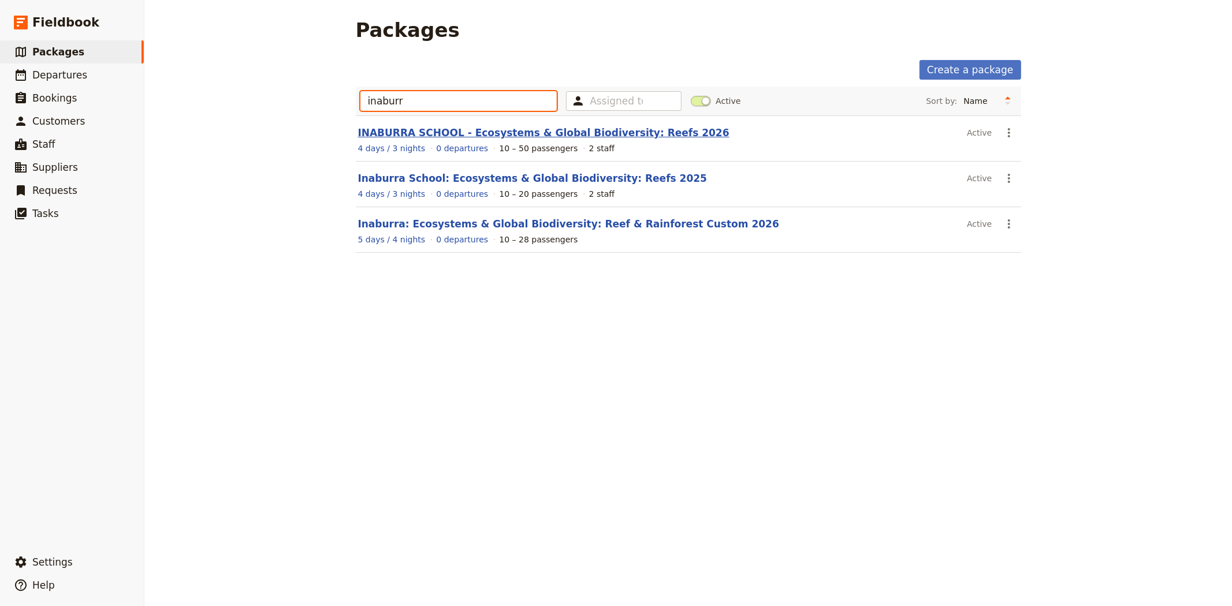
type input "inaburr"
click at [421, 128] on link "INABURRA SCHOOL - Ecosystems & Global Biodiversity: Reefs 2026" at bounding box center [543, 133] width 371 height 12
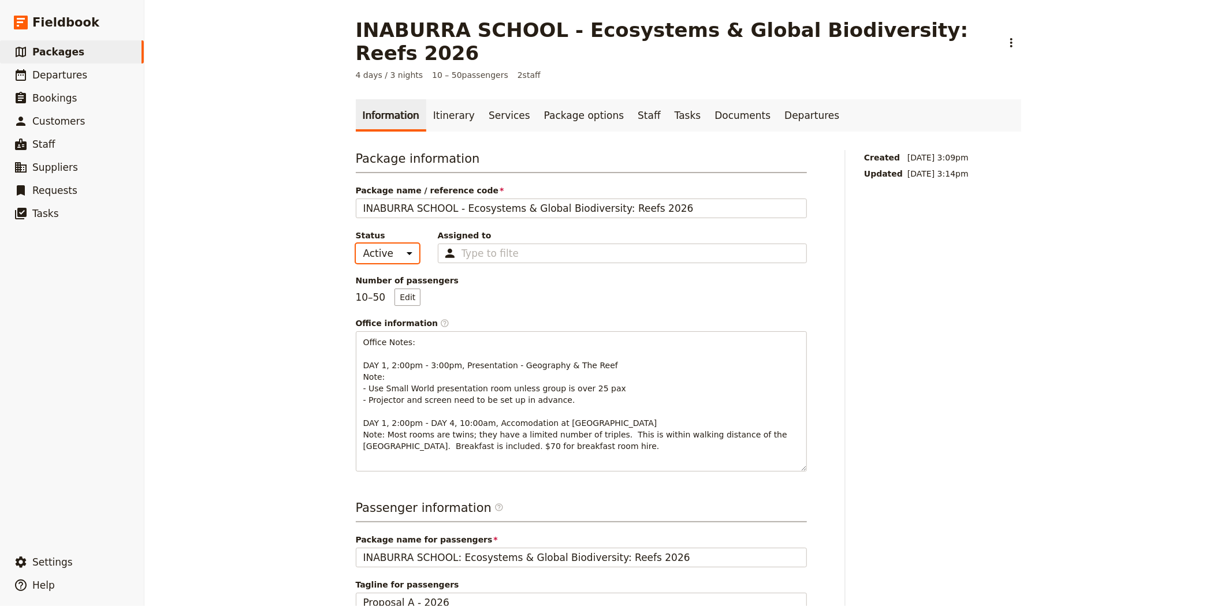
click at [378, 244] on select "Active Inactive" at bounding box center [388, 254] width 64 height 20
select select "INACTIVE"
click at [356, 244] on select "Active Inactive" at bounding box center [388, 254] width 64 height 20
click at [298, 274] on div "INABURRA SCHOOL - Ecosystems & Global Biodiversity: Reefs 2026 ​ 4 days / 3 nig…" at bounding box center [688, 303] width 1088 height 606
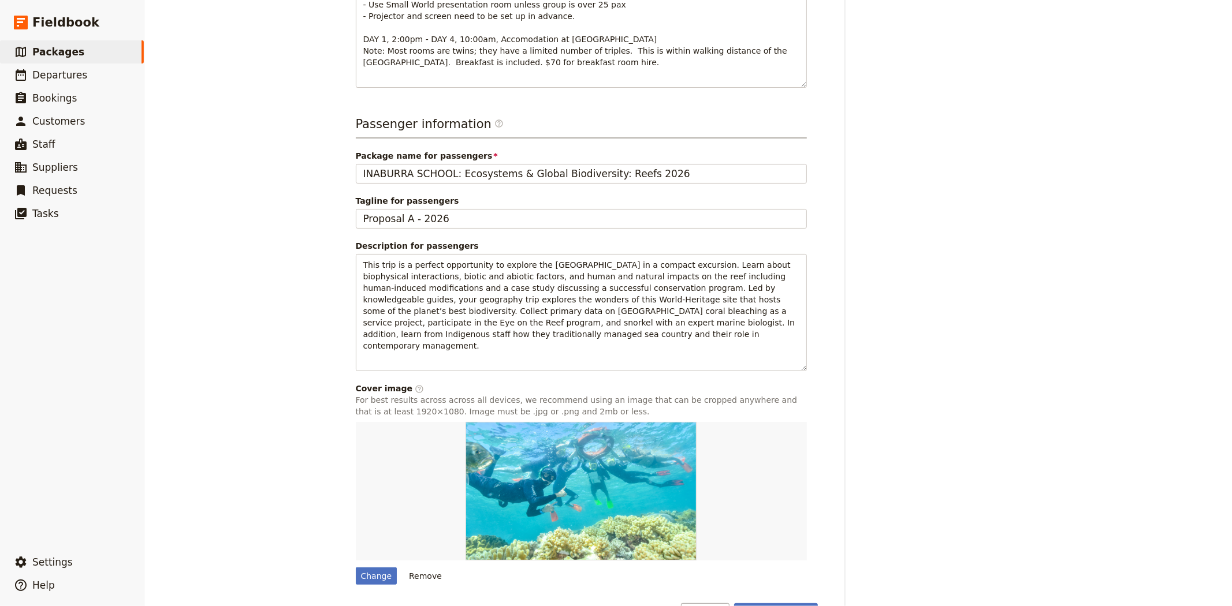
scroll to position [385, 0]
click at [789, 603] on button "Save changes" at bounding box center [776, 613] width 84 height 20
click at [81, 50] on link "​ Packages" at bounding box center [72, 51] width 144 height 23
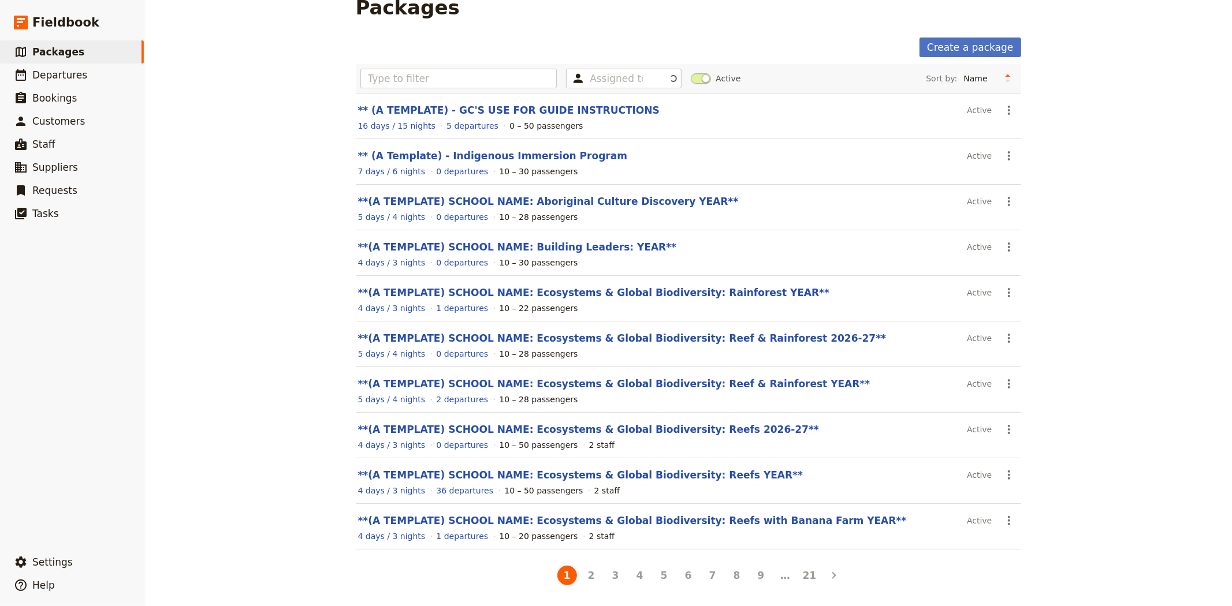
scroll to position [24, 0]
click at [414, 77] on input "text" at bounding box center [458, 79] width 197 height 20
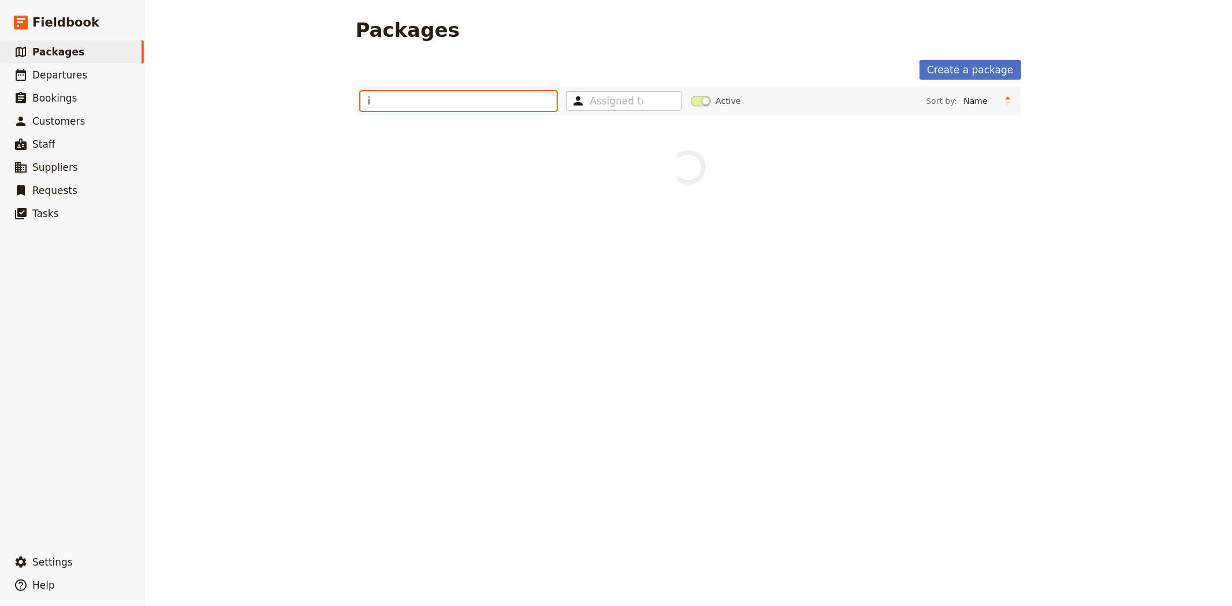
scroll to position [0, 0]
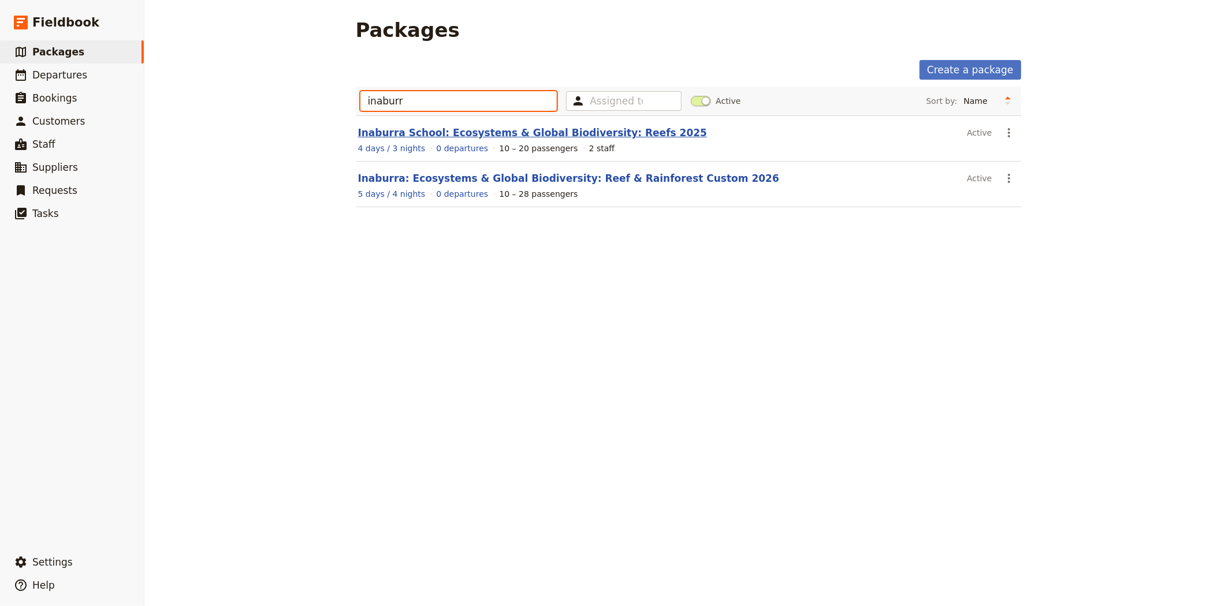
type input "inaburr"
click at [481, 128] on link "Inaburra School: Ecosystems & Global Biodiversity: Reefs 2025" at bounding box center [532, 133] width 349 height 12
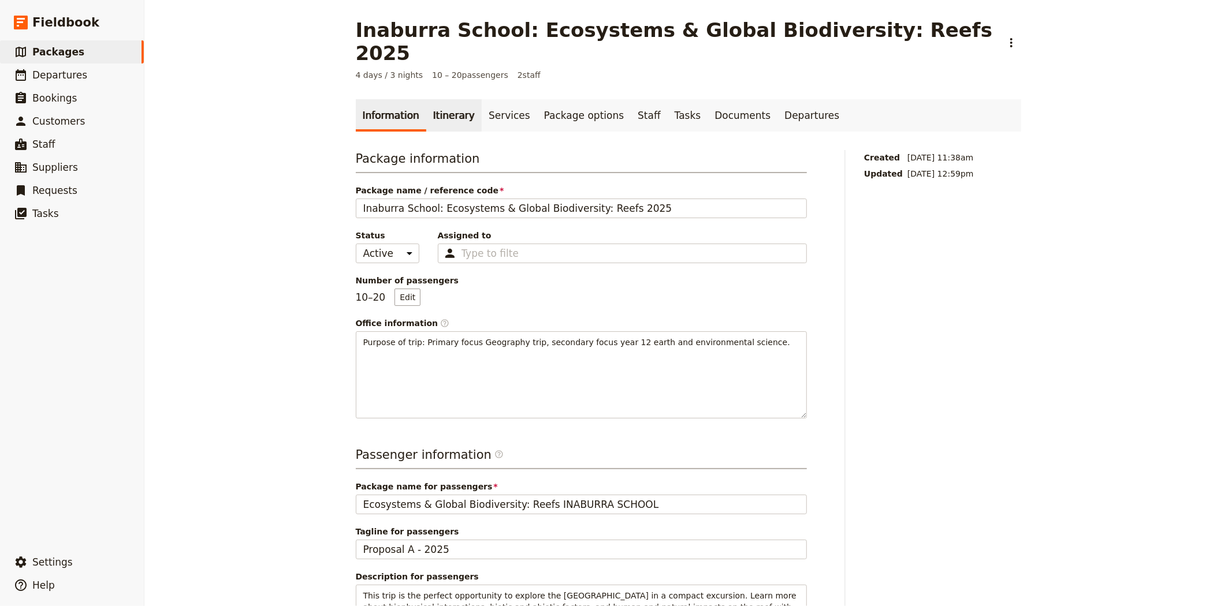
click at [448, 107] on link "Itinerary" at bounding box center [453, 115] width 55 height 32
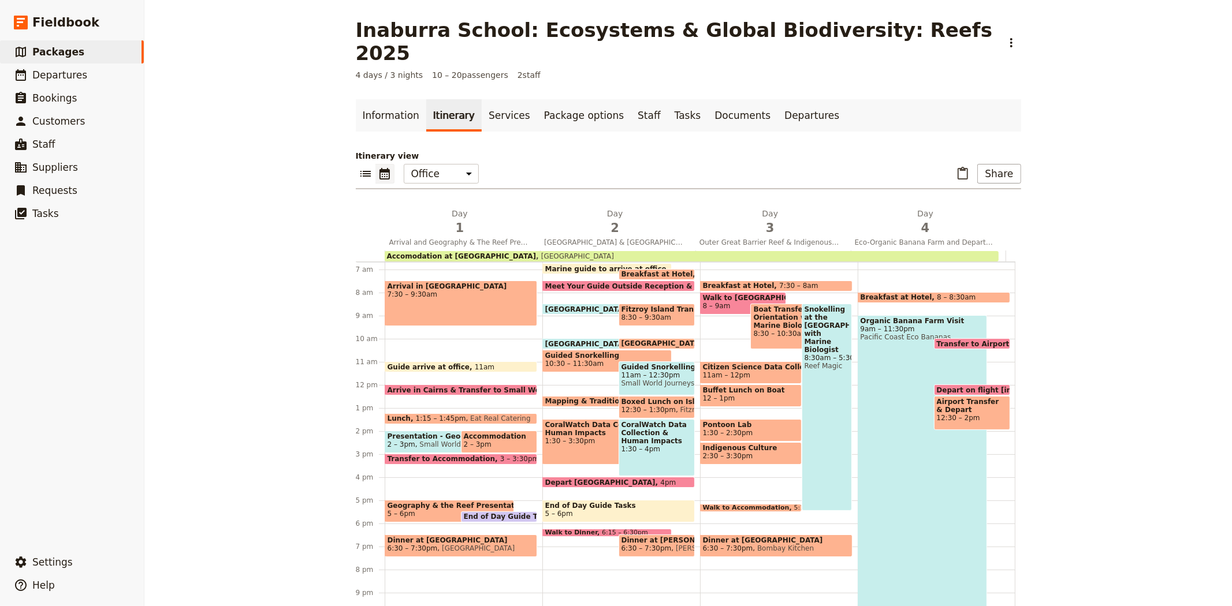
scroll to position [141, 0]
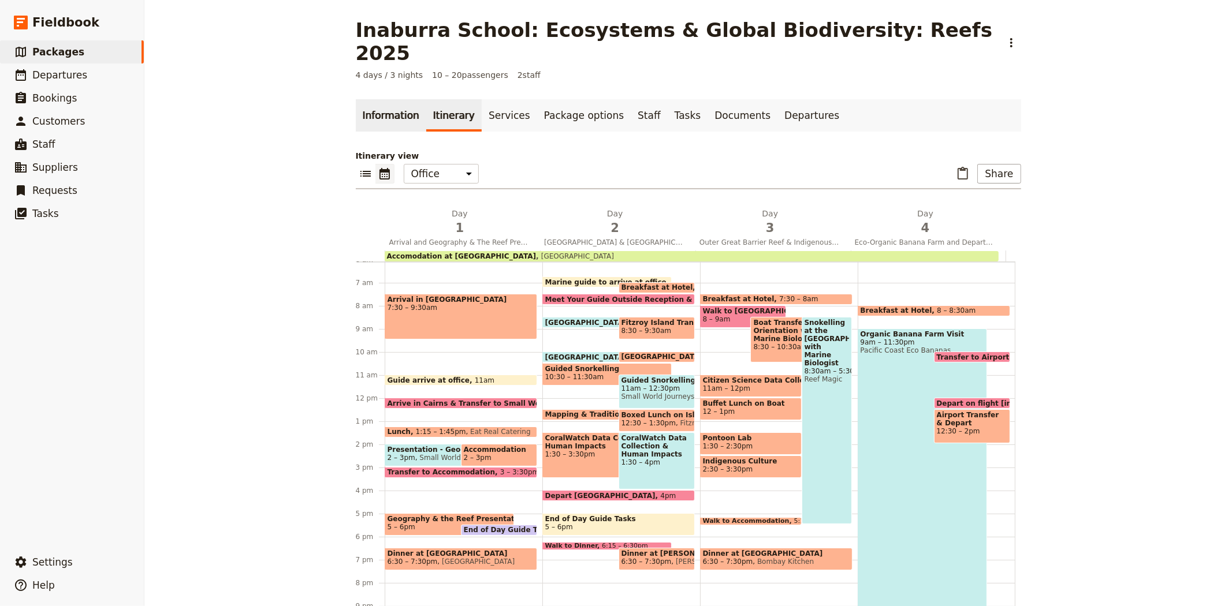
click at [376, 99] on link "Information" at bounding box center [391, 115] width 70 height 32
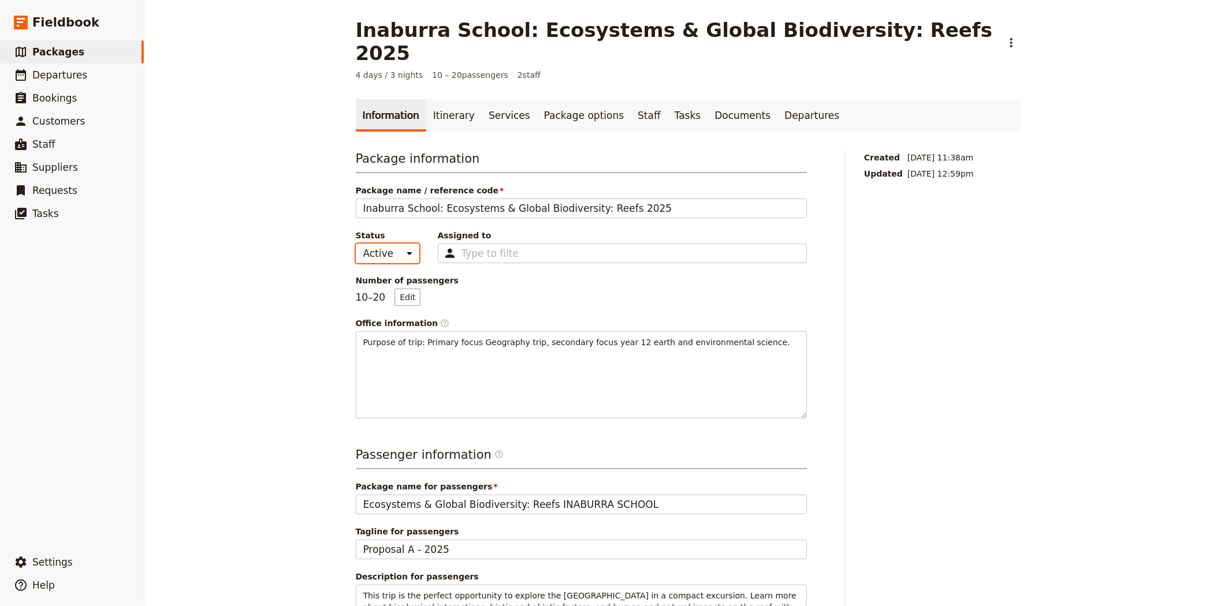
click at [377, 244] on select "Active Inactive" at bounding box center [388, 254] width 64 height 20
select select "INACTIVE"
click at [356, 244] on select "Active Inactive" at bounding box center [388, 254] width 64 height 20
click at [310, 274] on div "[GEOGRAPHIC_DATA]: Ecosystems & Global Biodiversity: Reefs 2025 ​ 4 days / 3 ni…" at bounding box center [688, 303] width 1088 height 606
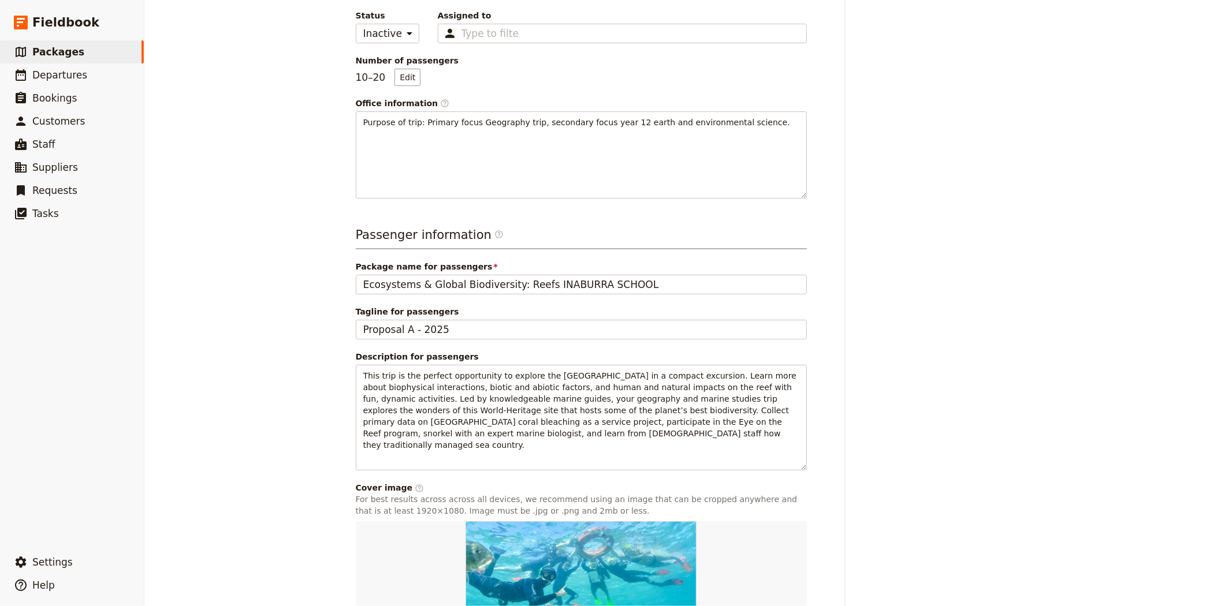
scroll to position [320, 0]
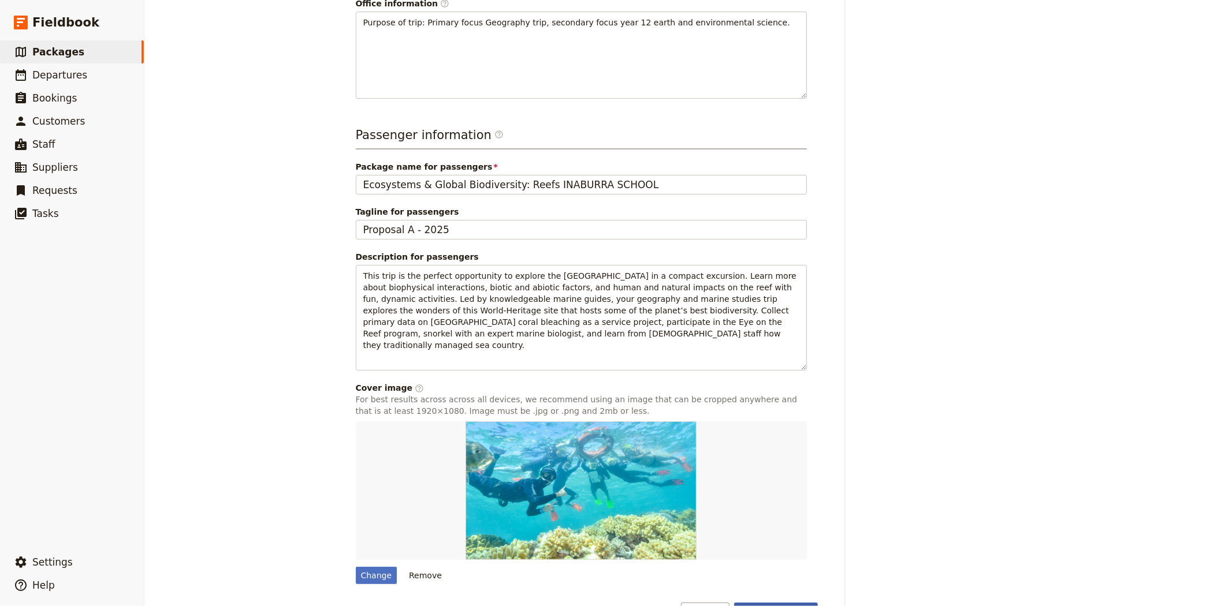
click at [784, 603] on button "Save changes" at bounding box center [776, 613] width 84 height 20
click at [81, 59] on link "​ Packages" at bounding box center [72, 51] width 144 height 23
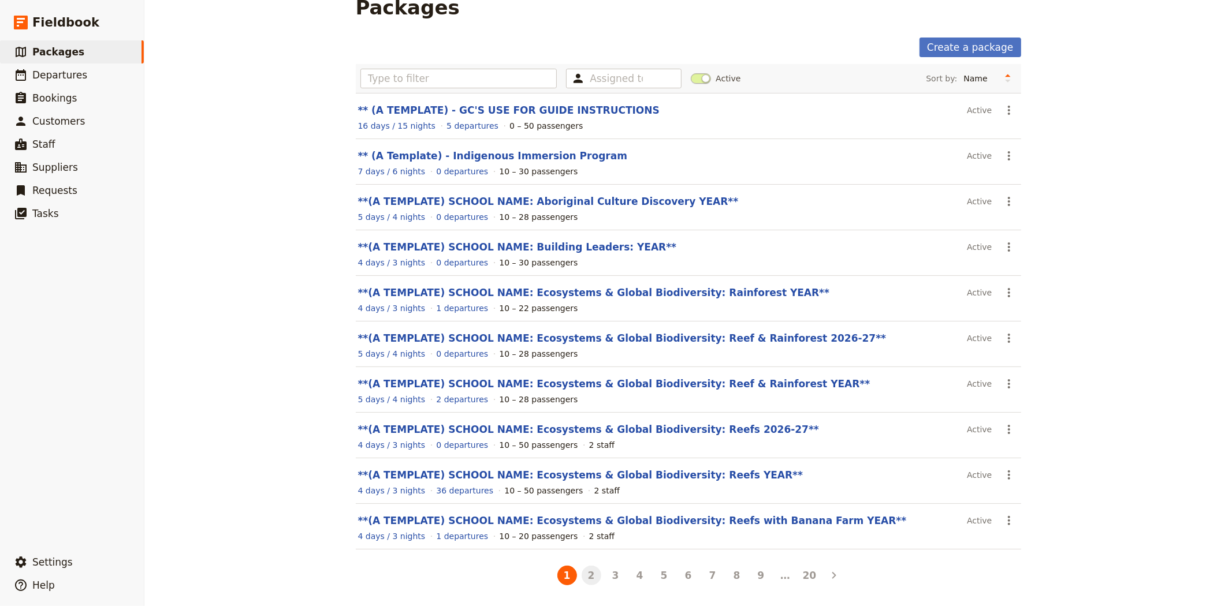
click at [582, 581] on button "2" at bounding box center [592, 576] width 20 height 20
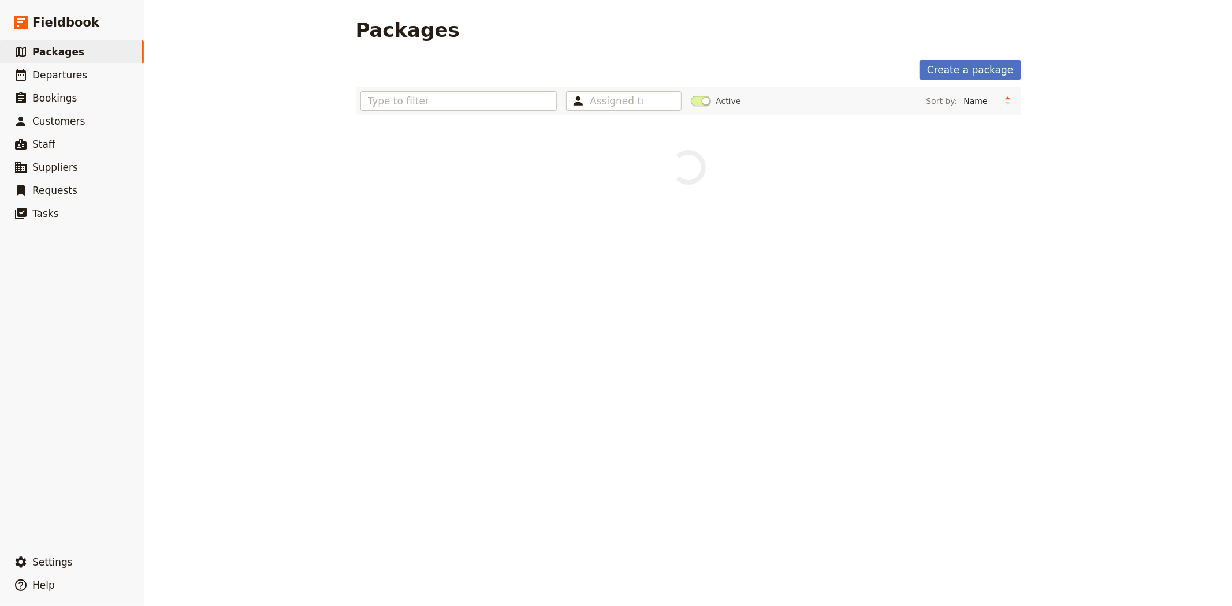
scroll to position [0, 0]
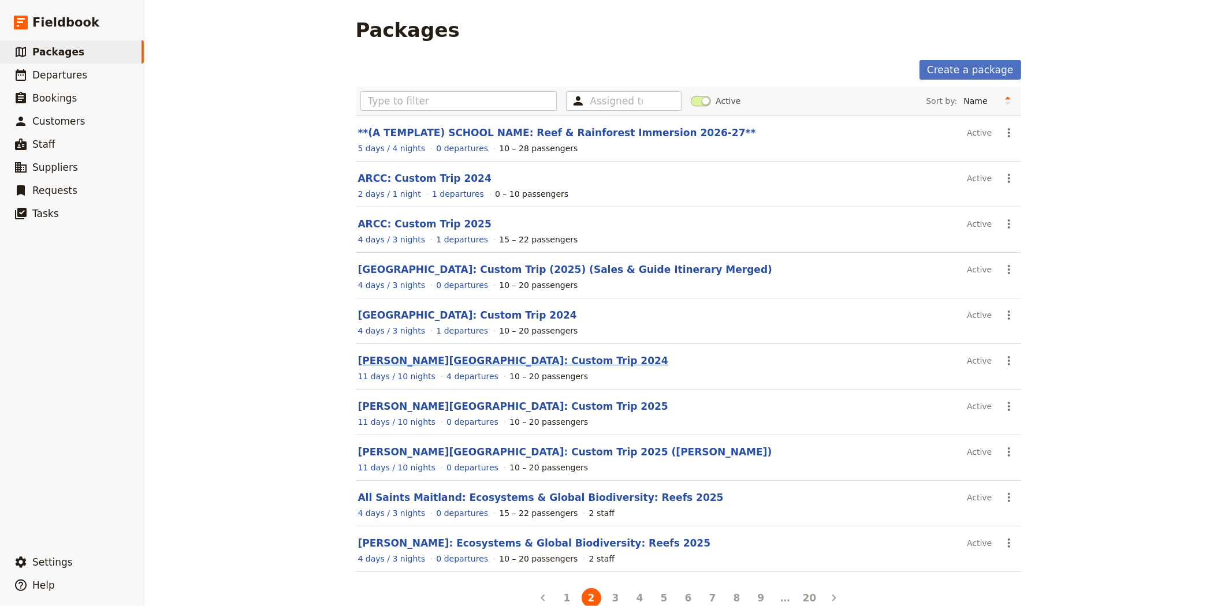
click at [448, 362] on link "[PERSON_NAME][GEOGRAPHIC_DATA]: Custom Trip 2024" at bounding box center [513, 361] width 310 height 12
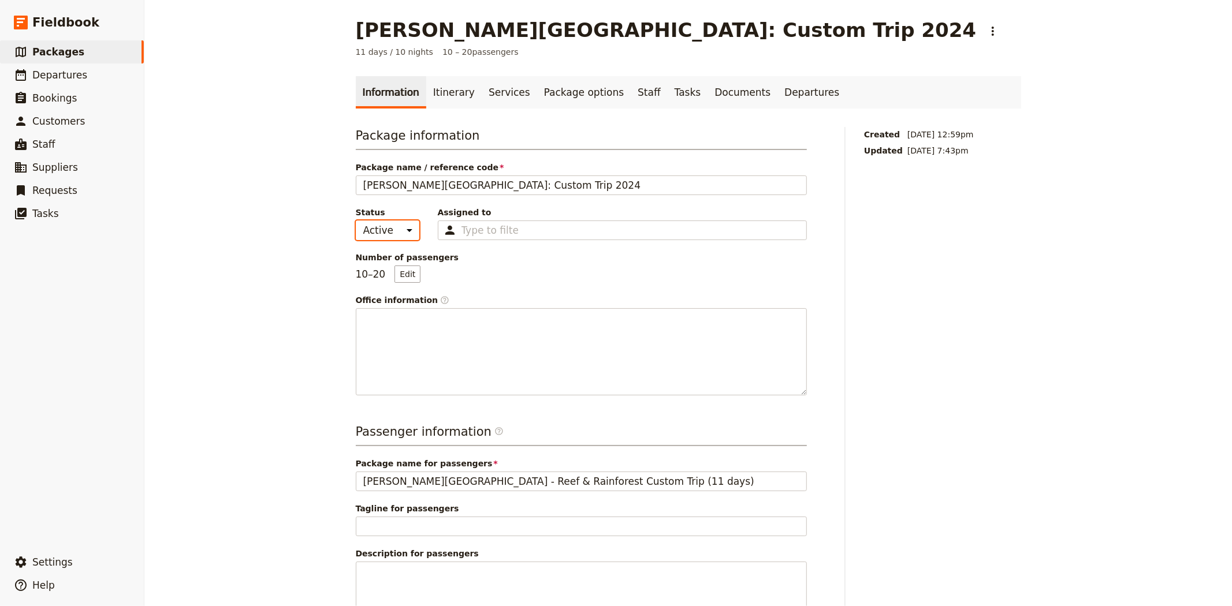
click at [395, 229] on select "Active Inactive" at bounding box center [388, 231] width 64 height 20
select select "INACTIVE"
click at [356, 221] on select "Active Inactive" at bounding box center [388, 231] width 64 height 20
click at [281, 323] on div "[PERSON_NAME][GEOGRAPHIC_DATA]: Custom Trip 2024 ​ 11 days / 10 nights 10 – 20 …" at bounding box center [688, 303] width 1088 height 606
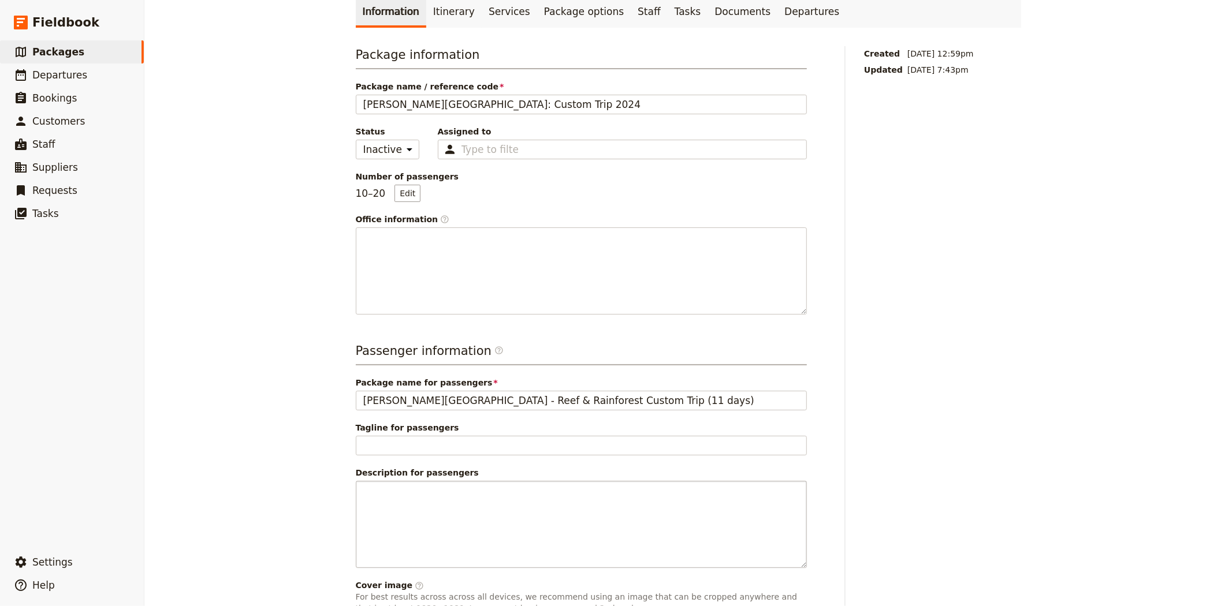
scroll to position [168, 0]
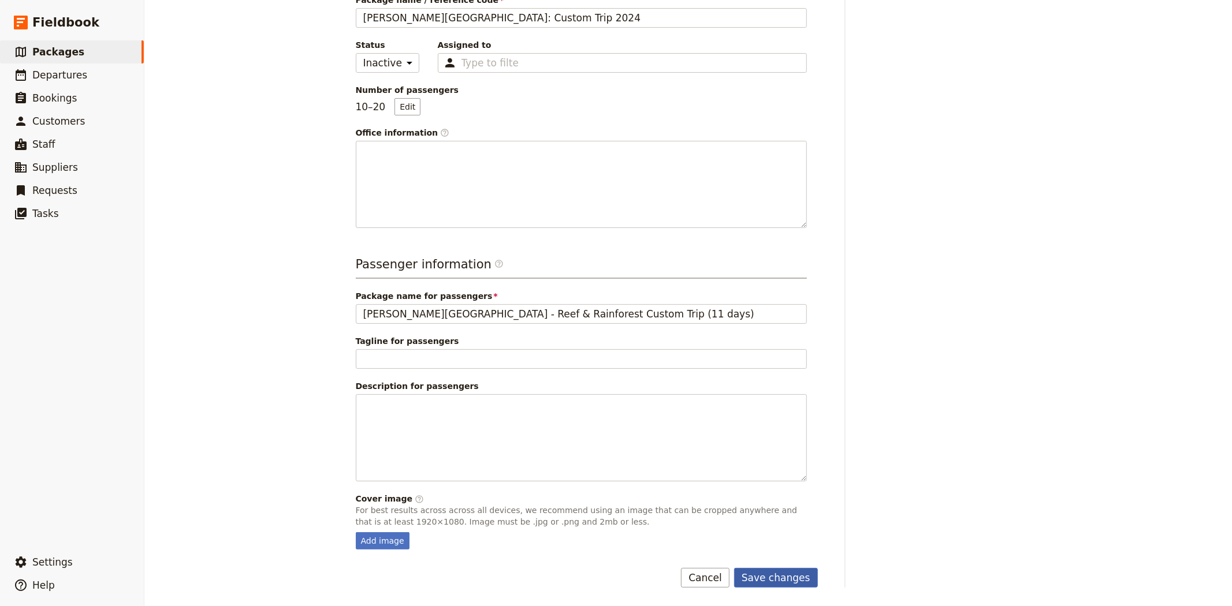
click at [771, 582] on button "Save changes" at bounding box center [776, 578] width 84 height 20
click at [60, 54] on span "Packages" at bounding box center [58, 52] width 52 height 12
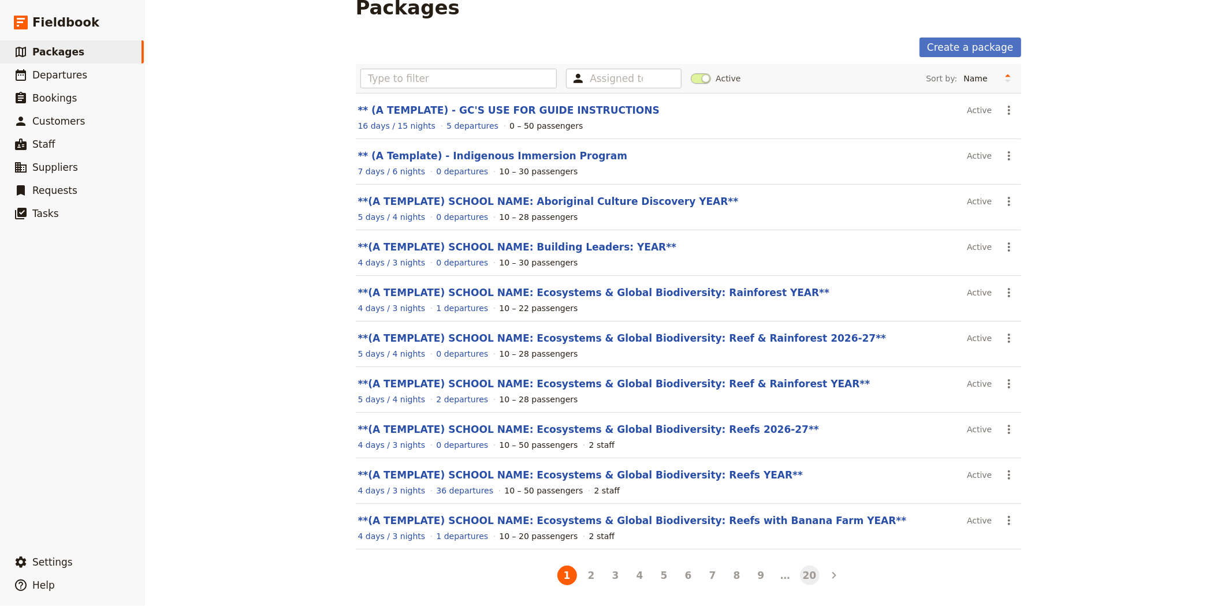
click at [801, 575] on button "20" at bounding box center [810, 576] width 20 height 20
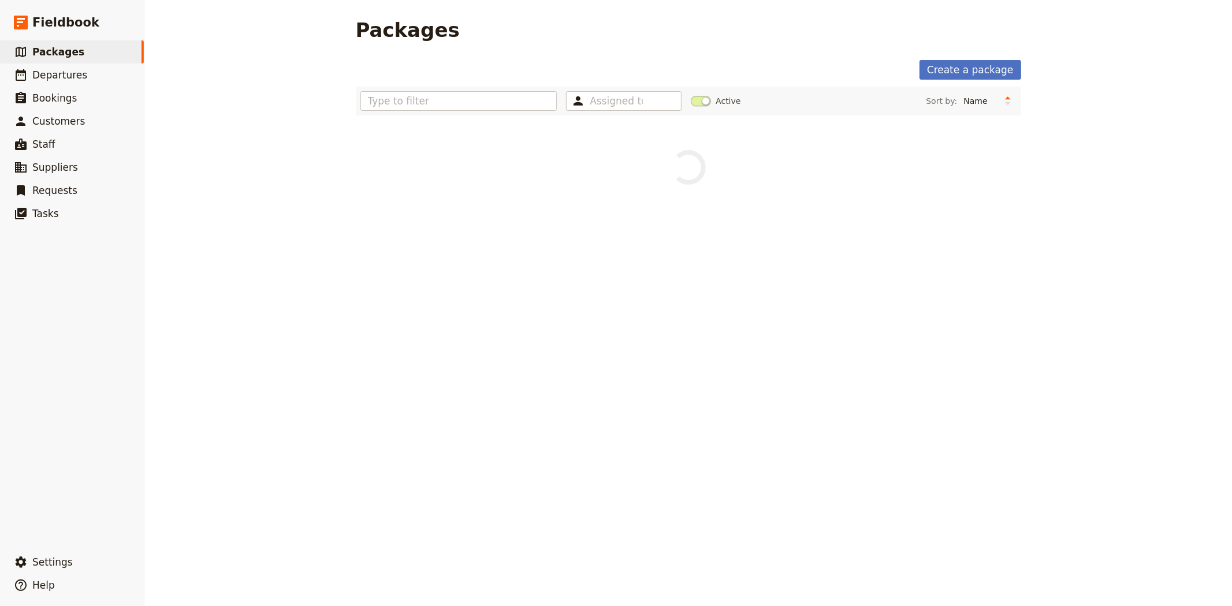
scroll to position [0, 0]
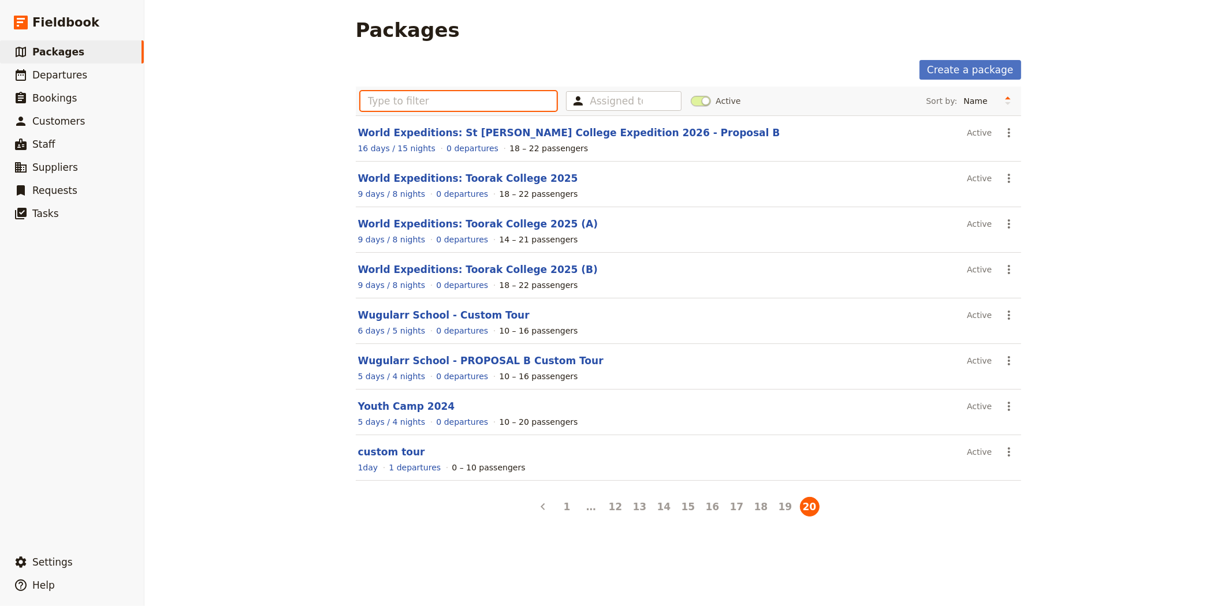
click at [433, 97] on input "text" at bounding box center [458, 101] width 197 height 20
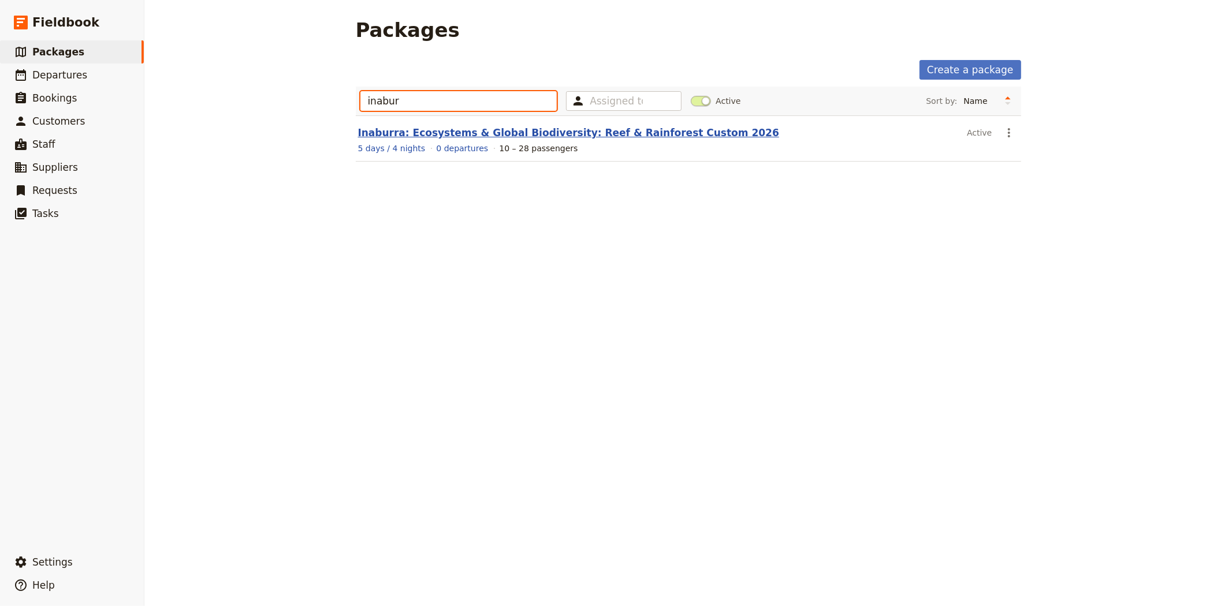
type input "inabur"
click at [482, 131] on link "Inaburra: Ecosystems & Global Biodiversity: Reef & Rainforest Custom 2026" at bounding box center [568, 133] width 421 height 12
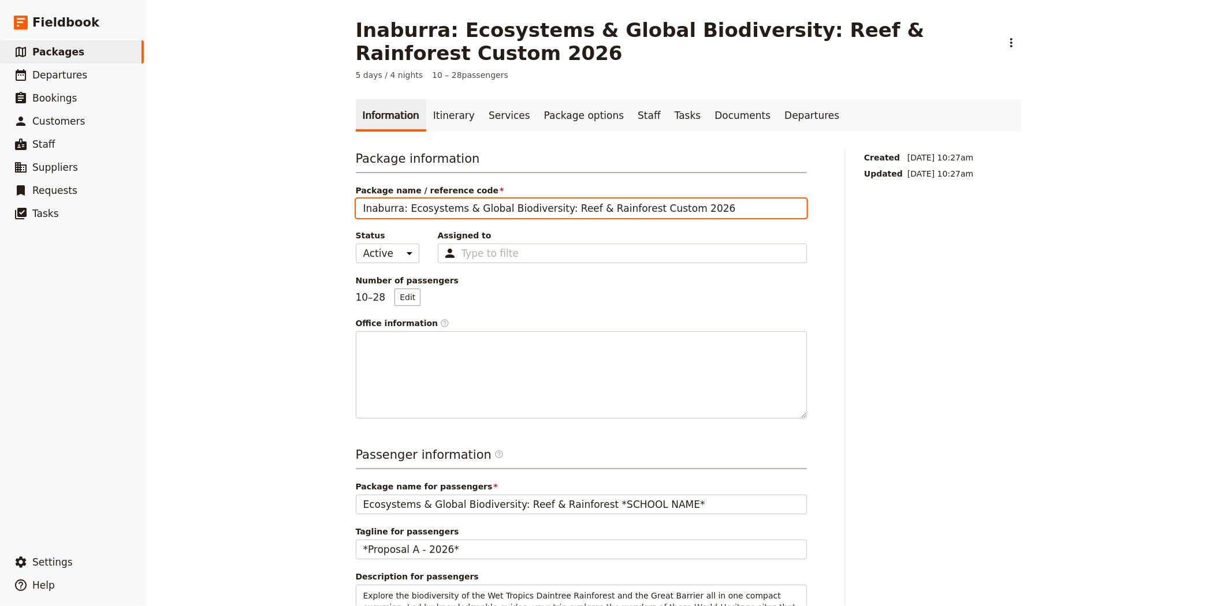
drag, startPoint x: 704, startPoint y: 214, endPoint x: 304, endPoint y: 202, distance: 399.9
click at [304, 202] on div "Inaburra: Ecosystems & Global Biodiversity: Reef & Rainforest Custom 2026 ​ 5 d…" at bounding box center [688, 303] width 1088 height 606
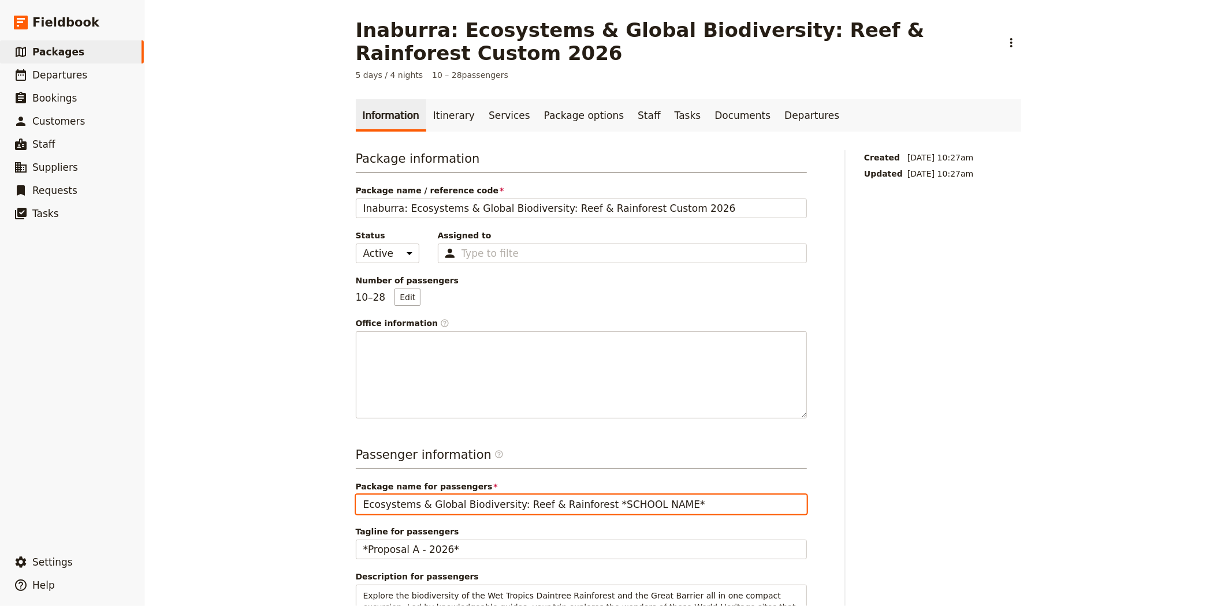
drag, startPoint x: 676, startPoint y: 506, endPoint x: 262, endPoint y: 474, distance: 415.4
click at [262, 474] on div "Inaburra: Ecosystems & Global Biodiversity: Reef & Rainforest Custom 2026 ​ 5 d…" at bounding box center [688, 303] width 1088 height 606
paste input "Inaburra: Ecosystems & Global Biodiversity: Reef & Rainforest Custom 2026"
type input "Inaburra: Ecosystems & Global Biodiversity: Reef & Rainforest Custom 2026"
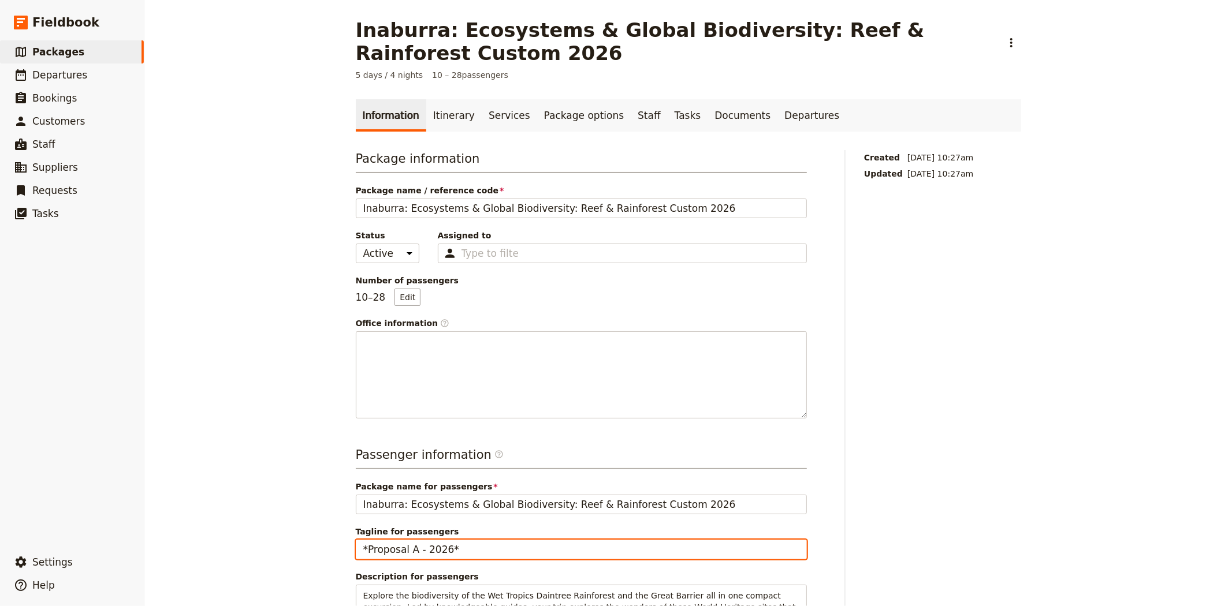
drag, startPoint x: 412, startPoint y: 549, endPoint x: 476, endPoint y: 549, distance: 64.1
click at [476, 549] on input "*Proposal A - 2026*" at bounding box center [581, 550] width 451 height 20
type input "Proposal A"
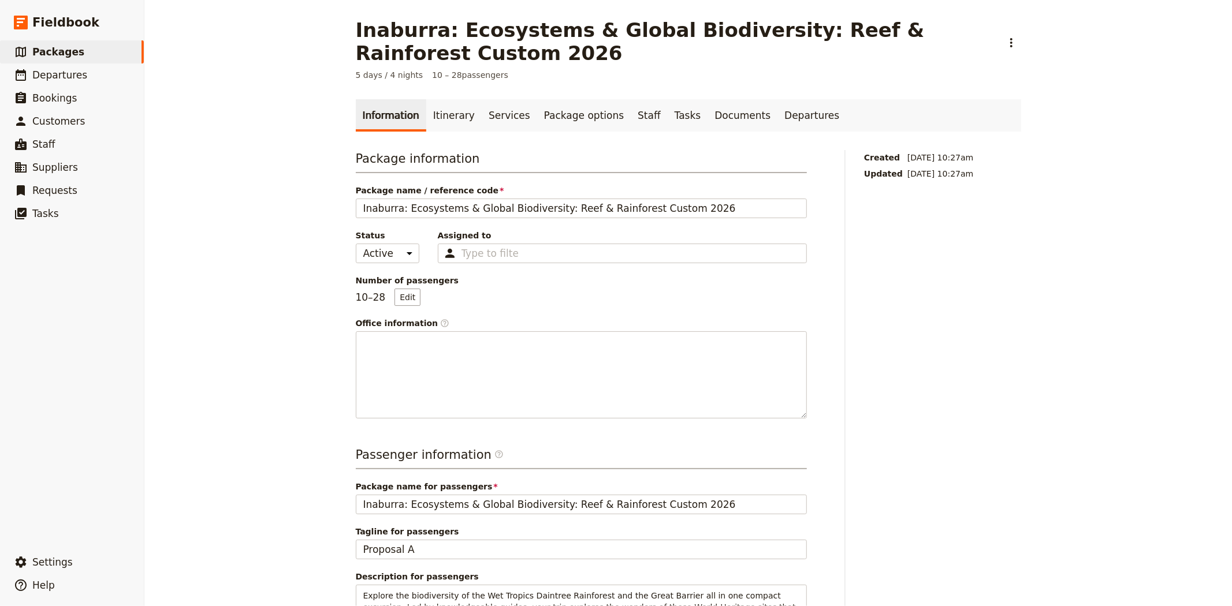
click at [313, 429] on div "Inaburra: Ecosystems & Global Biodiversity: Reef & Rainforest Custom 2026 ​ 5 d…" at bounding box center [688, 303] width 1088 height 606
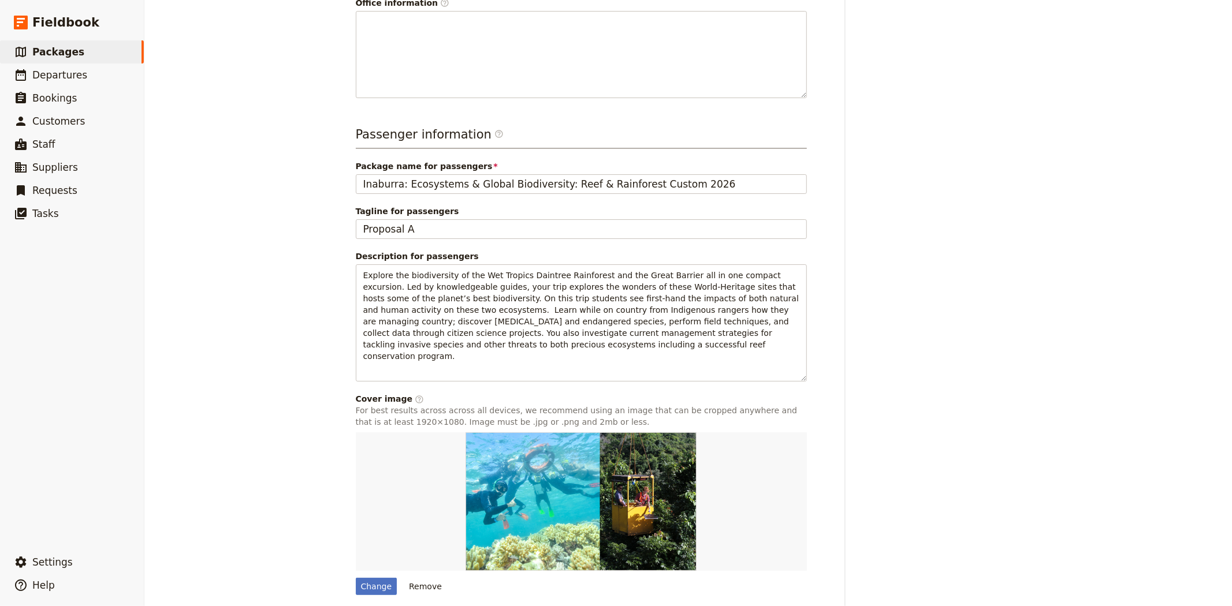
scroll to position [355, 0]
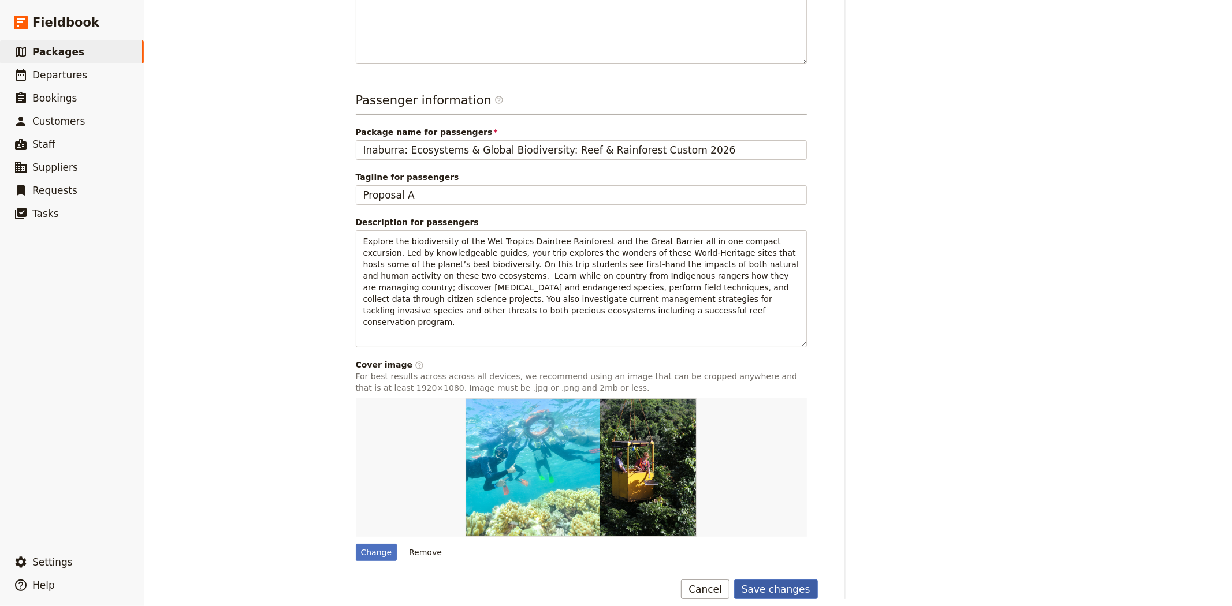
click at [757, 580] on button "Save changes" at bounding box center [776, 590] width 84 height 20
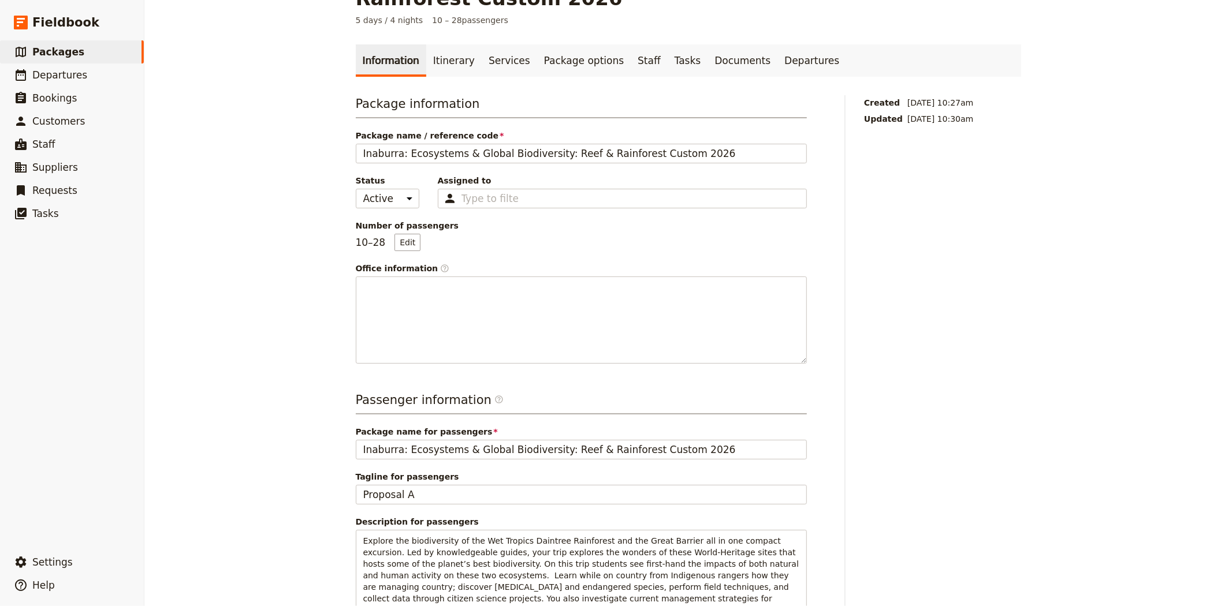
scroll to position [0, 0]
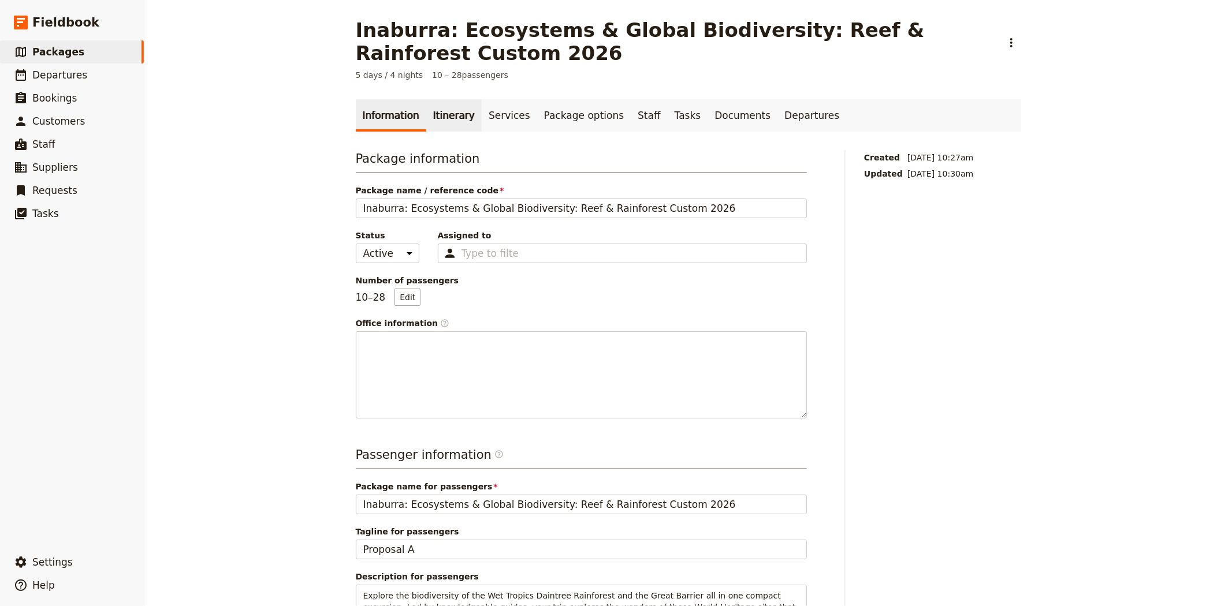
click at [446, 116] on link "Itinerary" at bounding box center [453, 115] width 55 height 32
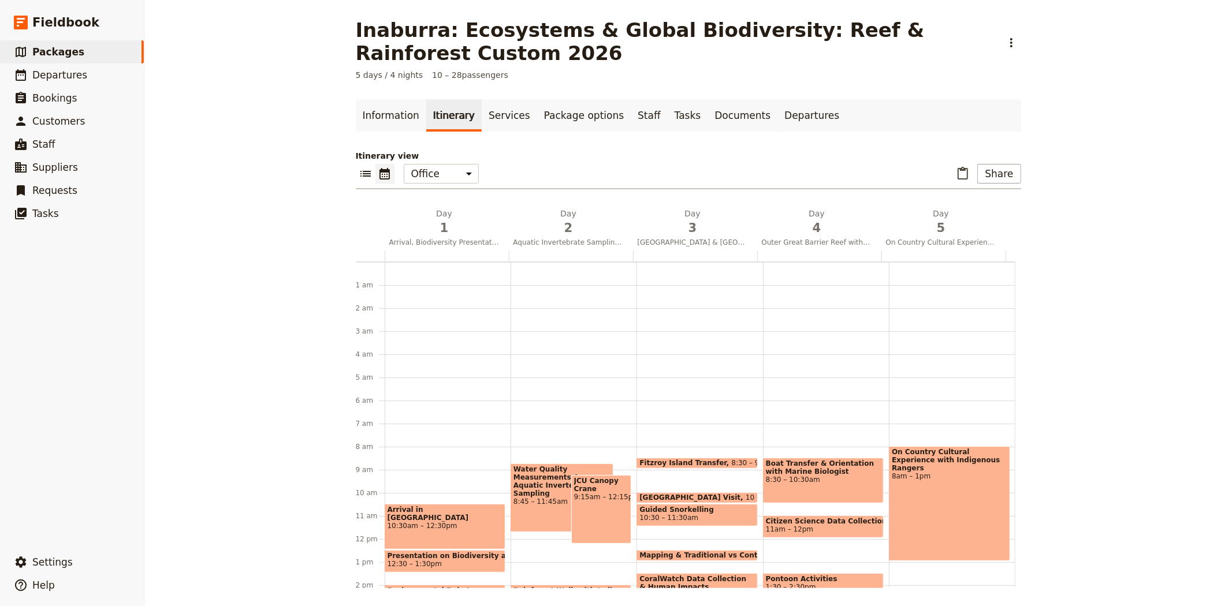
scroll to position [150, 0]
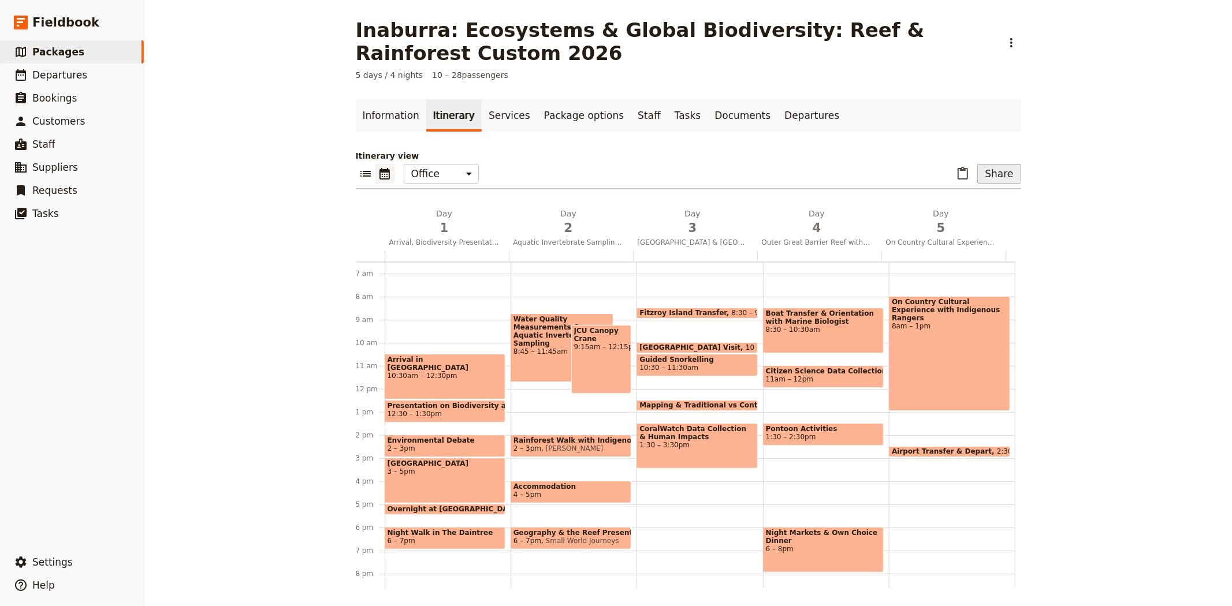
click at [992, 173] on button "Share" at bounding box center [998, 174] width 43 height 20
click at [975, 232] on span "Sales Brochure" at bounding box center [961, 232] width 61 height 12
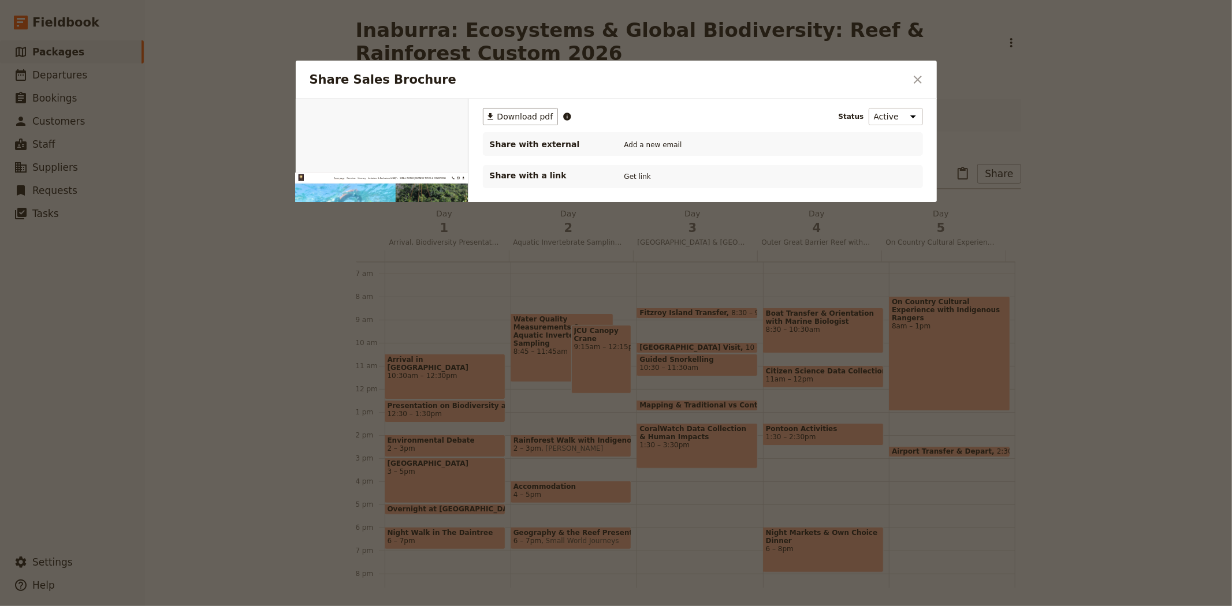
scroll to position [0, 0]
click at [426, 108] on button "PDF" at bounding box center [428, 111] width 25 height 17
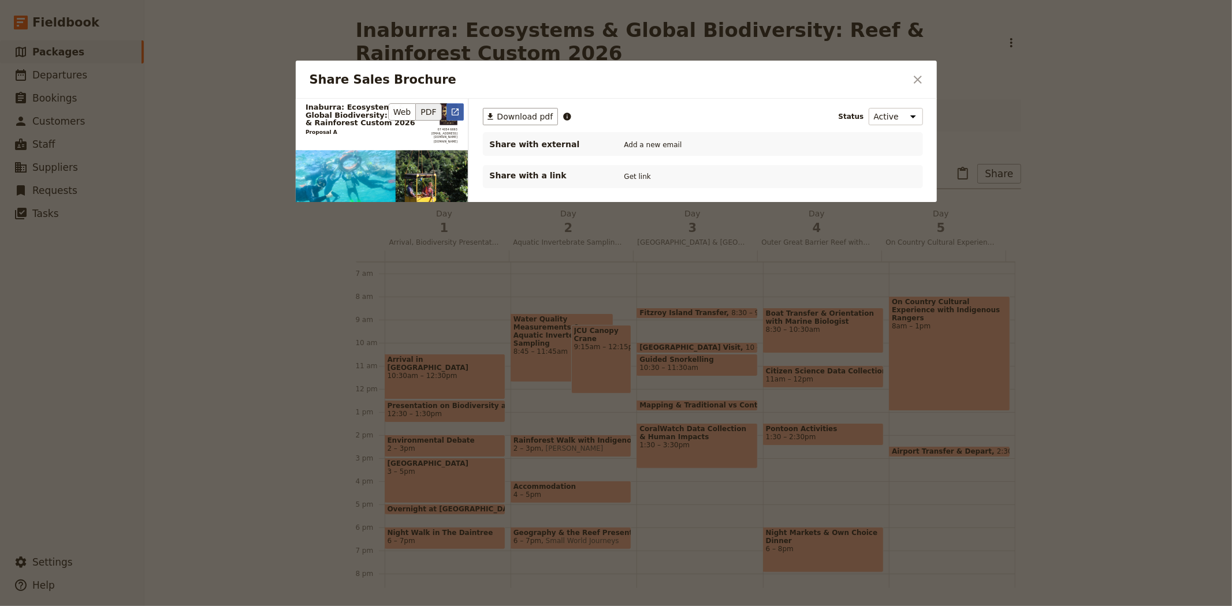
click at [454, 112] on icon "Open full preview" at bounding box center [455, 112] width 7 height 7
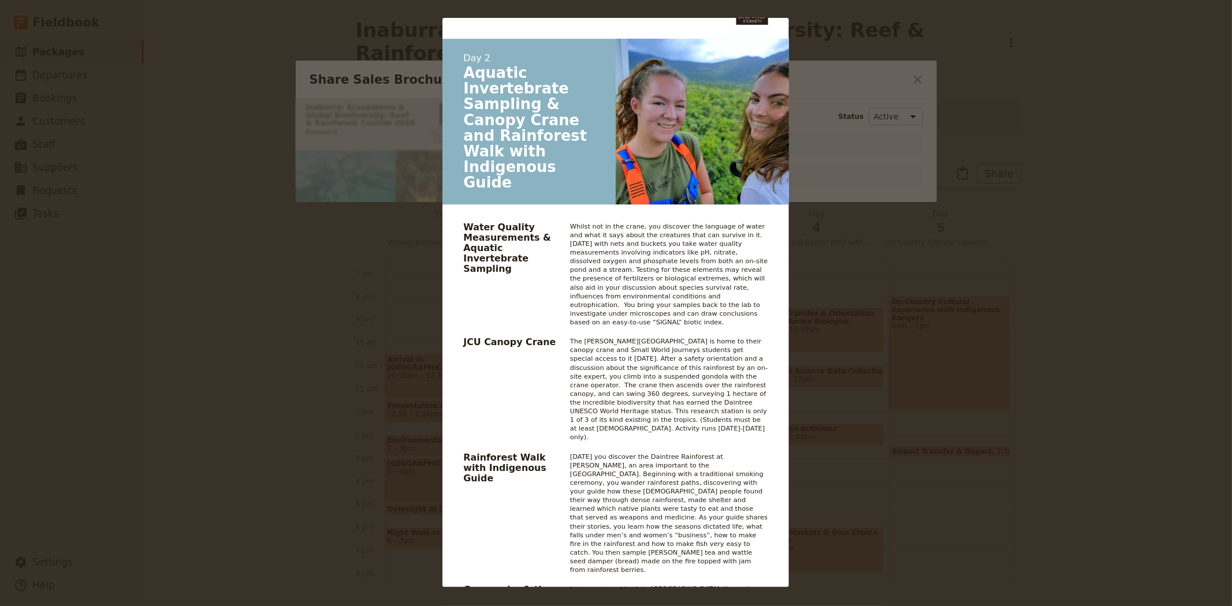
scroll to position [2439, 0]
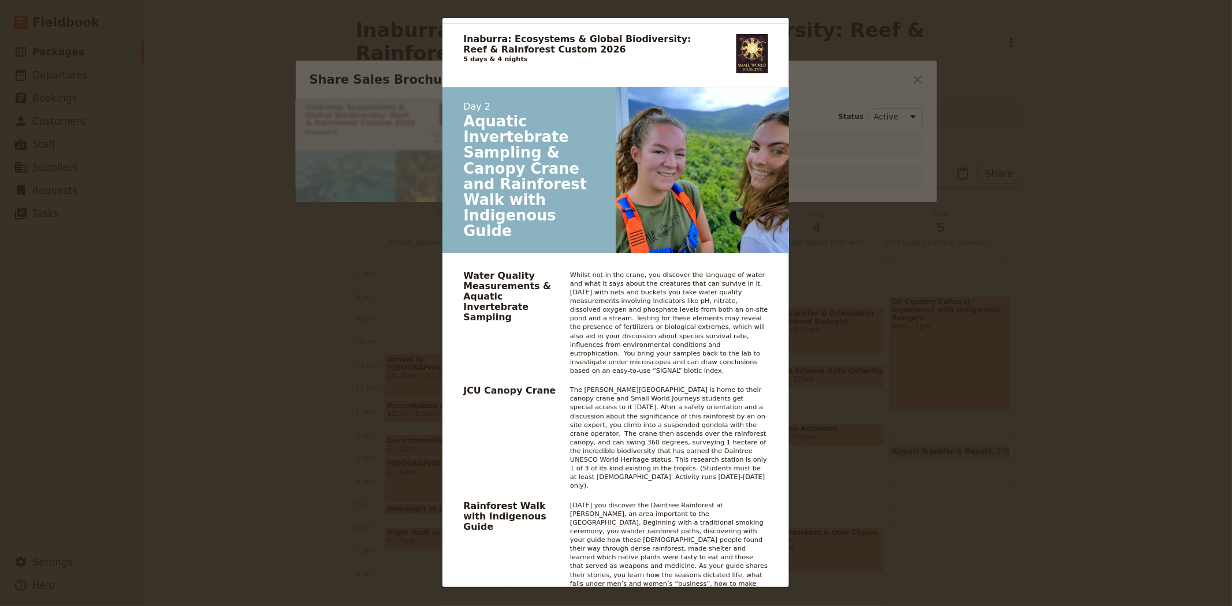
click at [876, 267] on div "Inaburra: Ecosystems & Global Biodiversity: Reef & Rainforest Custom 2026 Propo…" at bounding box center [616, 303] width 1232 height 606
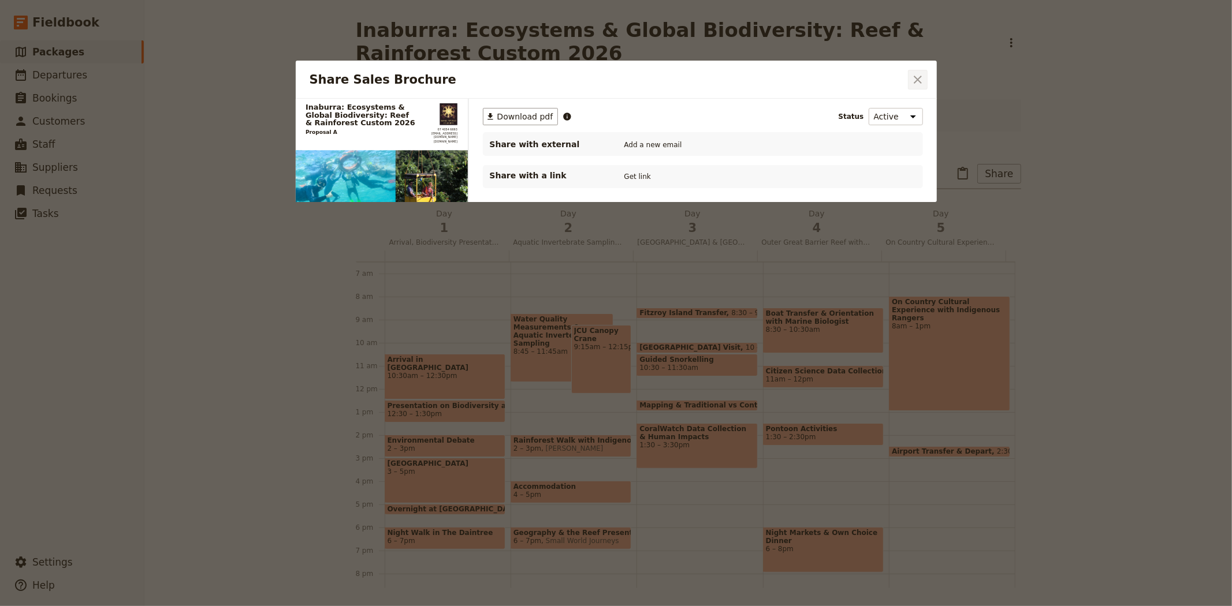
click at [921, 79] on icon "Close dialog" at bounding box center [918, 80] width 14 height 14
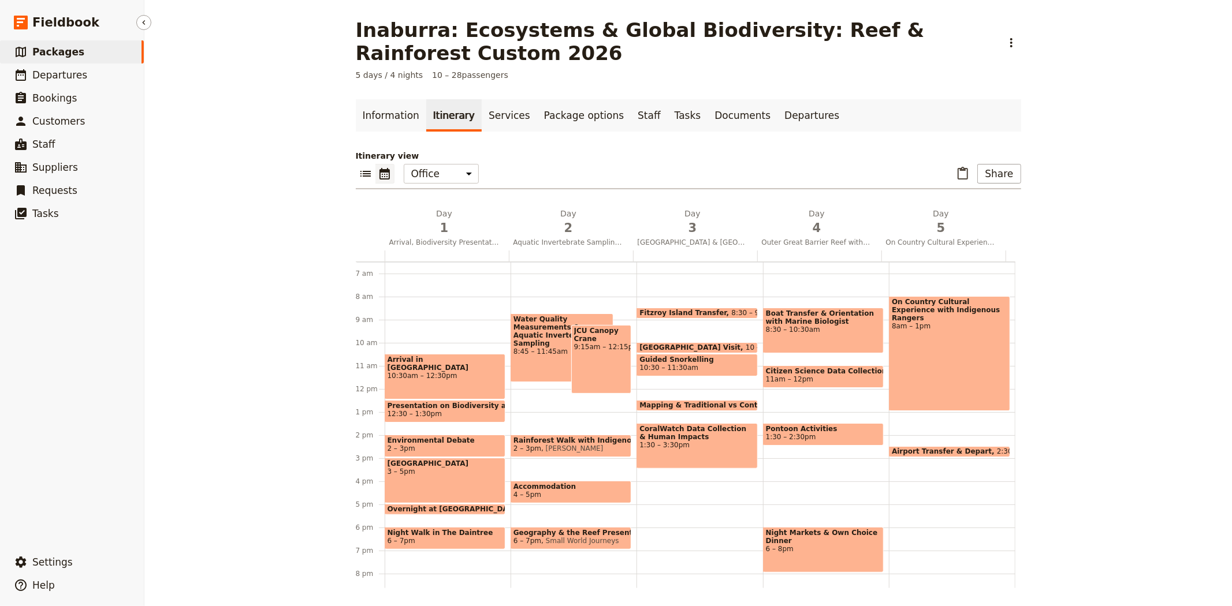
click at [52, 52] on span "Packages" at bounding box center [58, 52] width 52 height 12
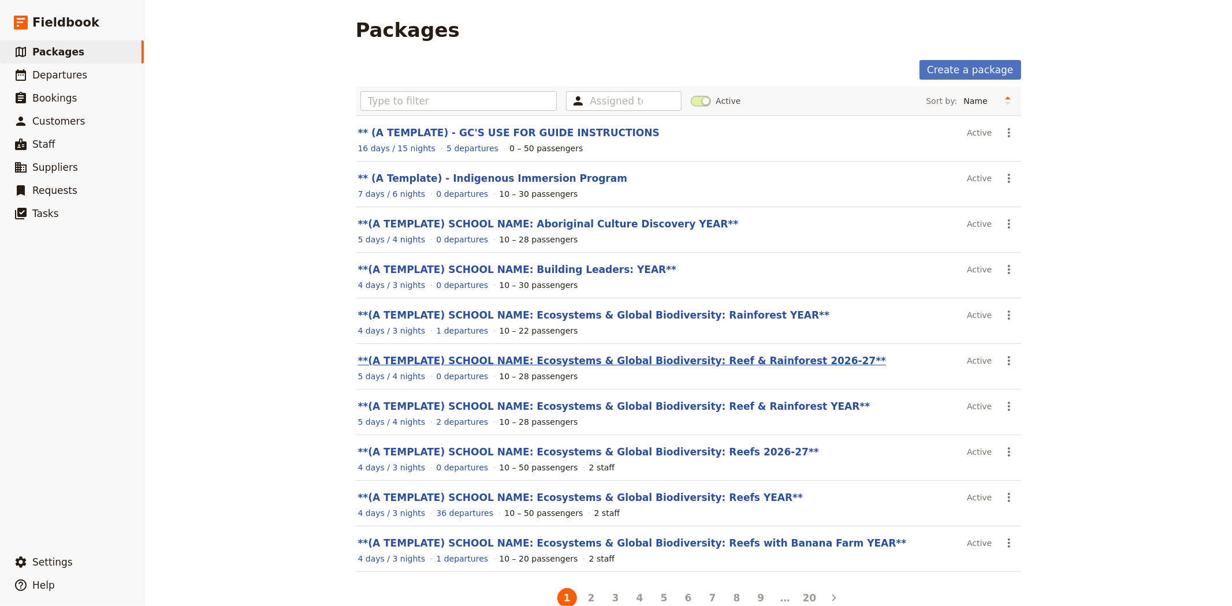
click at [667, 363] on link "**(A TEMPLATE) SCHOOL NAME: Ecosystems & Global Biodiversity: Reef & Rainforest…" at bounding box center [622, 361] width 529 height 12
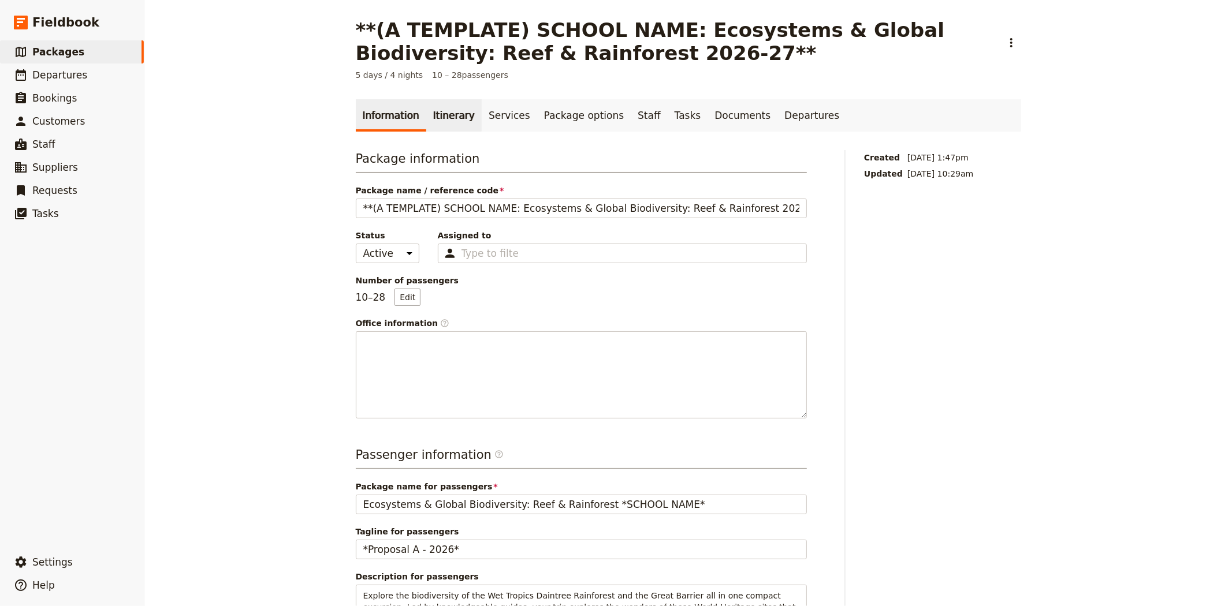
click at [446, 111] on link "Itinerary" at bounding box center [453, 115] width 55 height 32
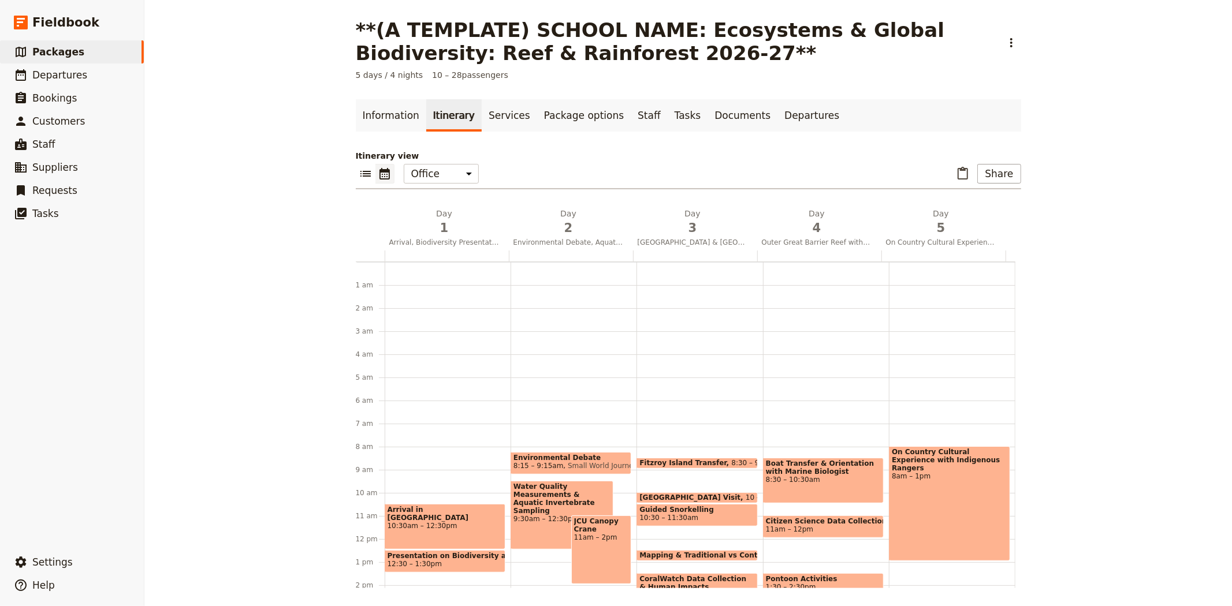
scroll to position [150, 0]
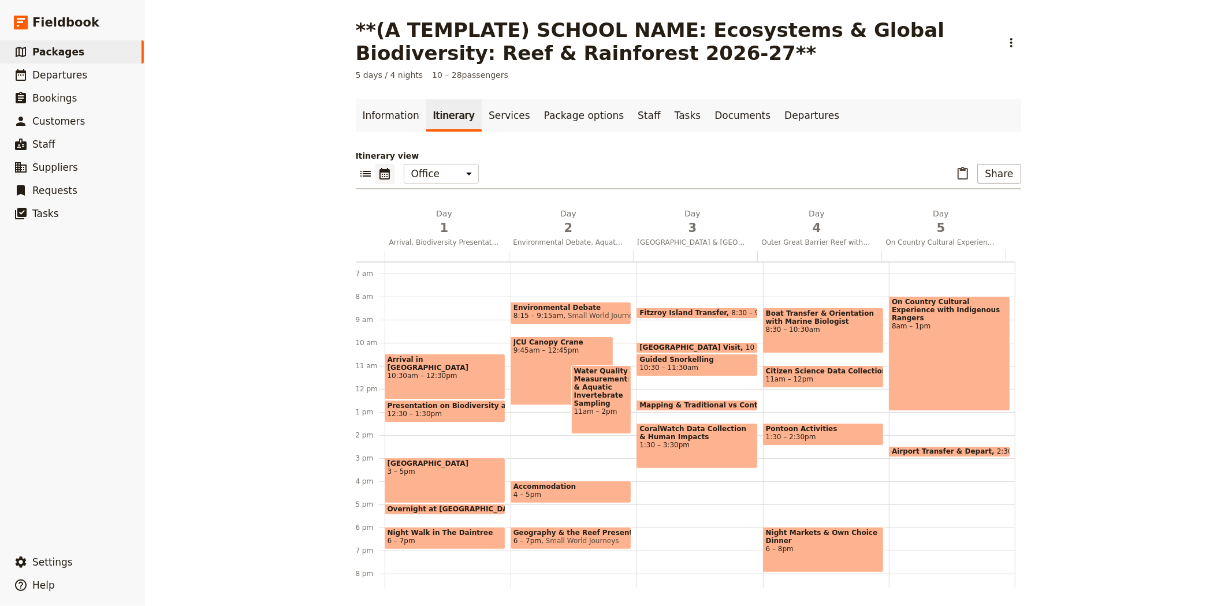
click at [535, 348] on span "9:45am – 12:45pm" at bounding box center [561, 351] width 97 height 8
select select "2"
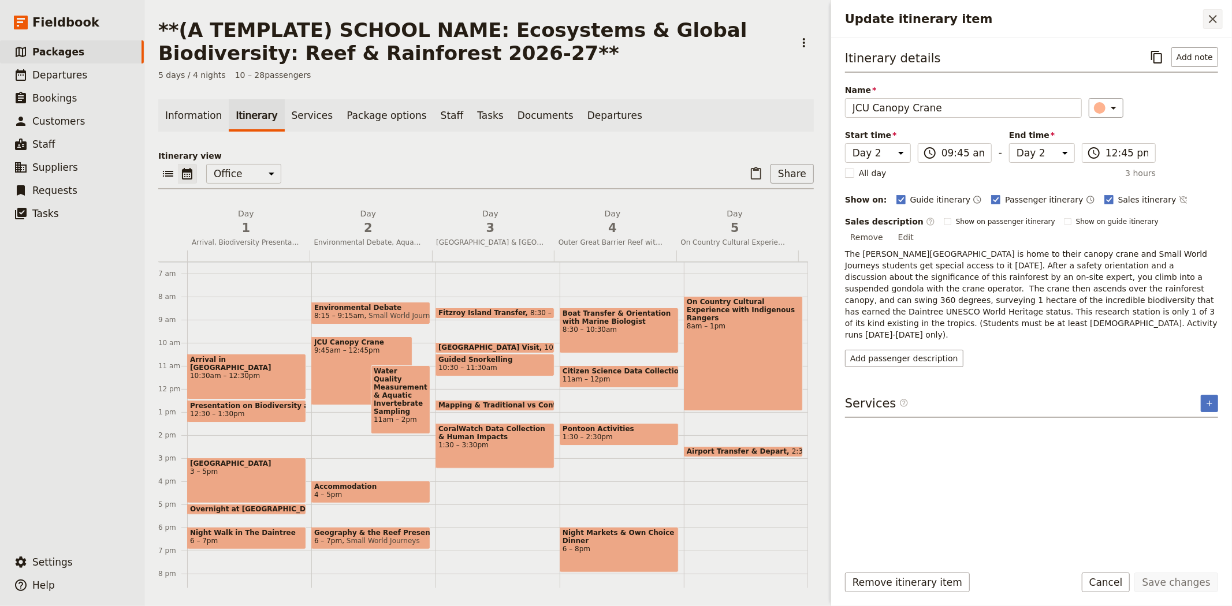
click at [1211, 15] on icon "Close drawer" at bounding box center [1213, 19] width 14 height 14
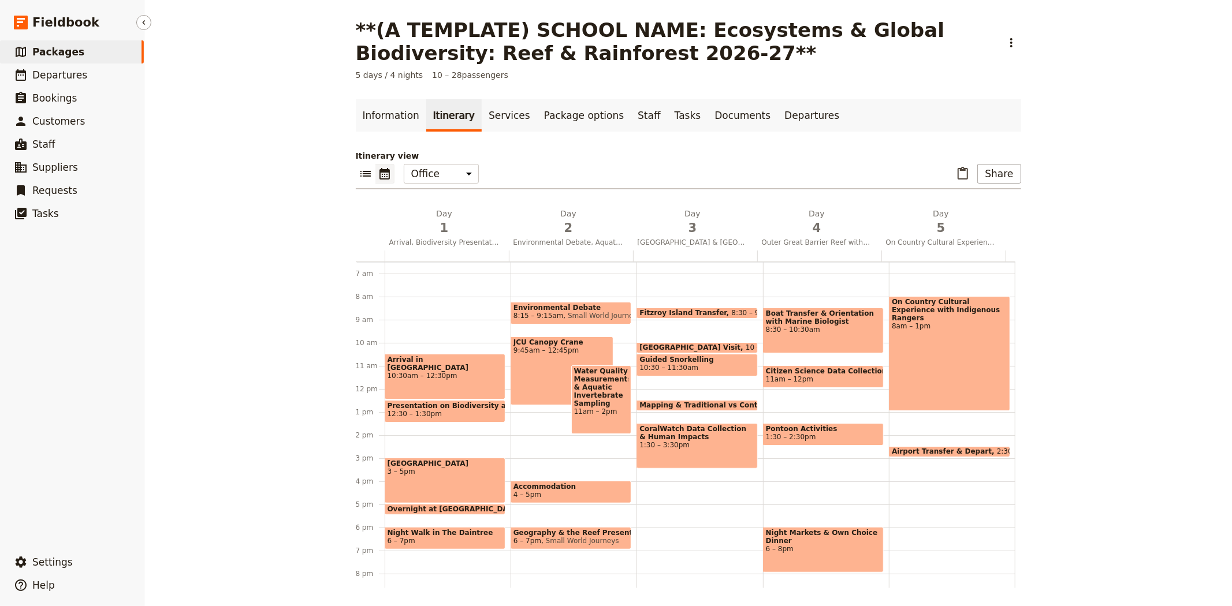
click at [69, 55] on span "Packages" at bounding box center [58, 52] width 52 height 12
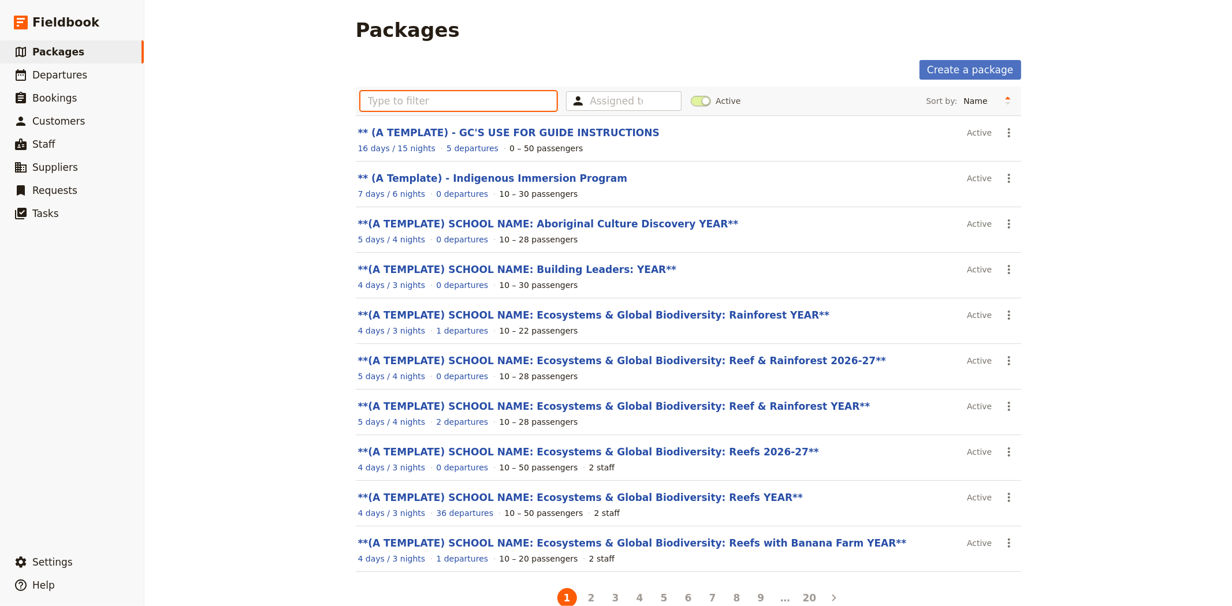
click at [521, 99] on input "text" at bounding box center [458, 101] width 197 height 20
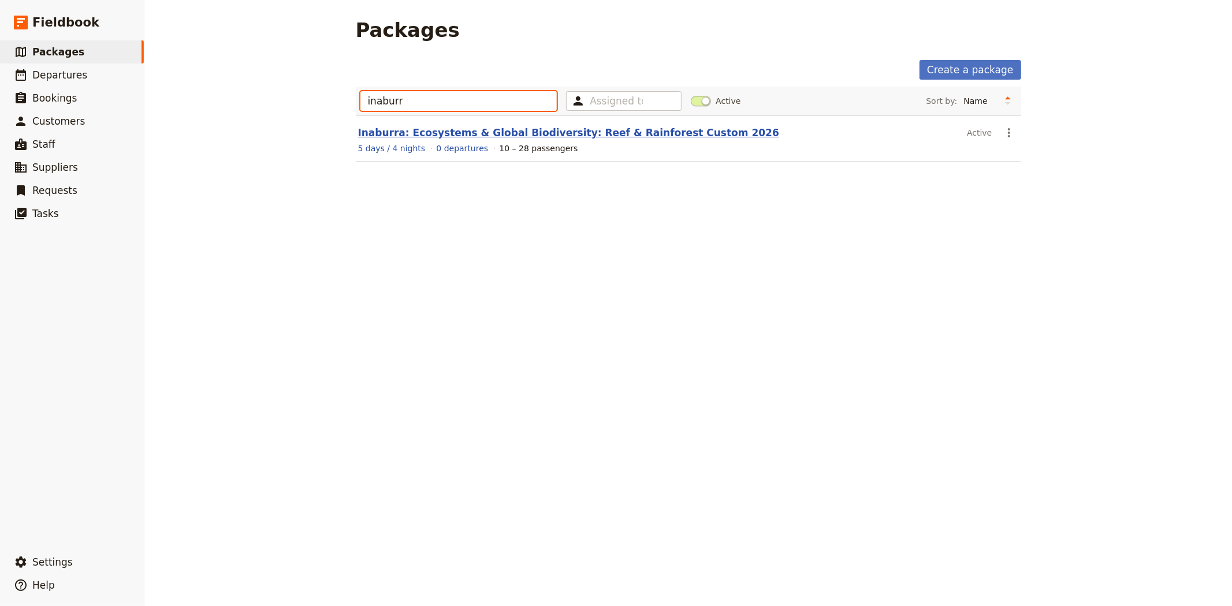
type input "inaburr"
click at [542, 129] on link "Inaburra: Ecosystems & Global Biodiversity: Reef & Rainforest Custom 2026" at bounding box center [568, 133] width 421 height 12
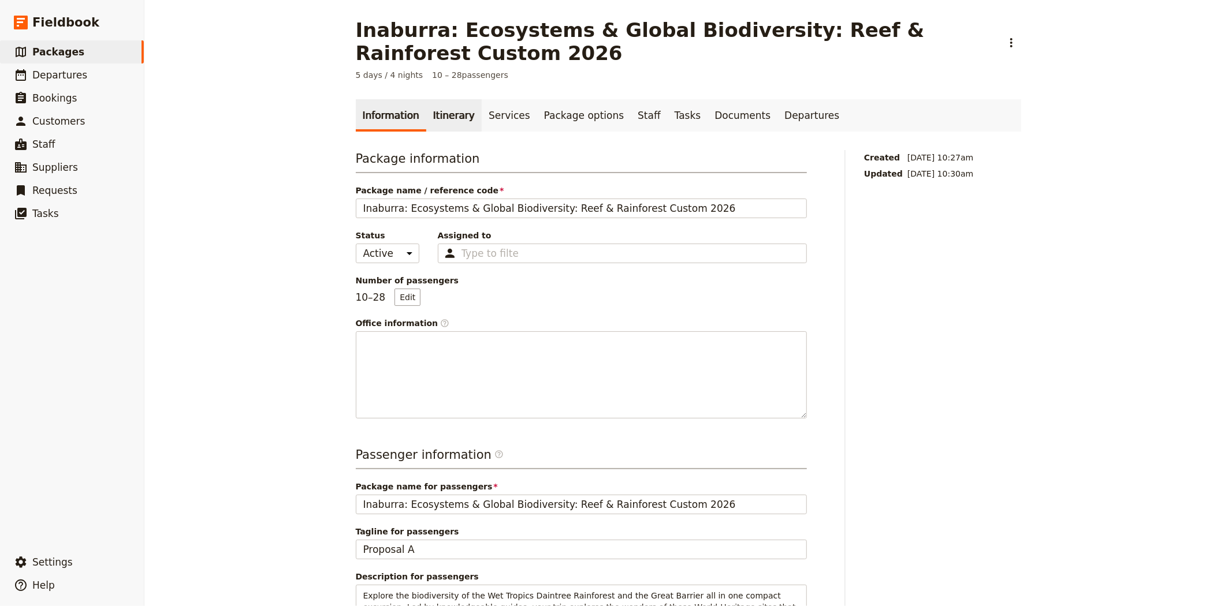
click at [443, 122] on link "Itinerary" at bounding box center [453, 115] width 55 height 32
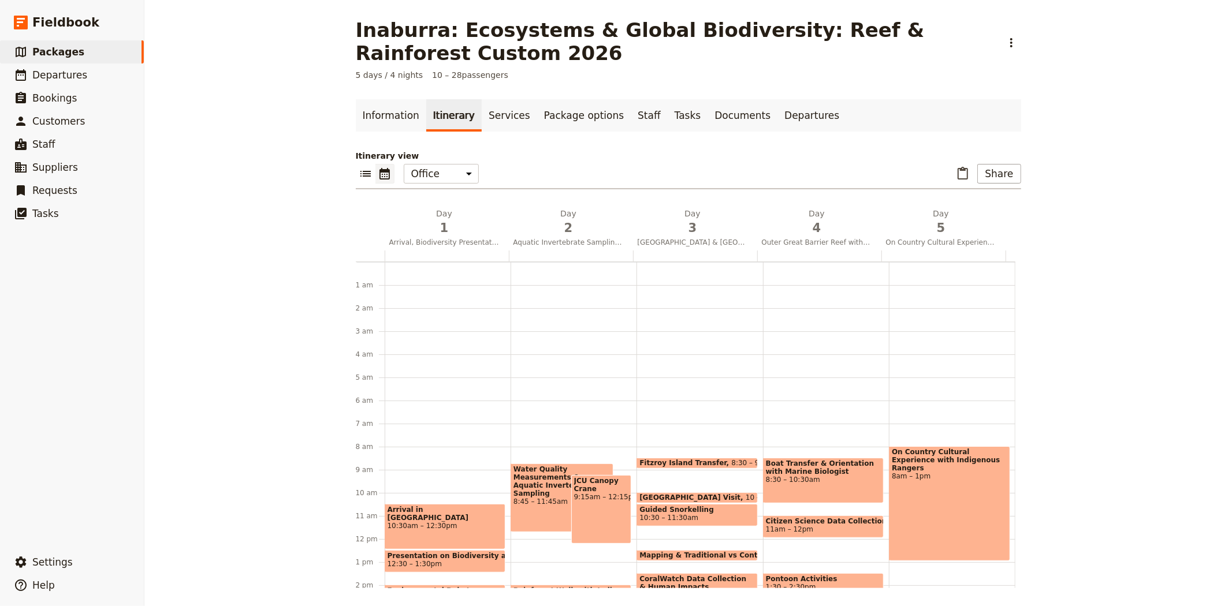
scroll to position [150, 0]
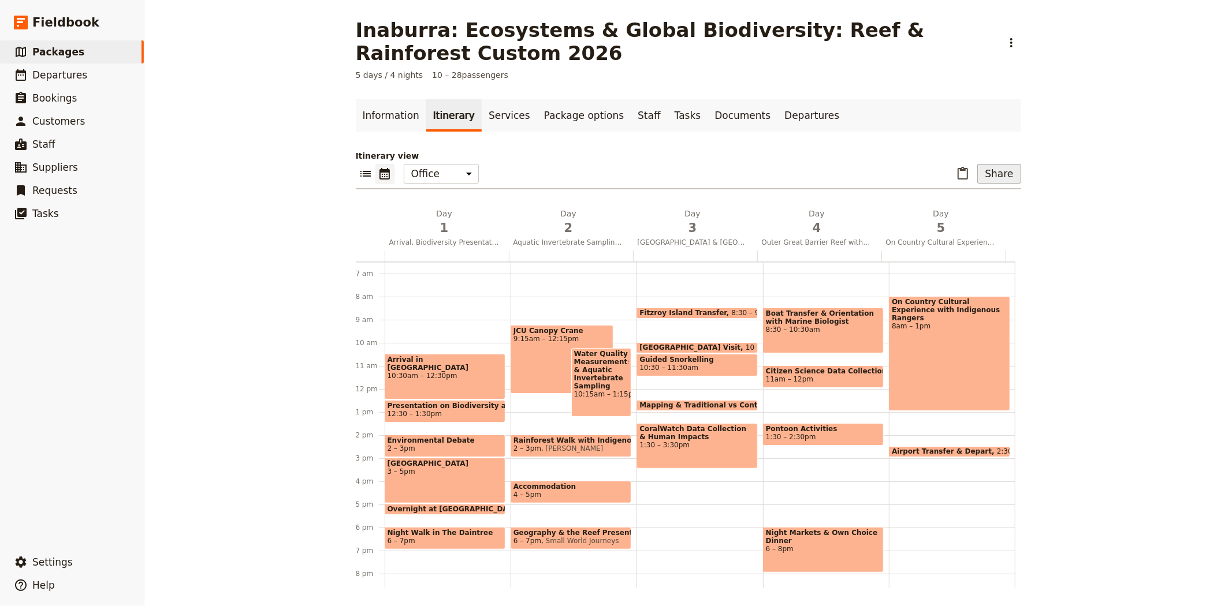
click at [999, 171] on button "Share" at bounding box center [998, 174] width 43 height 20
click at [961, 228] on span "Sales Brochure" at bounding box center [961, 232] width 61 height 12
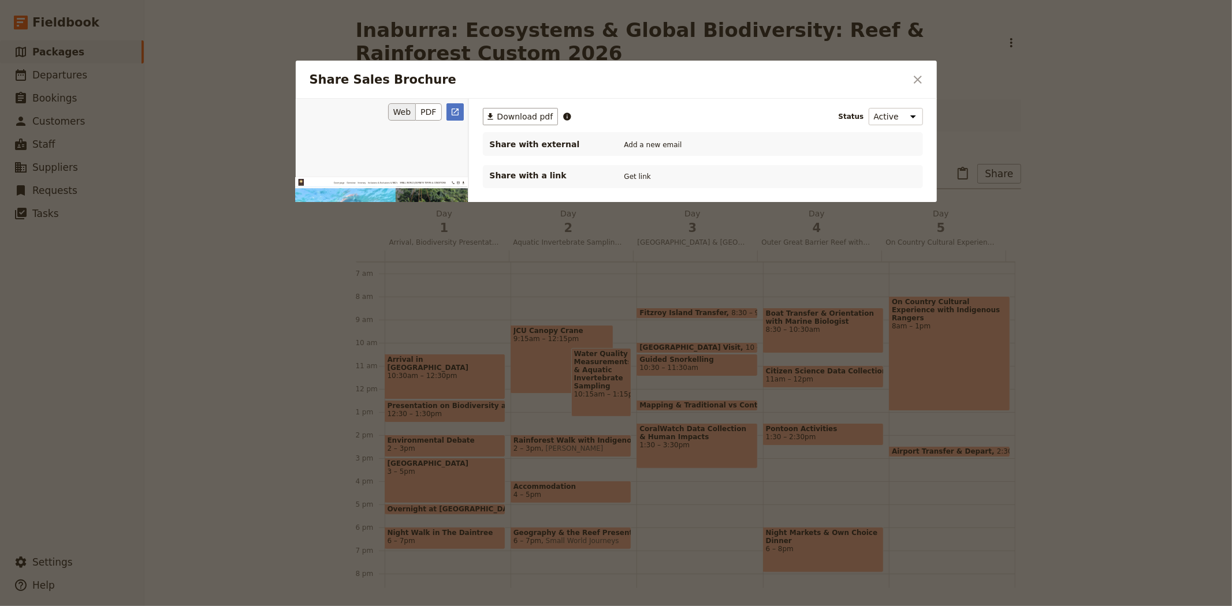
scroll to position [0, 0]
click at [500, 117] on span "Download pdf" at bounding box center [525, 117] width 56 height 12
click at [911, 85] on icon "Close dialog" at bounding box center [918, 80] width 14 height 14
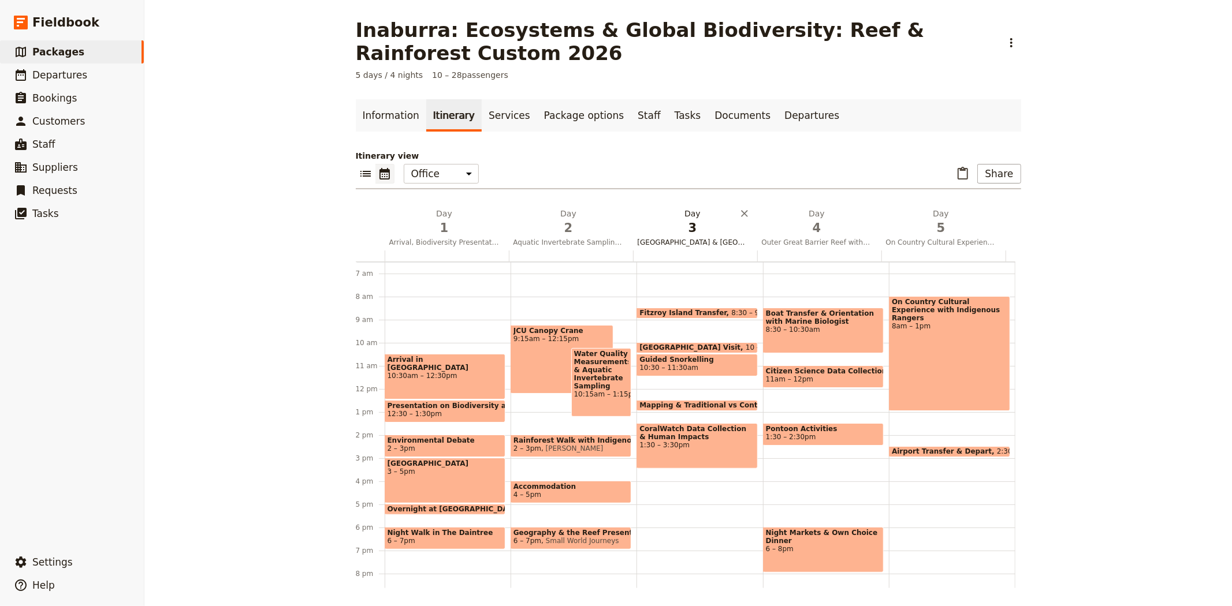
click at [697, 229] on span "3" at bounding box center [693, 227] width 110 height 17
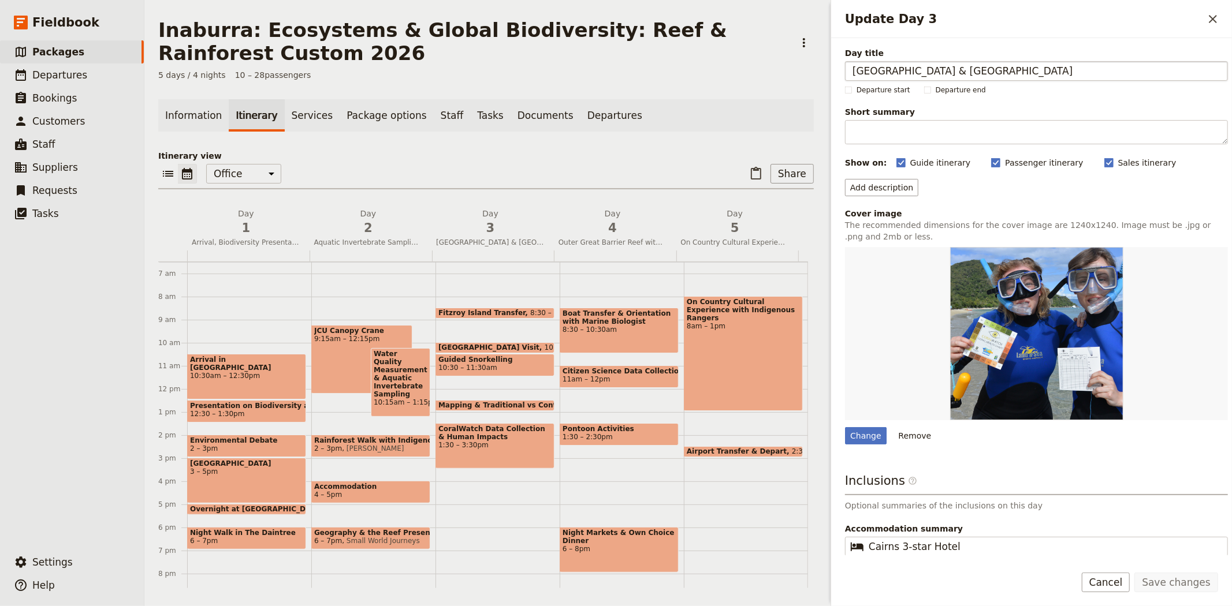
click at [919, 70] on input "[GEOGRAPHIC_DATA] & [GEOGRAPHIC_DATA]" at bounding box center [1036, 71] width 383 height 20
type input "[GEOGRAPHIC_DATA] and [GEOGRAPHIC_DATA]"
click at [1188, 579] on button "Save changes" at bounding box center [1176, 583] width 84 height 20
